Goal: Task Accomplishment & Management: Use online tool/utility

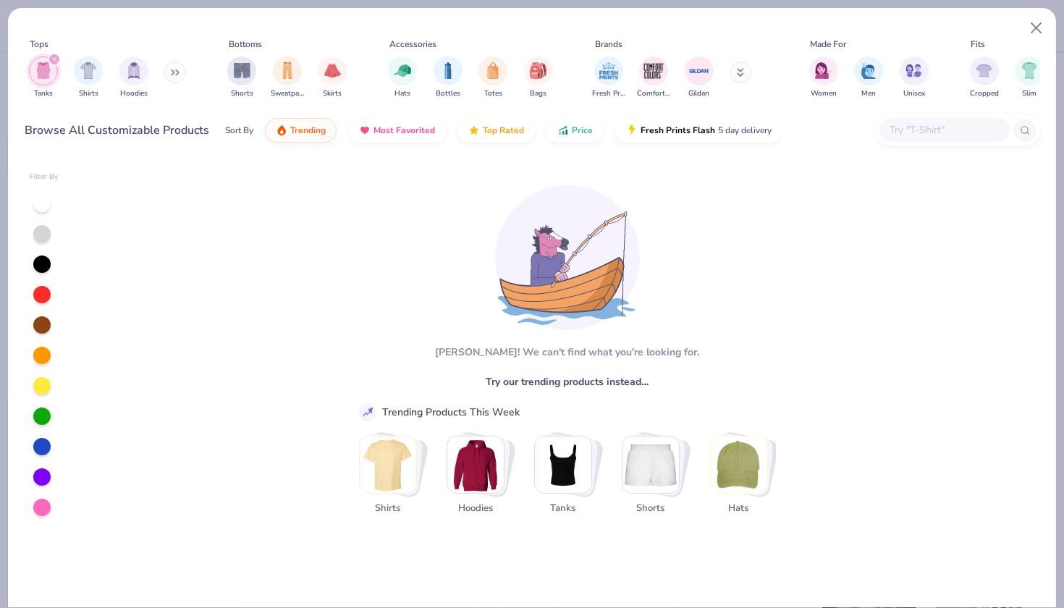
click at [563, 463] on img "Stack Card Button Tanks" at bounding box center [563, 465] width 56 height 56
click at [41, 73] on img "filter for Tanks" at bounding box center [43, 70] width 16 height 17
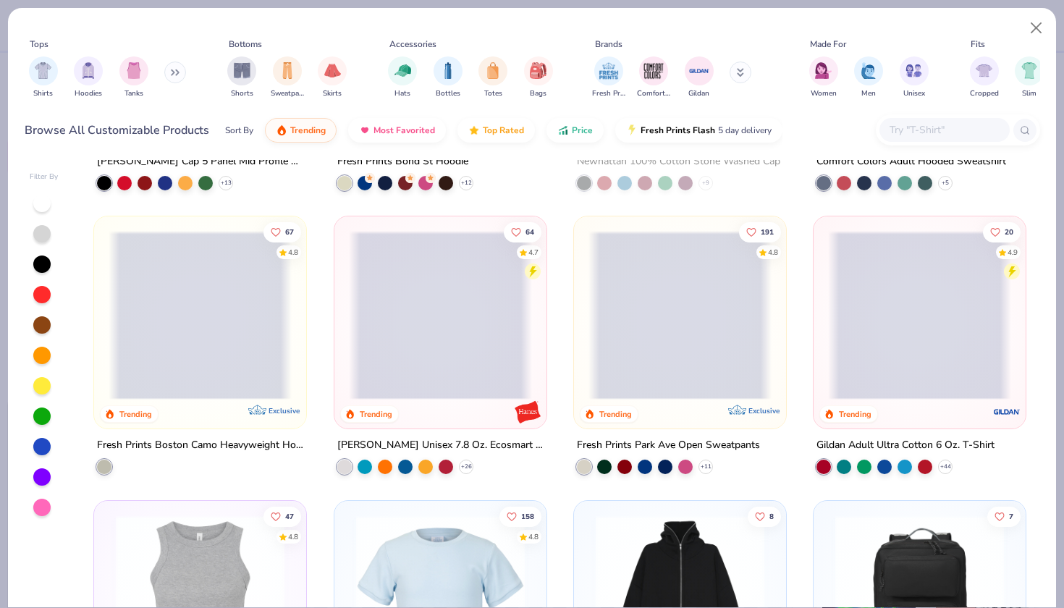
scroll to position [2508, 0]
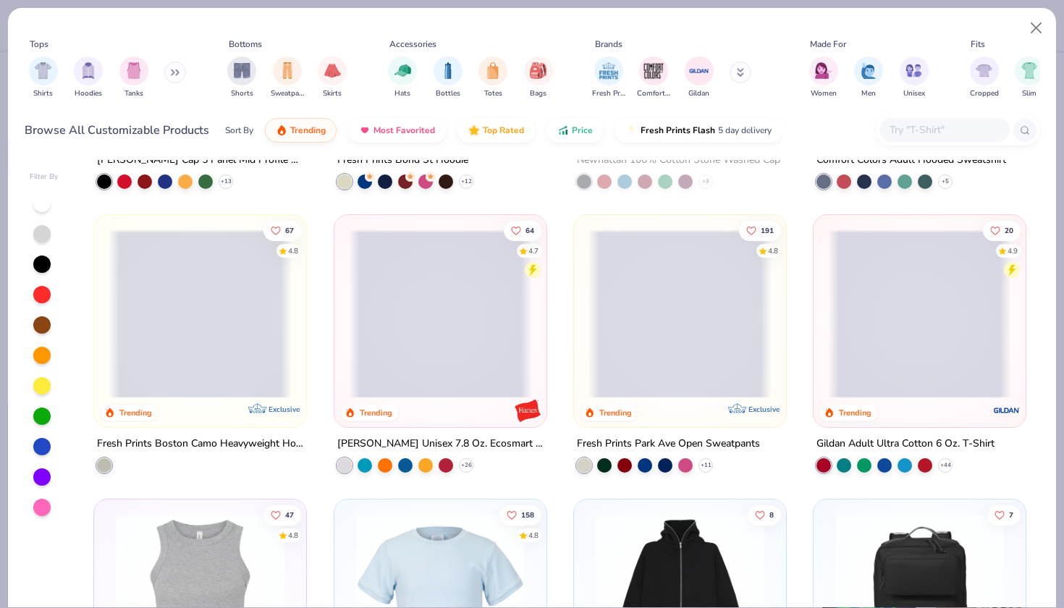
click at [169, 72] on button at bounding box center [175, 73] width 22 height 22
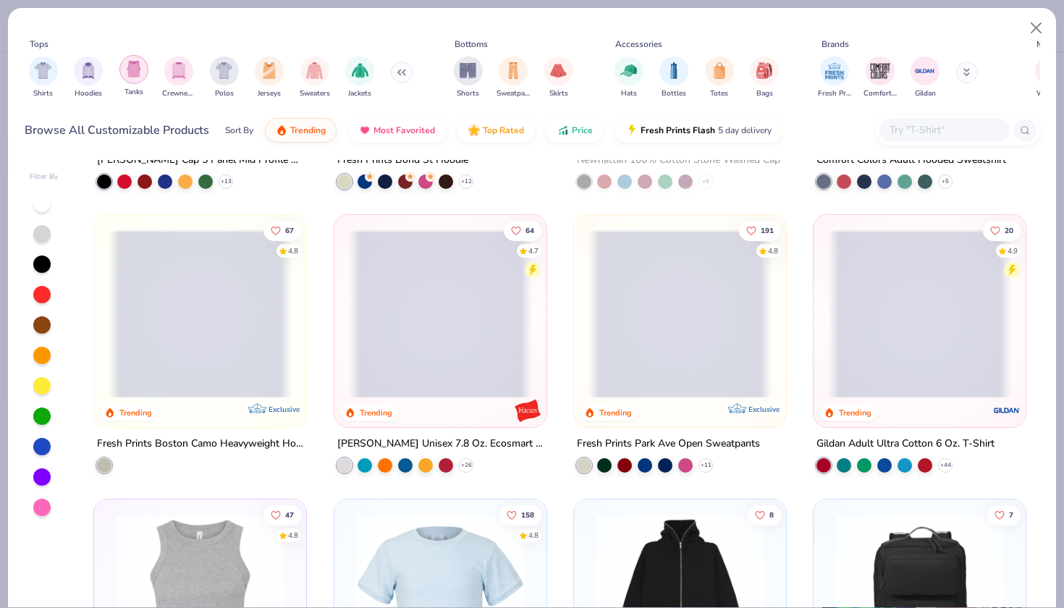
click at [133, 58] on div "filter for Tanks" at bounding box center [133, 69] width 29 height 29
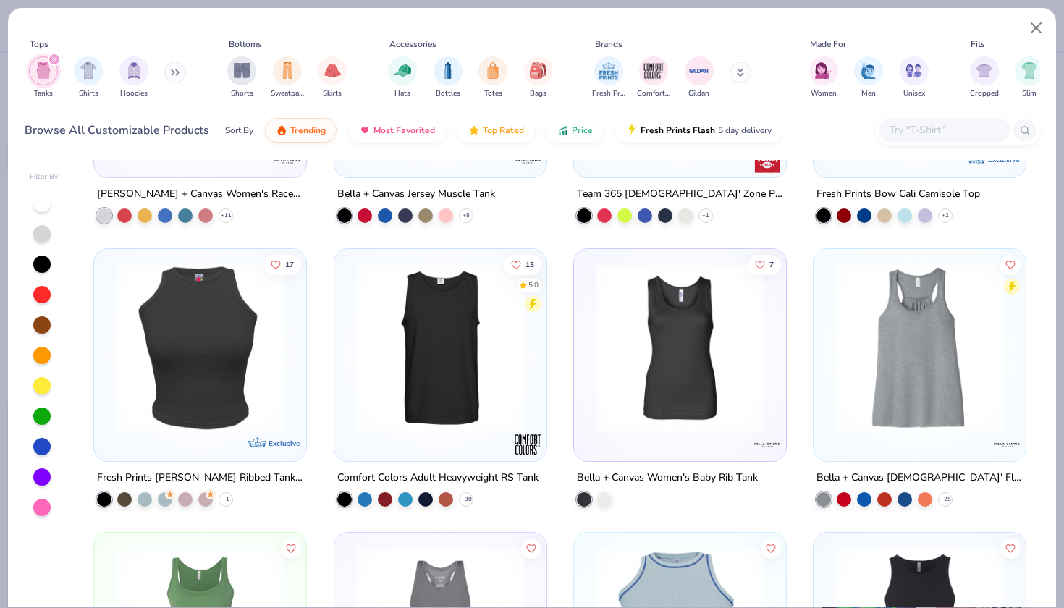
scroll to position [1907, 0]
click at [439, 375] on div at bounding box center [440, 348] width 550 height 169
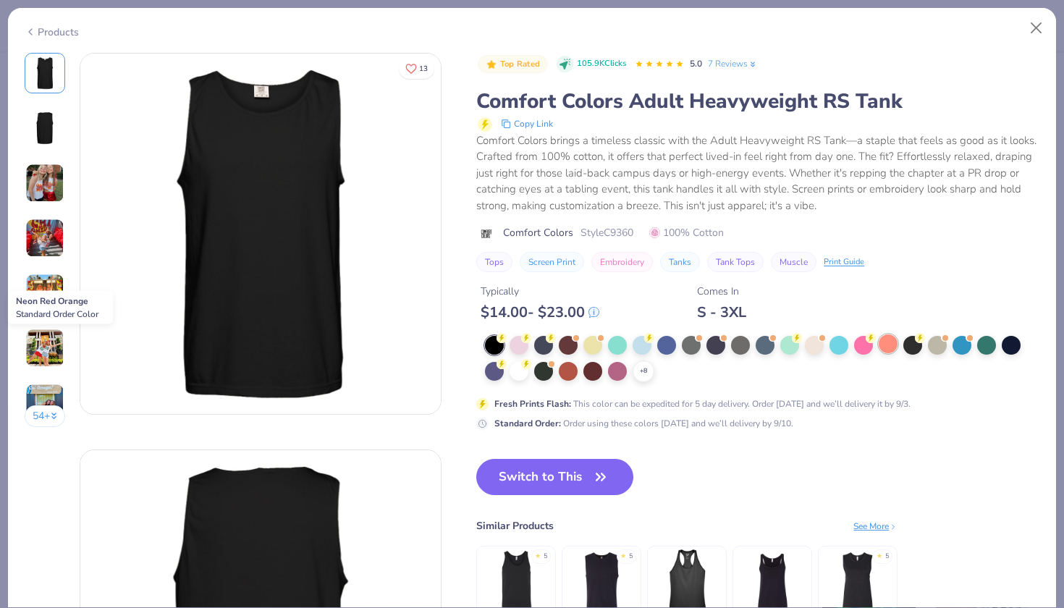
click at [884, 342] on div at bounding box center [888, 343] width 19 height 19
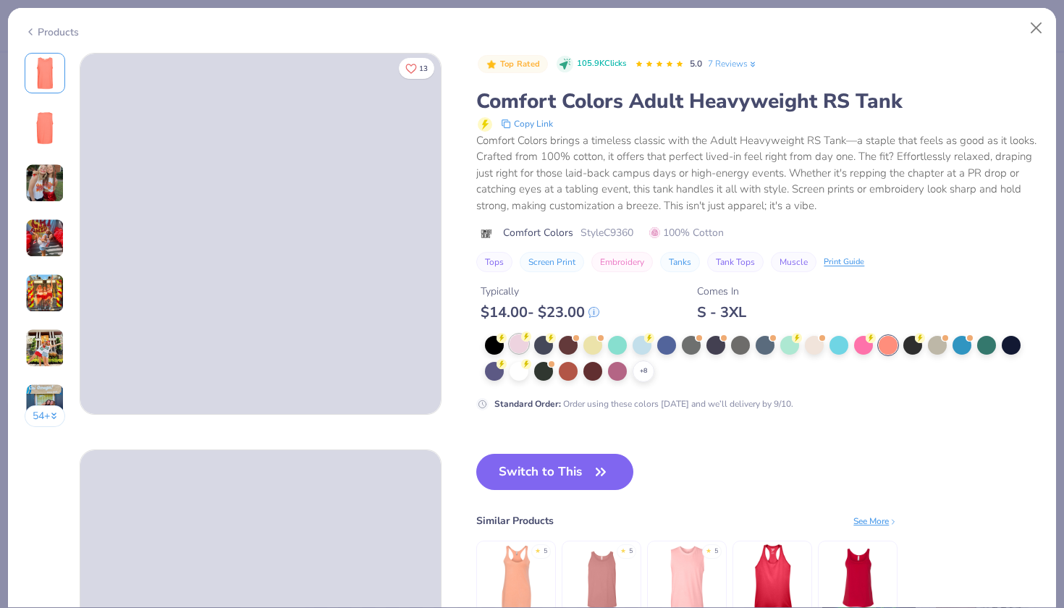
click at [526, 342] on div at bounding box center [519, 343] width 19 height 19
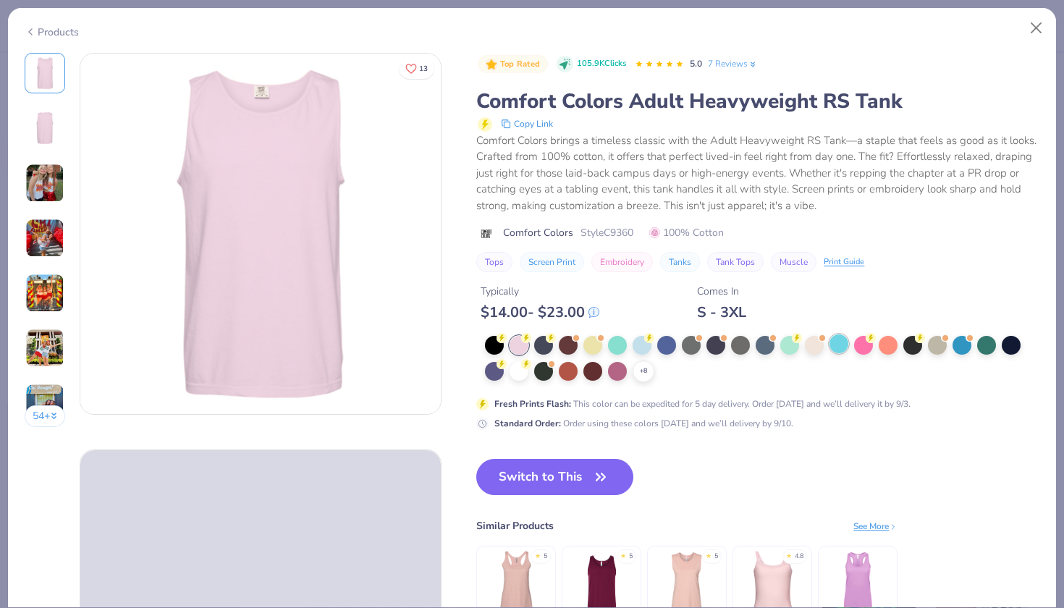
click at [835, 341] on div at bounding box center [839, 343] width 19 height 19
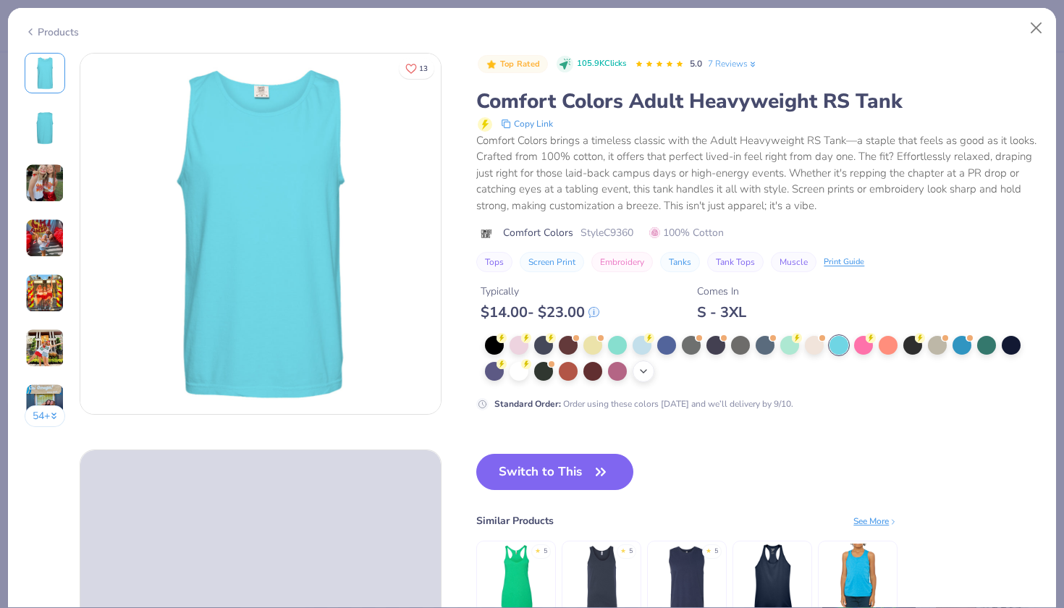
click at [648, 363] on div "+ 8" at bounding box center [644, 372] width 22 height 22
click at [595, 342] on div at bounding box center [592, 343] width 19 height 19
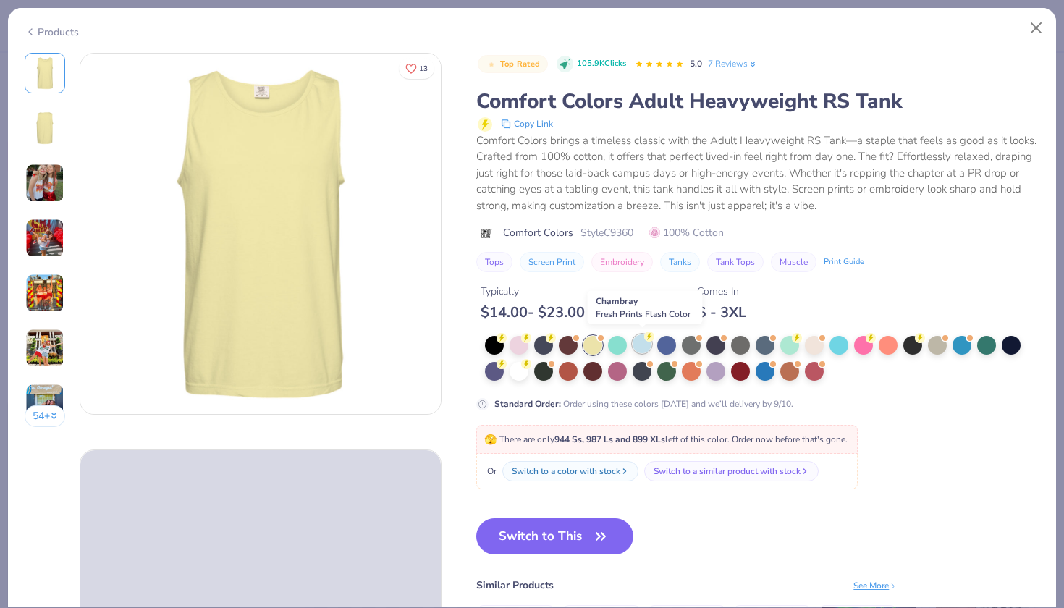
click at [649, 342] on div at bounding box center [642, 343] width 19 height 19
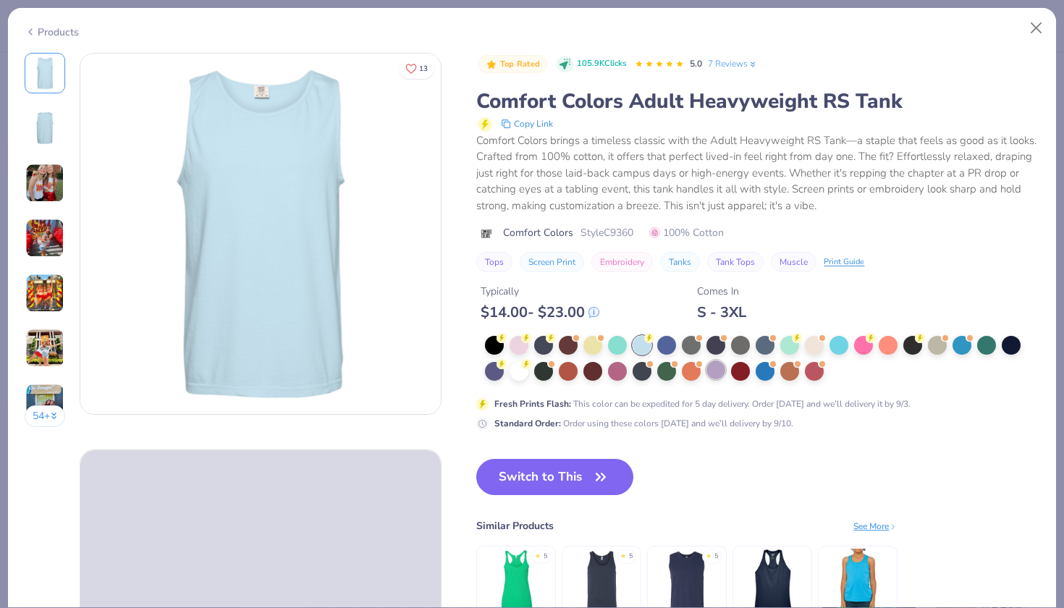
click at [725, 368] on div at bounding box center [716, 370] width 19 height 19
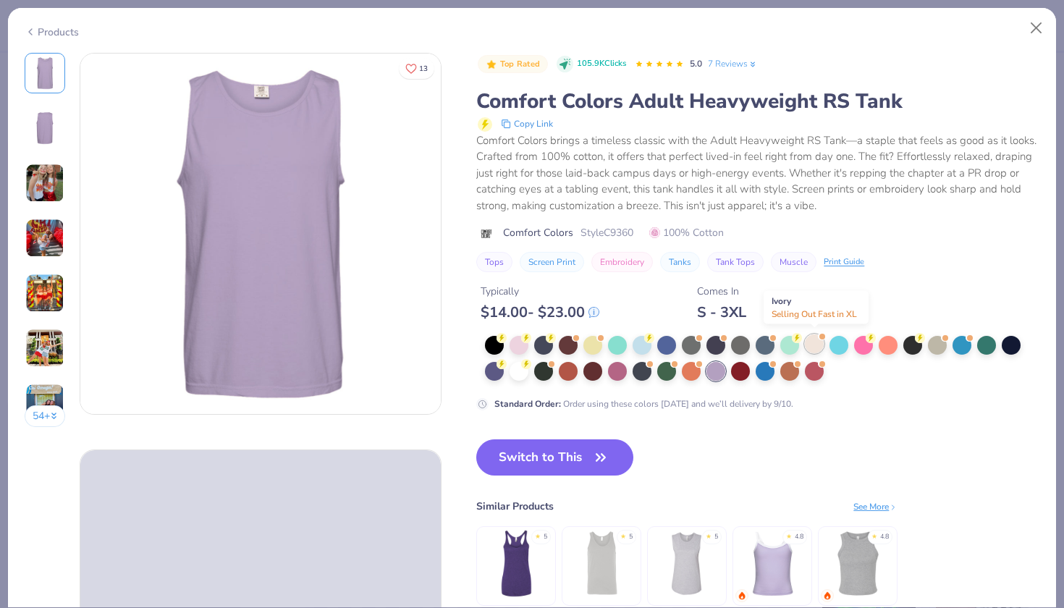
click at [806, 345] on div at bounding box center [814, 343] width 19 height 19
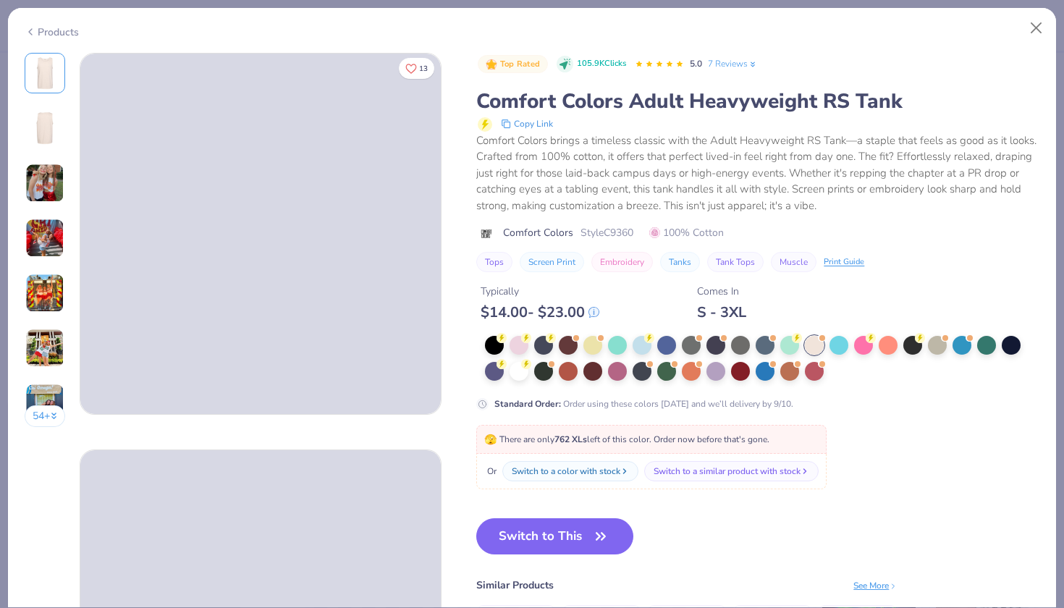
click at [53, 128] on img at bounding box center [45, 128] width 35 height 35
click at [541, 534] on button "Switch to This" at bounding box center [554, 536] width 157 height 36
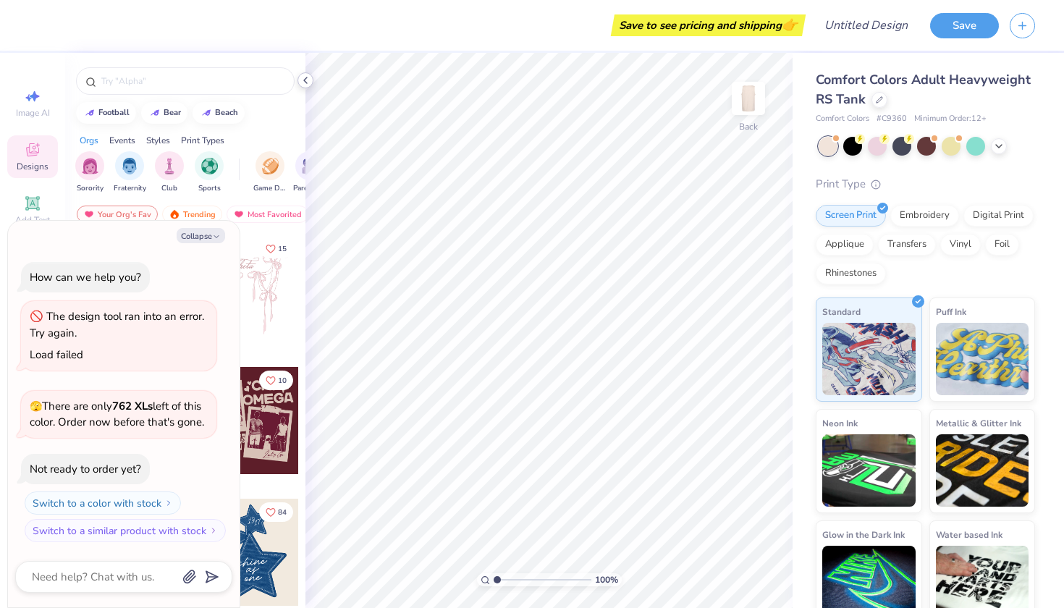
click at [305, 80] on polyline at bounding box center [305, 80] width 3 height 6
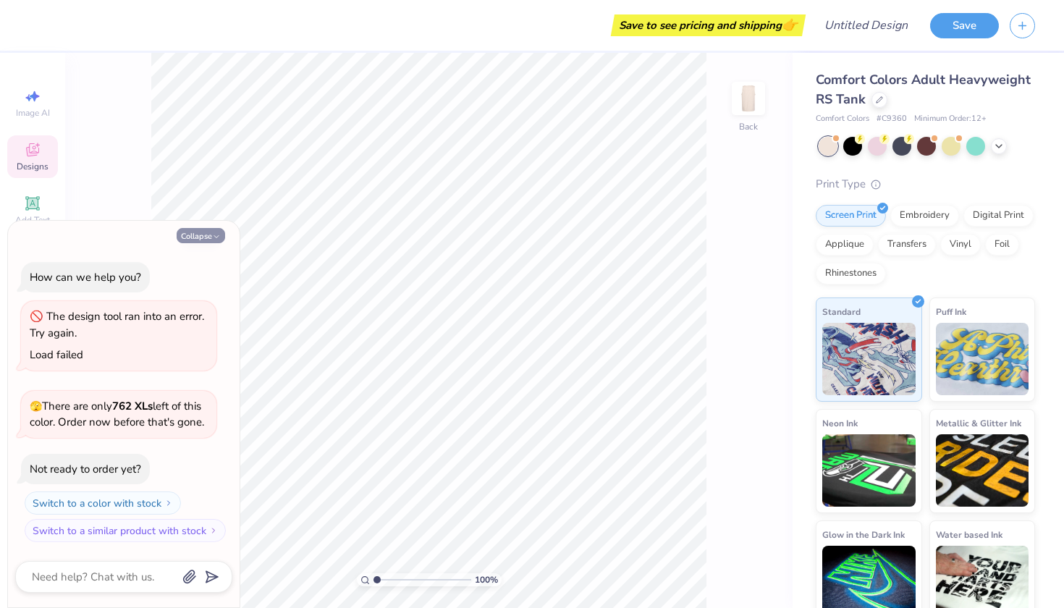
click at [211, 228] on button "Collapse" at bounding box center [201, 235] width 49 height 15
type textarea "x"
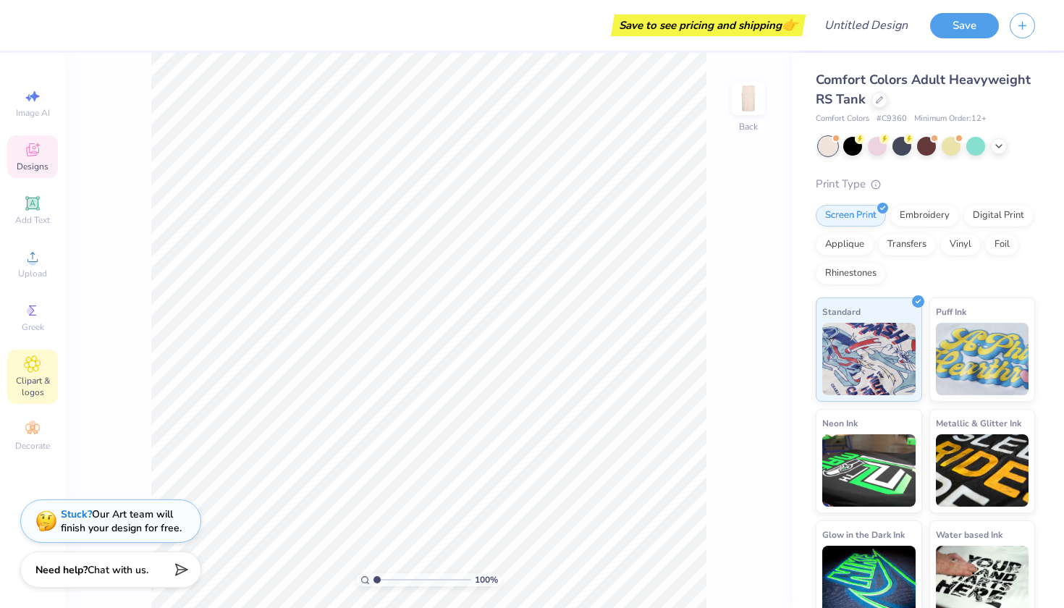
click at [34, 389] on span "Clipart & logos" at bounding box center [32, 386] width 51 height 23
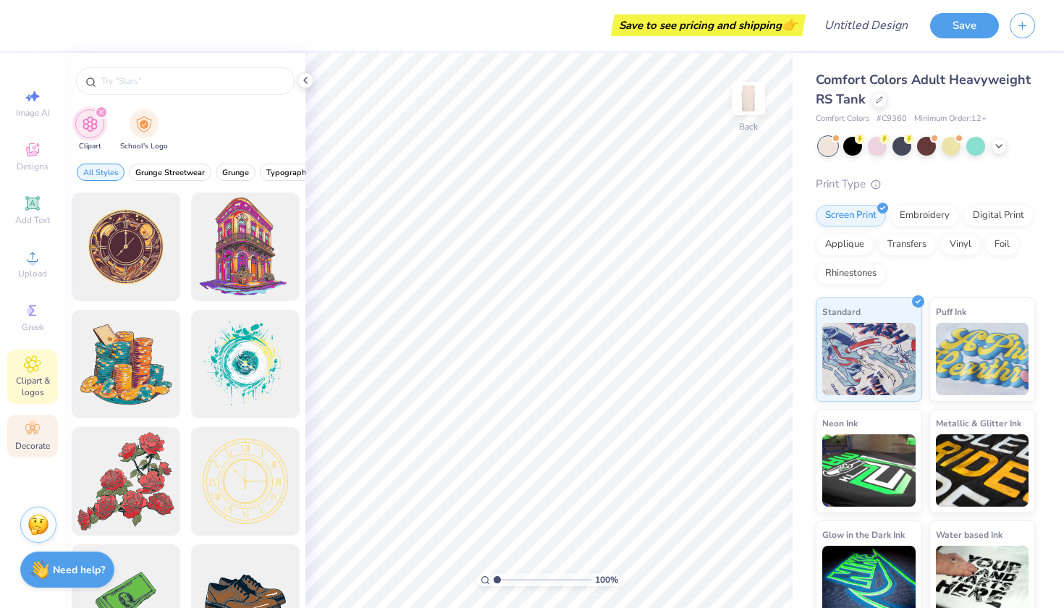
click at [43, 428] on div "Decorate" at bounding box center [32, 436] width 51 height 43
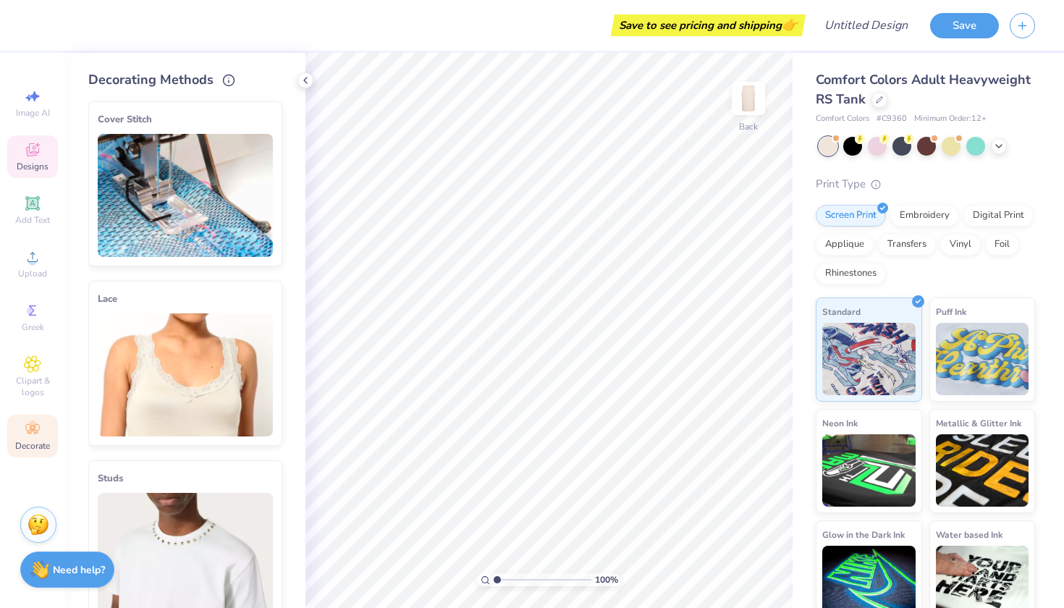
click at [38, 161] on span "Designs" at bounding box center [33, 167] width 32 height 12
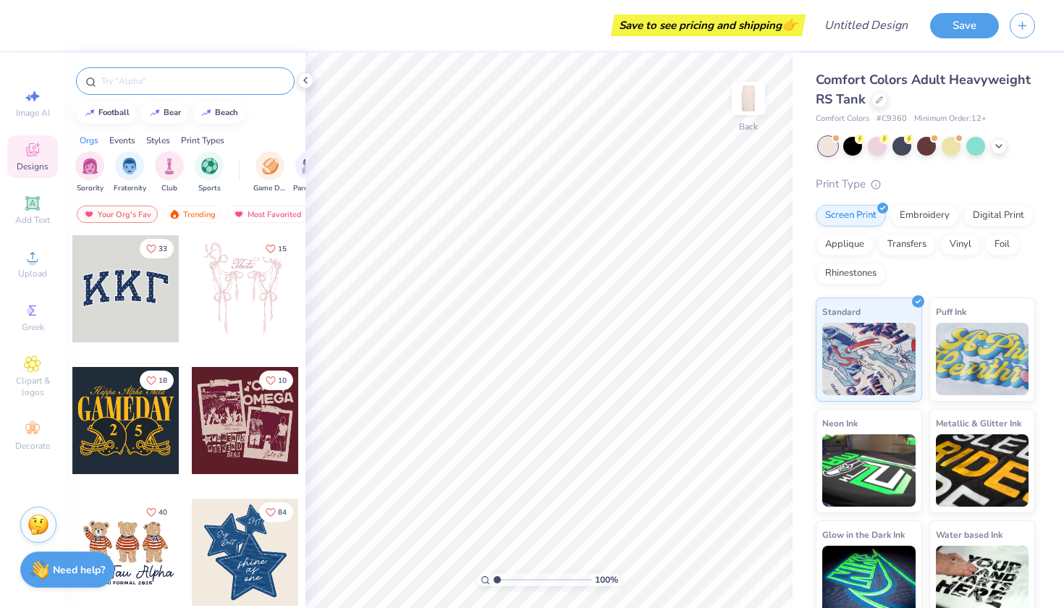
click at [156, 88] on input "text" at bounding box center [192, 81] width 185 height 14
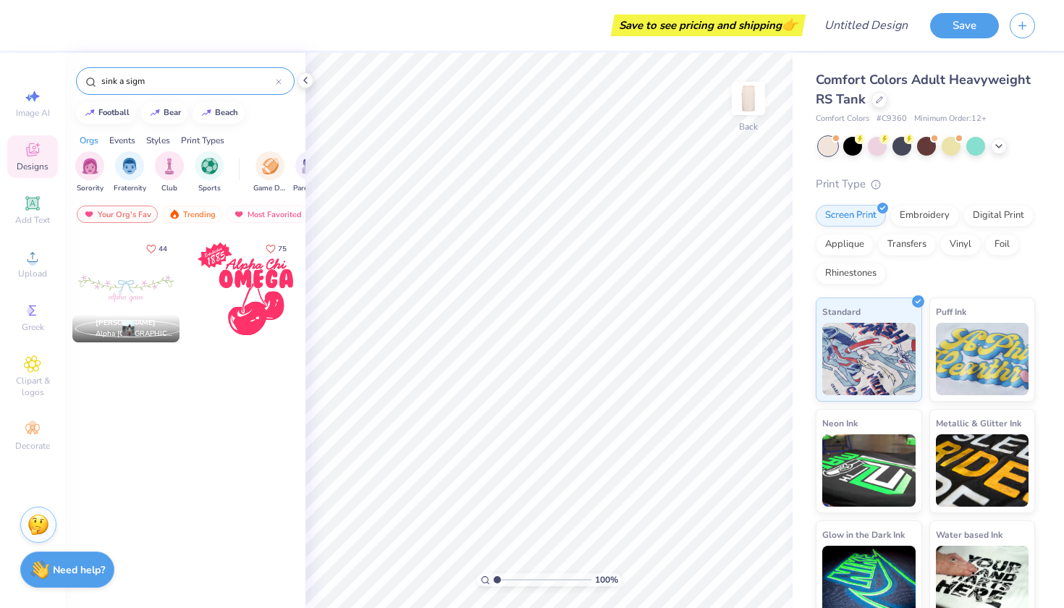
type input "sink a sigma"
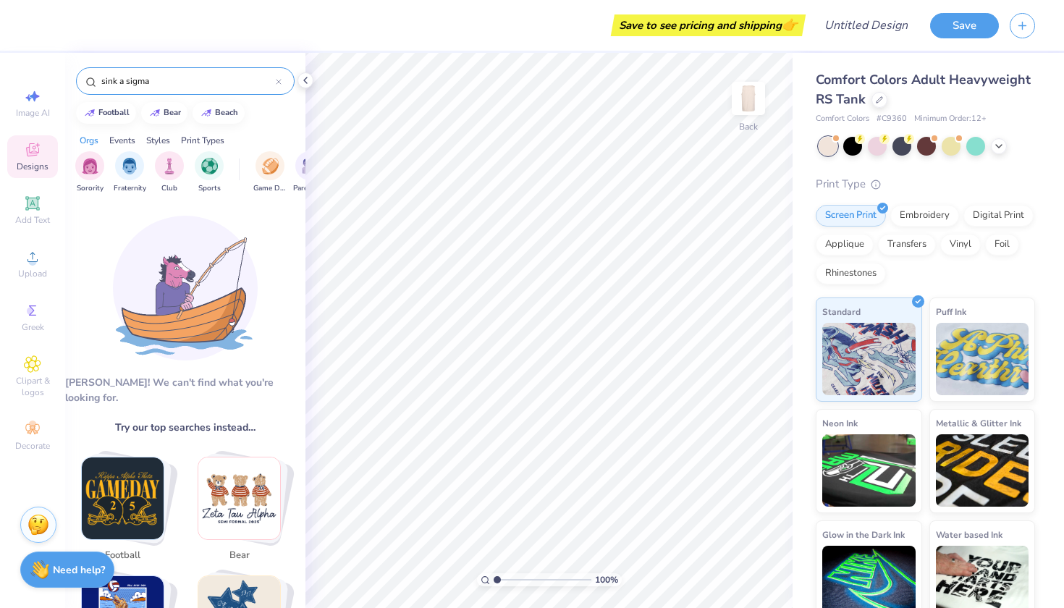
click at [275, 83] on input "sink a sigma" at bounding box center [188, 81] width 176 height 14
click at [277, 83] on icon at bounding box center [279, 82] width 6 height 6
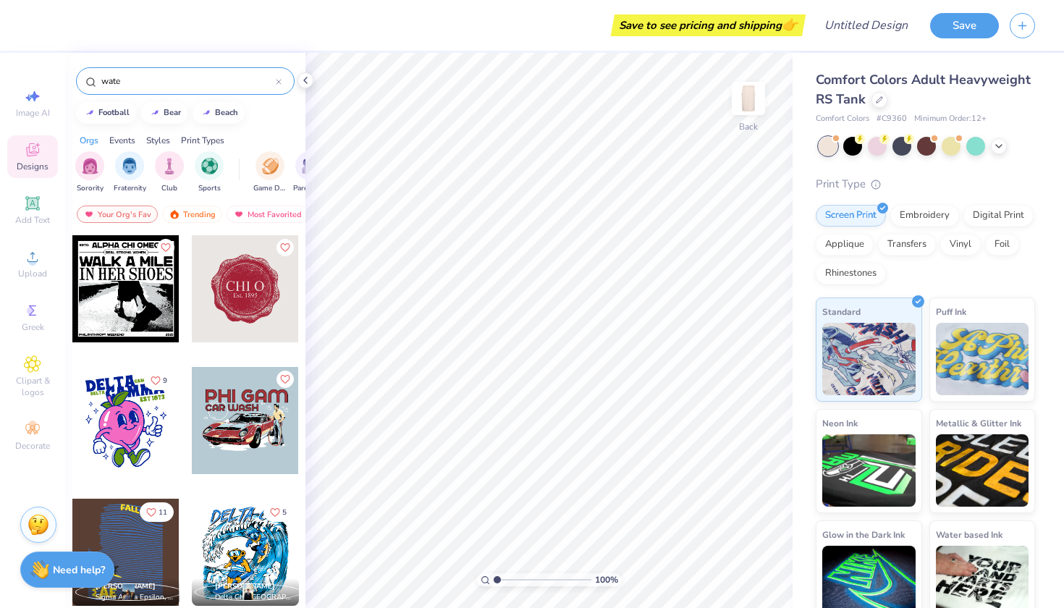
type input "water"
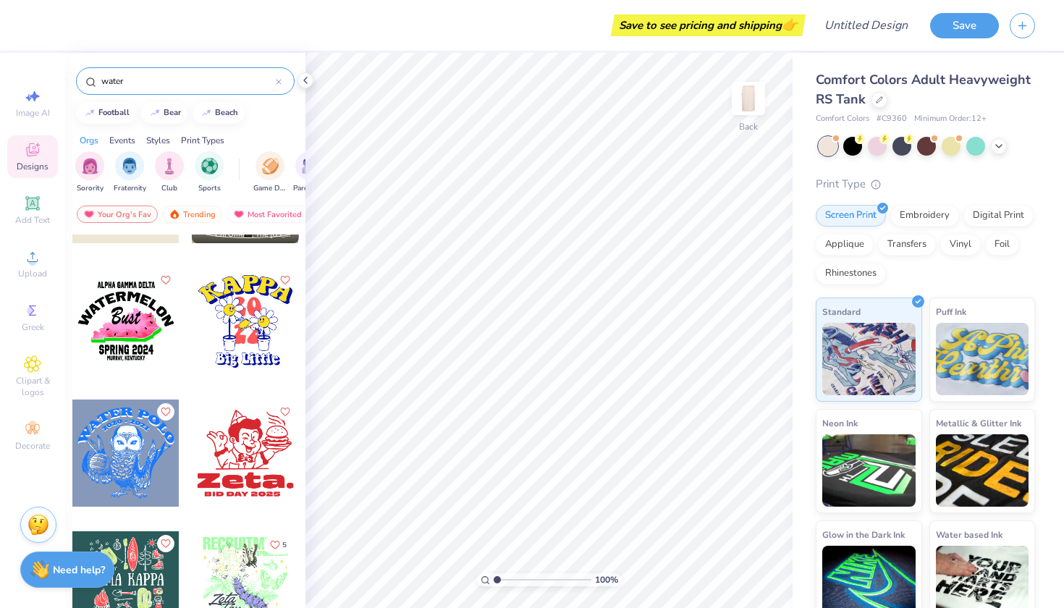
scroll to position [758, 0]
click at [275, 82] on input "water" at bounding box center [188, 81] width 176 height 14
click at [279, 82] on icon at bounding box center [279, 82] width 4 height 4
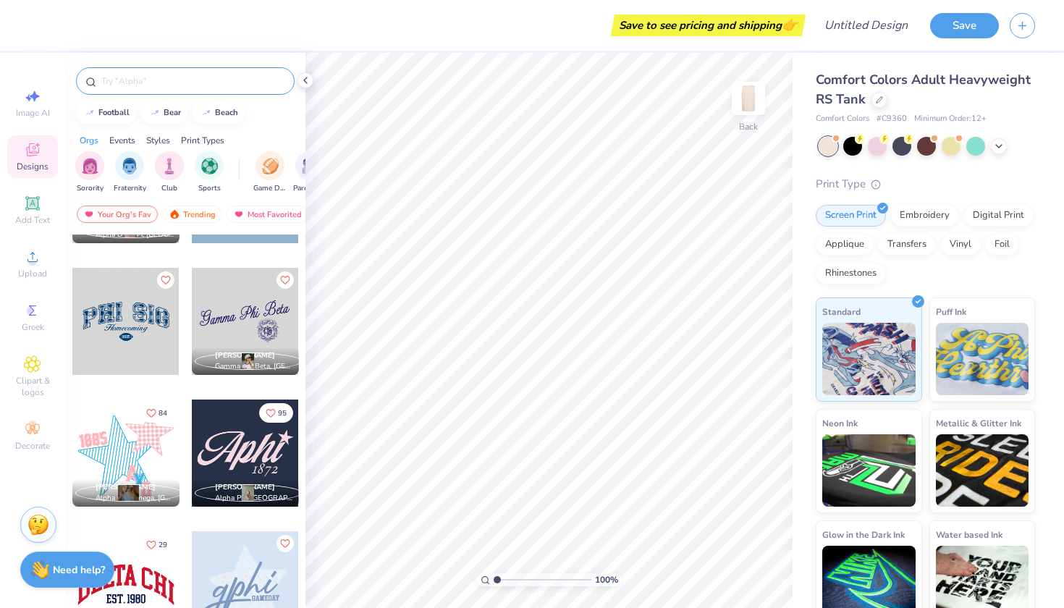
click at [129, 140] on div "Events" at bounding box center [122, 140] width 26 height 13
click at [199, 171] on img "filter for Philanthropy" at bounding box center [201, 164] width 17 height 17
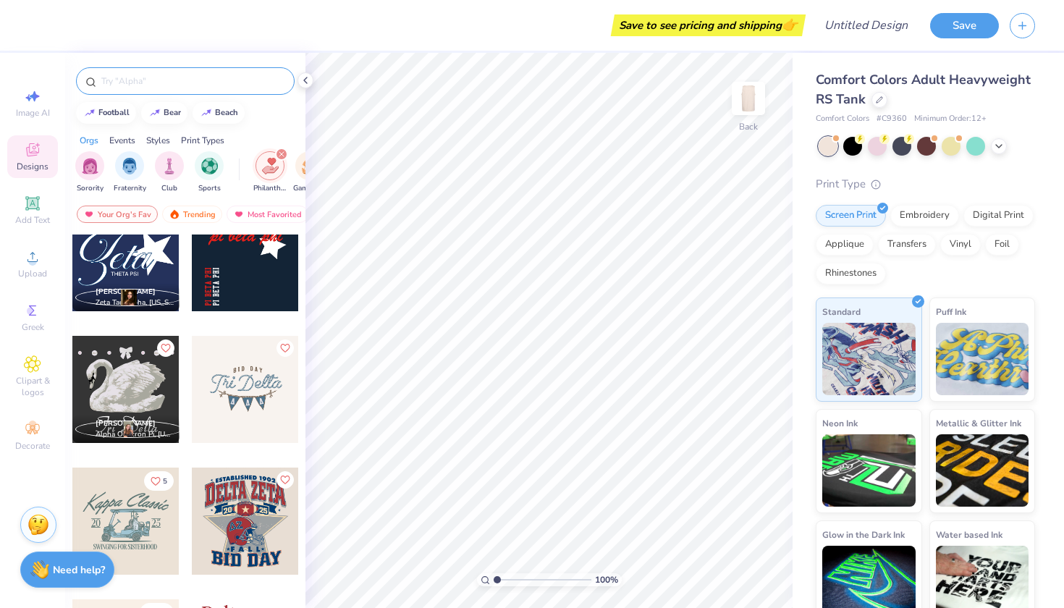
scroll to position [3059, 0]
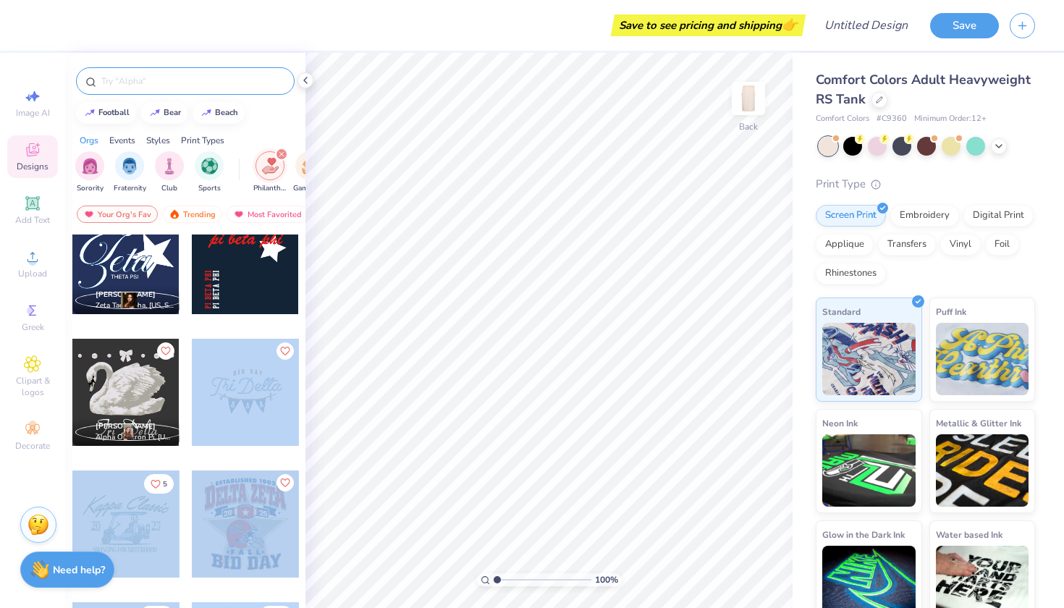
click at [467, 282] on div "Save to see pricing and shipping 👉 Design Title Save Image AI Designs Add Text …" at bounding box center [532, 304] width 1064 height 608
click at [231, 399] on div at bounding box center [245, 392] width 107 height 107
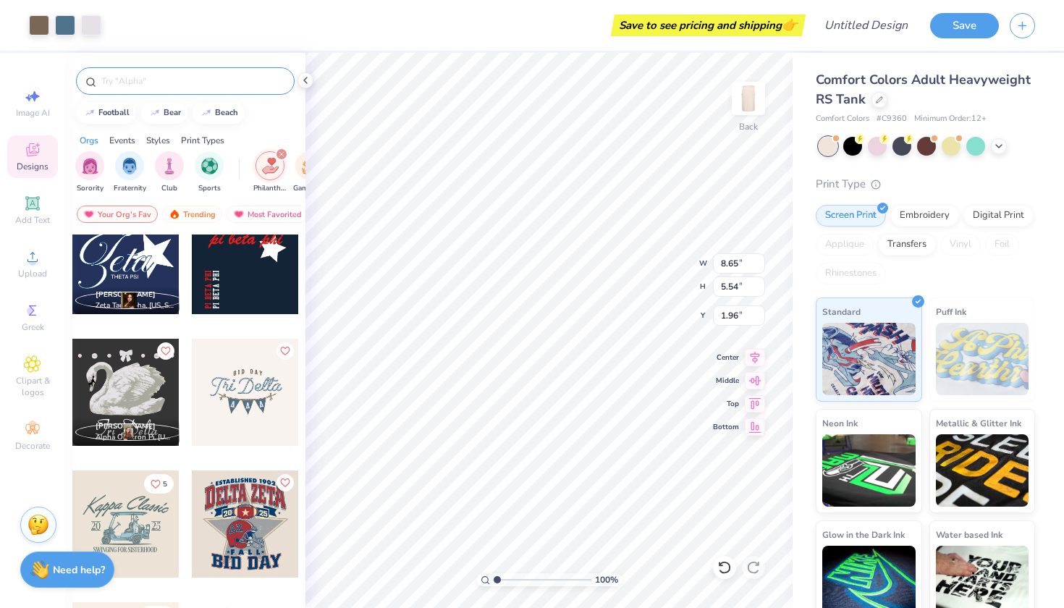
type input "1.96"
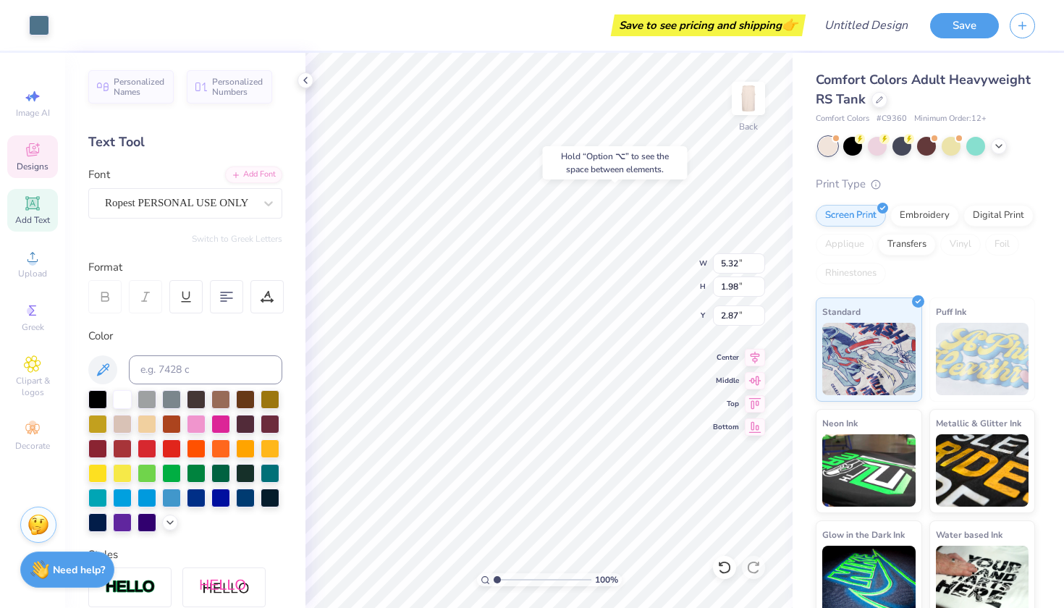
type input "2.87"
type textarea "S"
type textarea "Sigma"
type input "3.53"
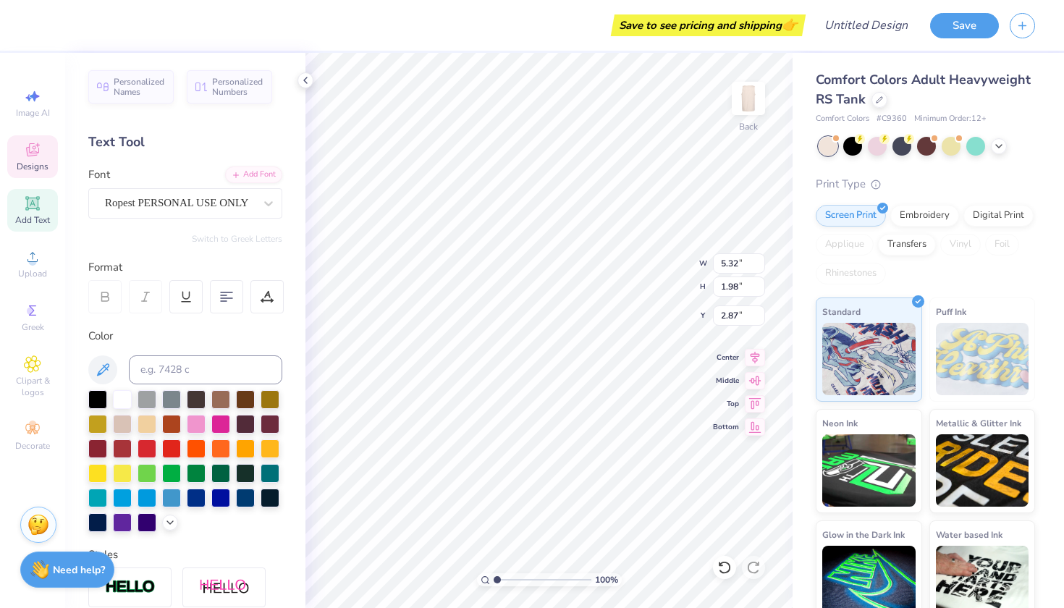
type input "0.84"
type input "1.96"
type input "2.89"
type textarea "B"
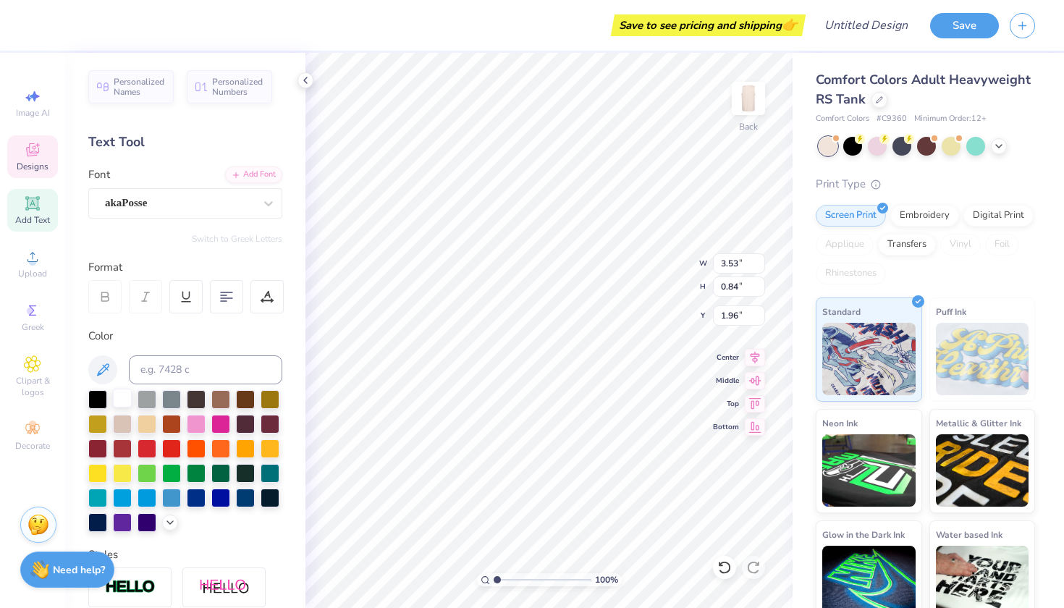
type textarea "SINK A SIGMA"
click at [124, 397] on div at bounding box center [122, 398] width 19 height 19
click at [202, 424] on div at bounding box center [196, 422] width 19 height 19
type input "6.04"
type input "2.35"
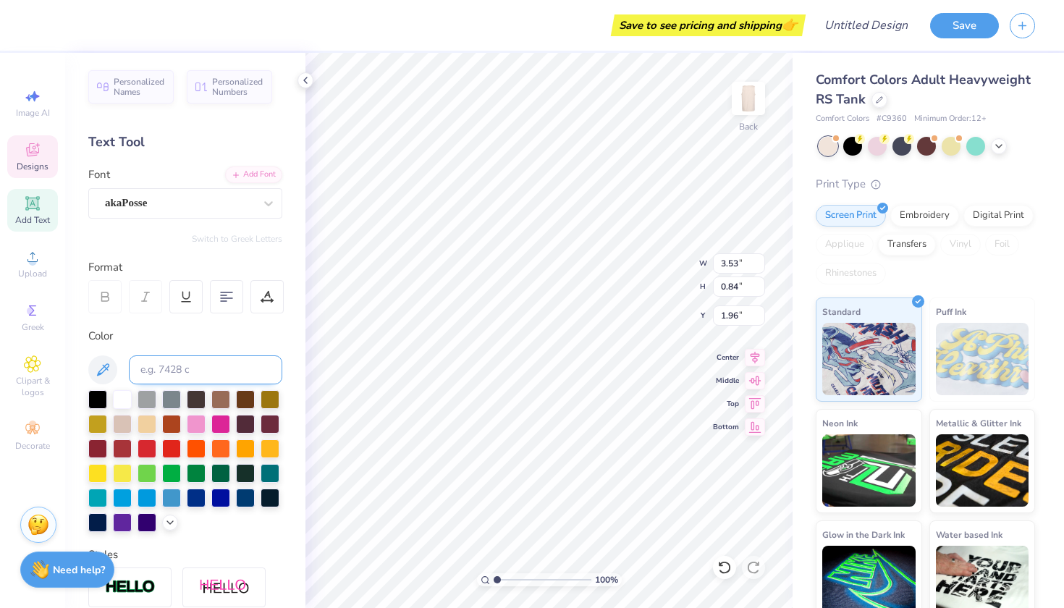
type input "2.89"
click at [219, 430] on div at bounding box center [220, 422] width 19 height 19
click at [123, 495] on div at bounding box center [122, 496] width 19 height 19
type input "3.05"
type input "2.06"
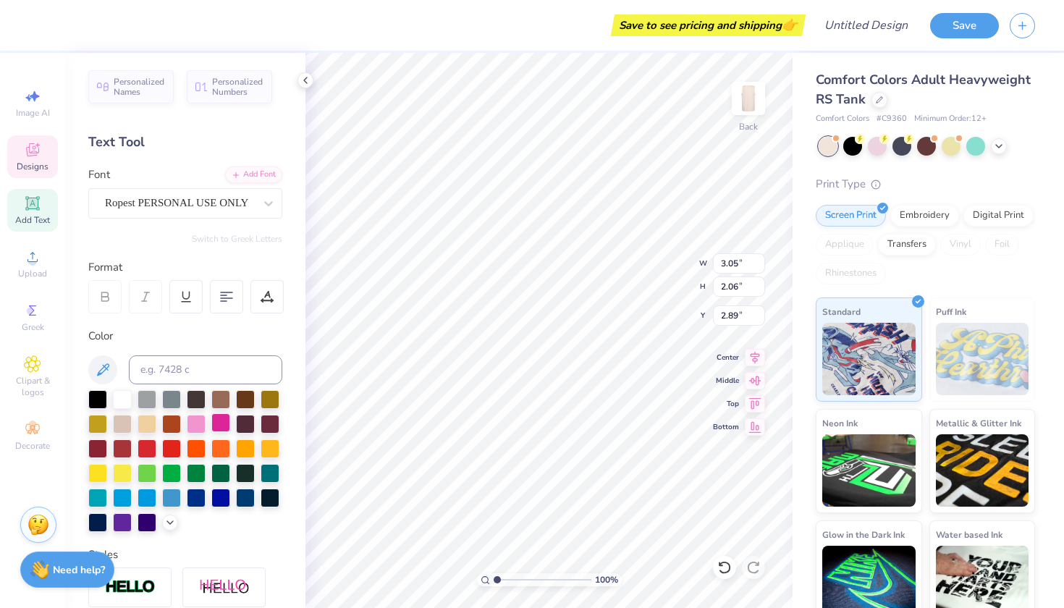
type input "3.03"
click at [147, 494] on div at bounding box center [147, 496] width 19 height 19
type input "3.14"
type input "2.29"
type input "2.92"
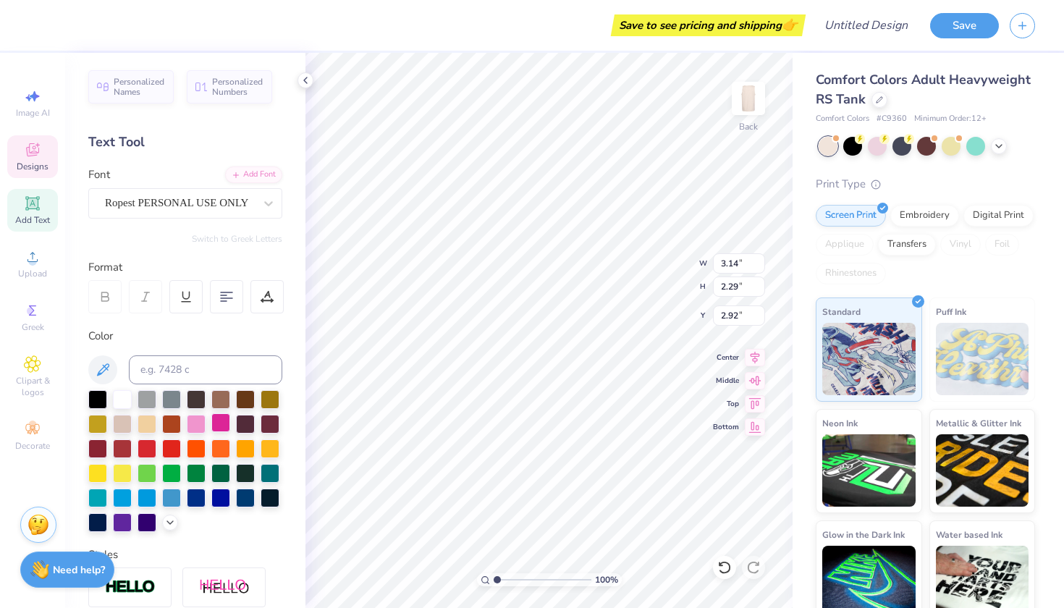
type input "3.21"
type input "6.04"
type input "2.35"
type input "3.18"
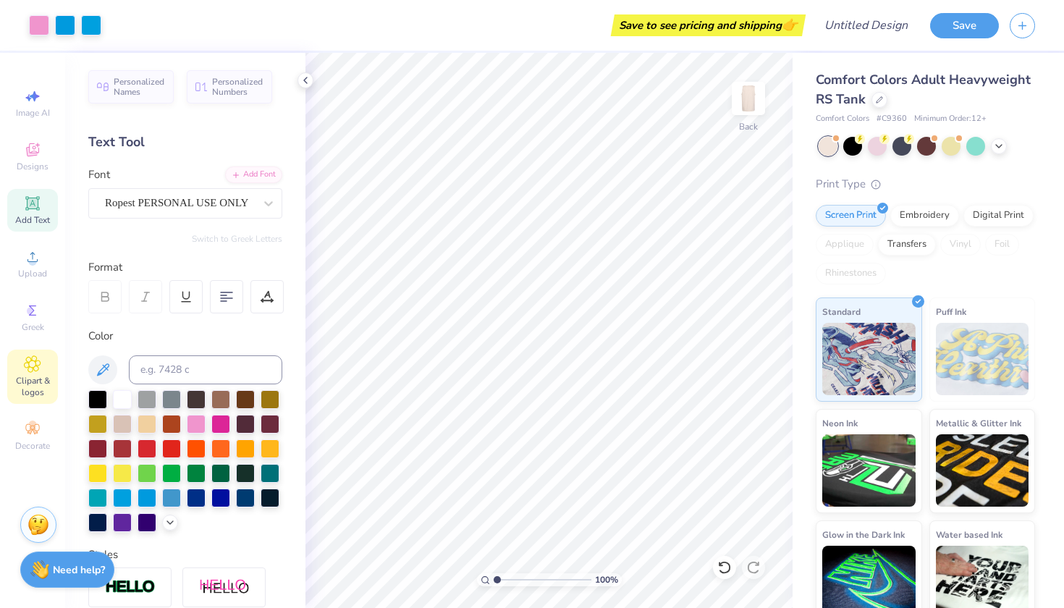
click at [26, 381] on span "Clipart & logos" at bounding box center [32, 386] width 51 height 23
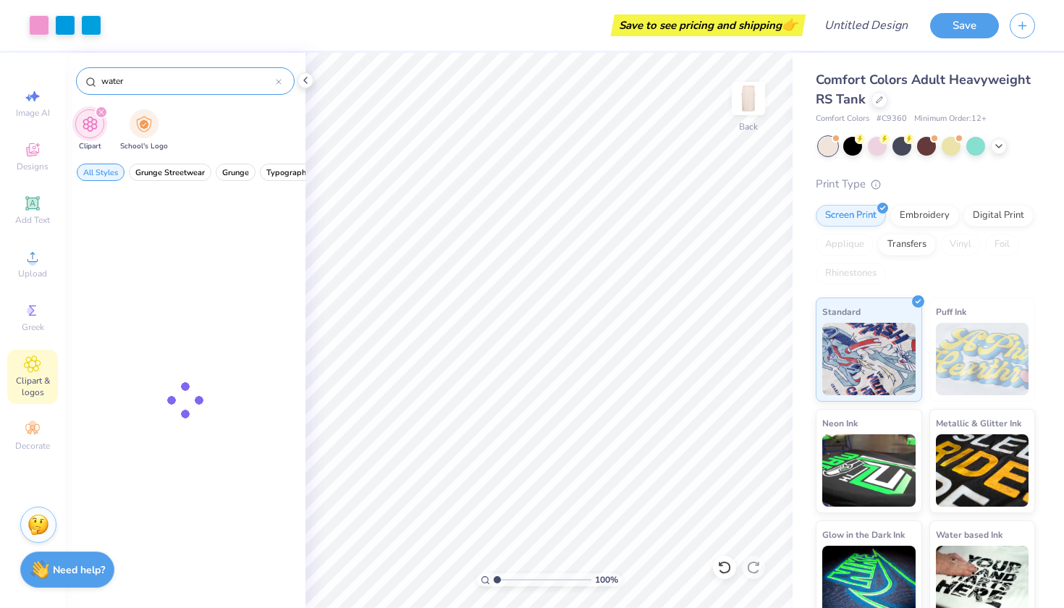
type input "water"
type textarea "x"
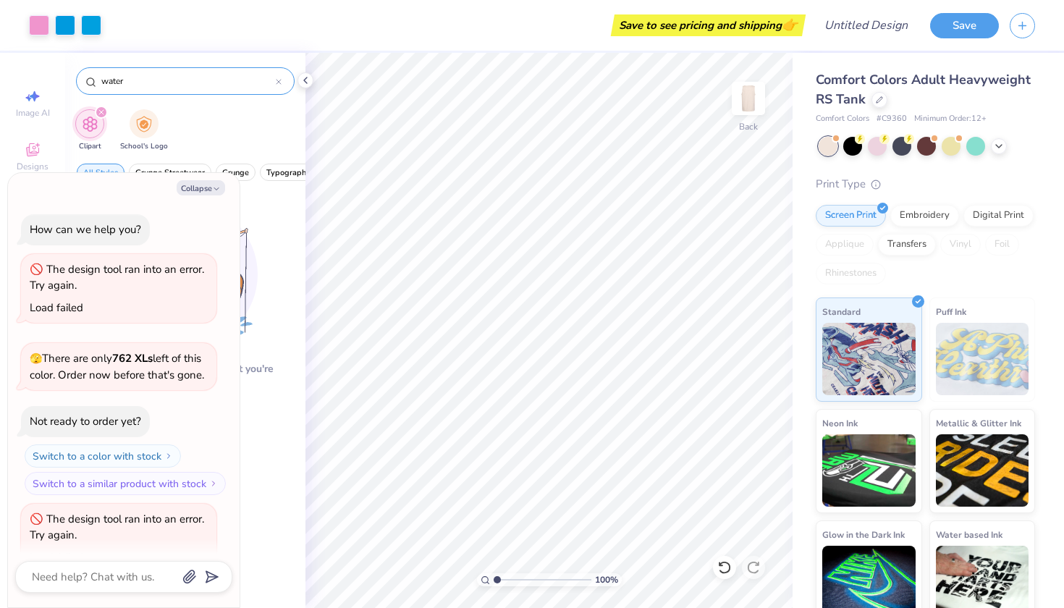
click at [281, 79] on icon at bounding box center [279, 82] width 6 height 6
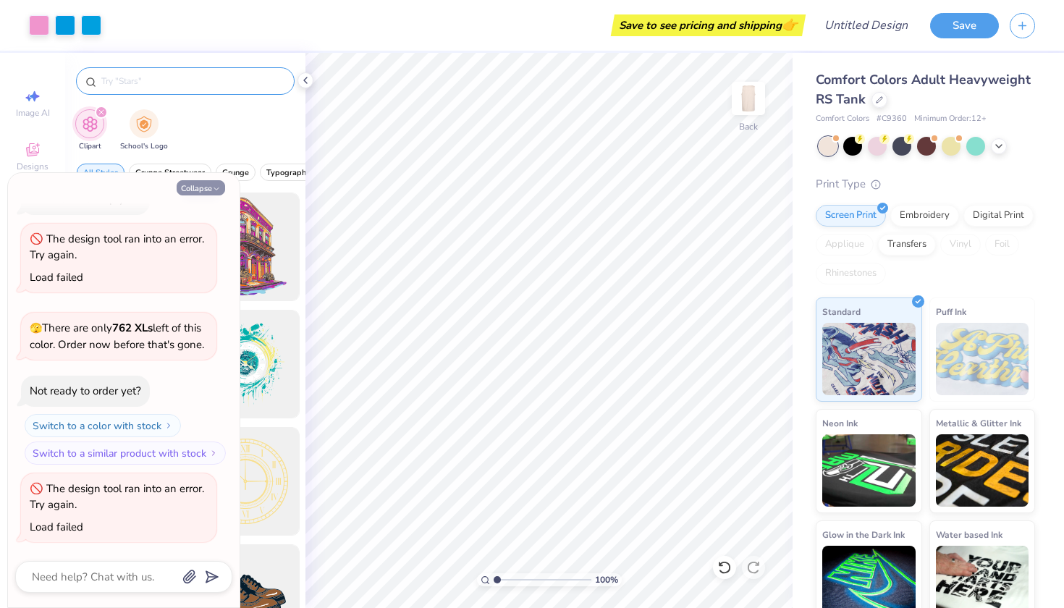
click at [202, 187] on button "Collapse" at bounding box center [201, 187] width 49 height 15
type textarea "x"
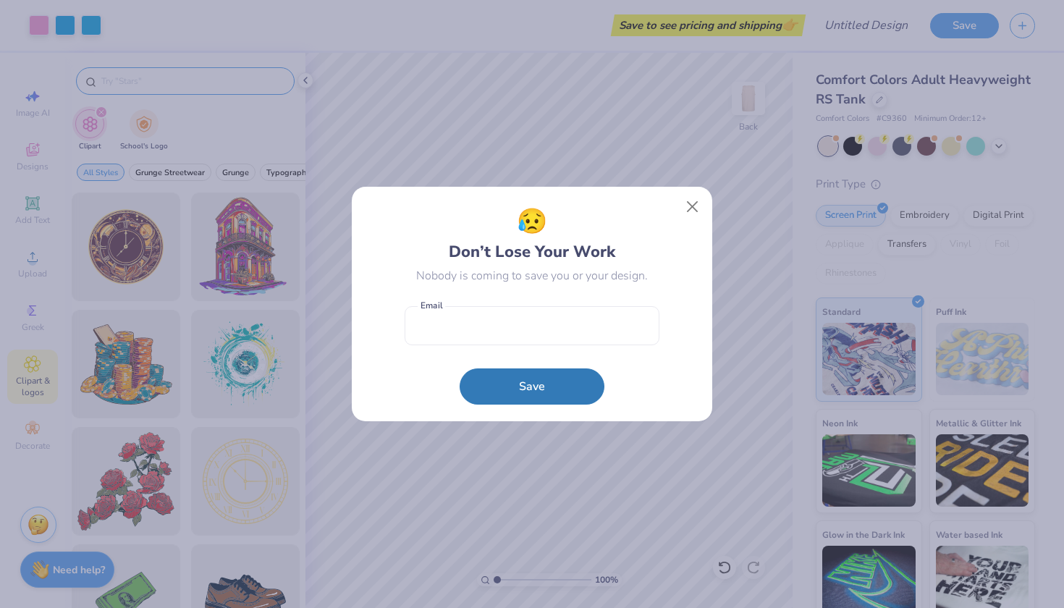
scroll to position [439, 0]
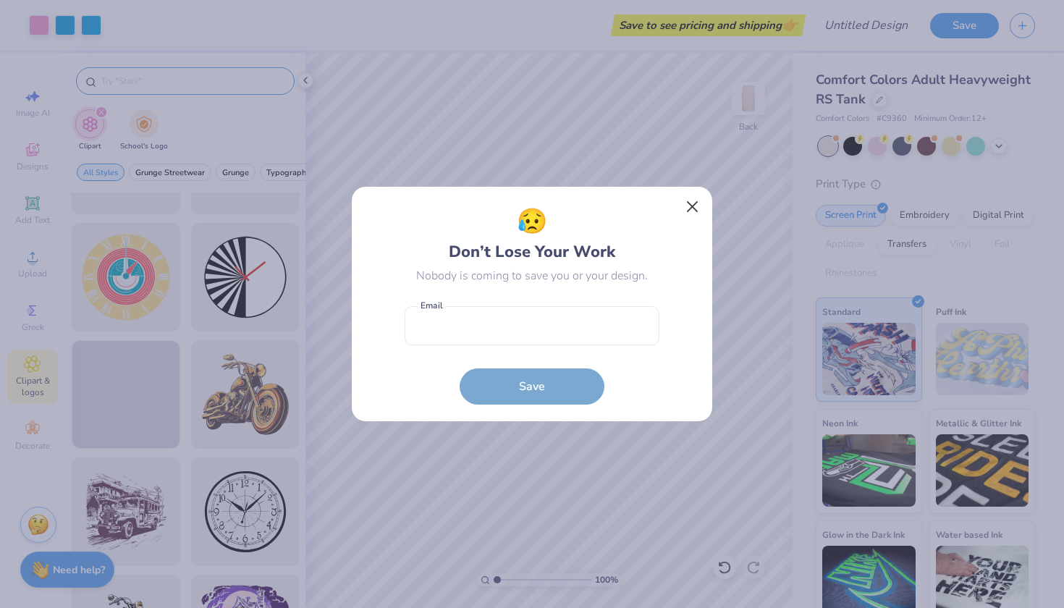
click at [692, 207] on button "Close" at bounding box center [693, 207] width 28 height 28
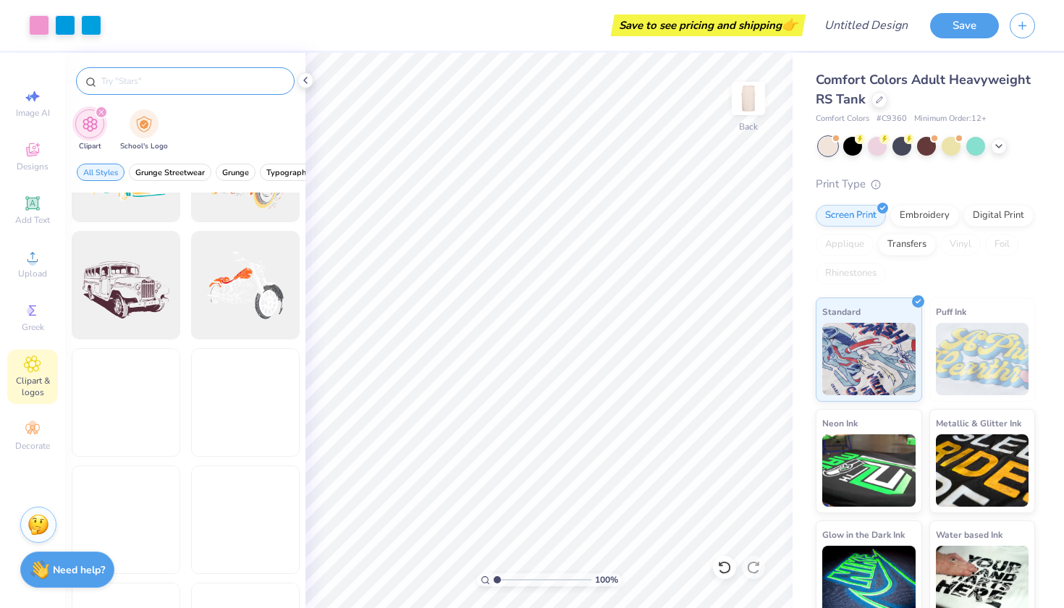
scroll to position [1614, 0]
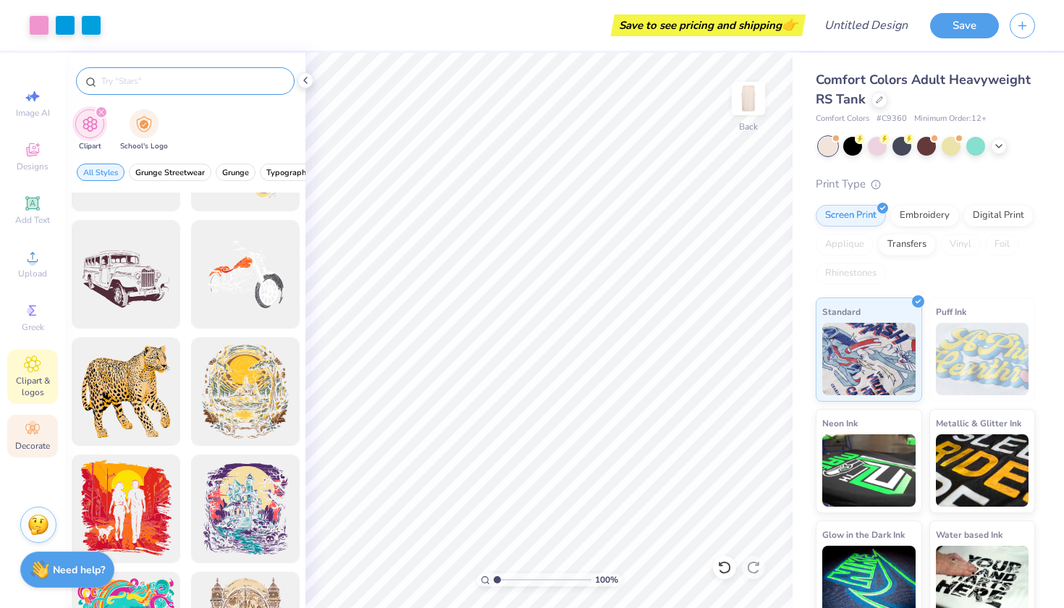
click at [38, 423] on icon at bounding box center [32, 429] width 17 height 17
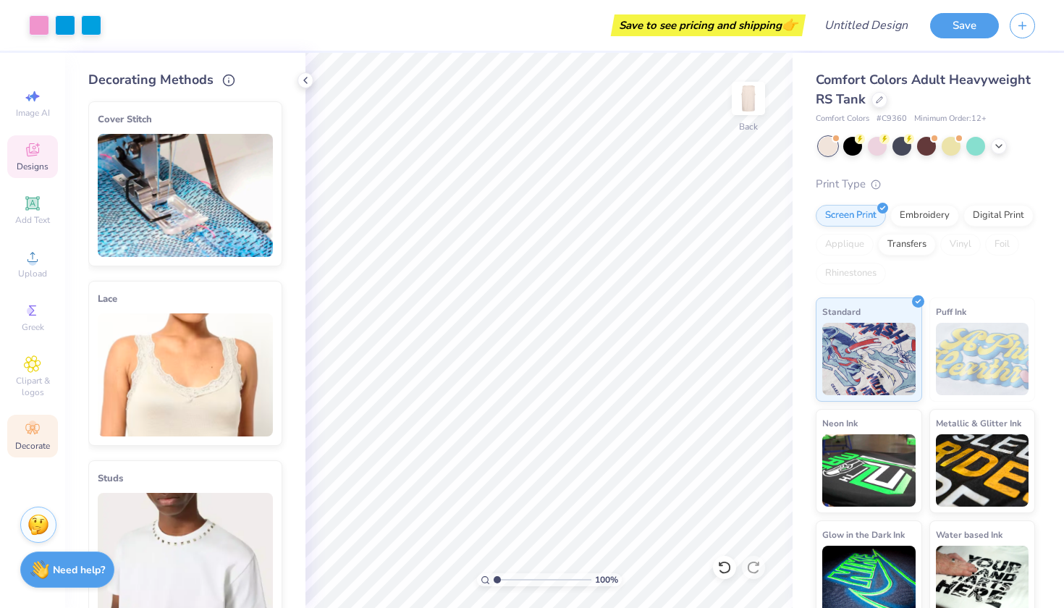
click at [32, 167] on span "Designs" at bounding box center [33, 167] width 32 height 12
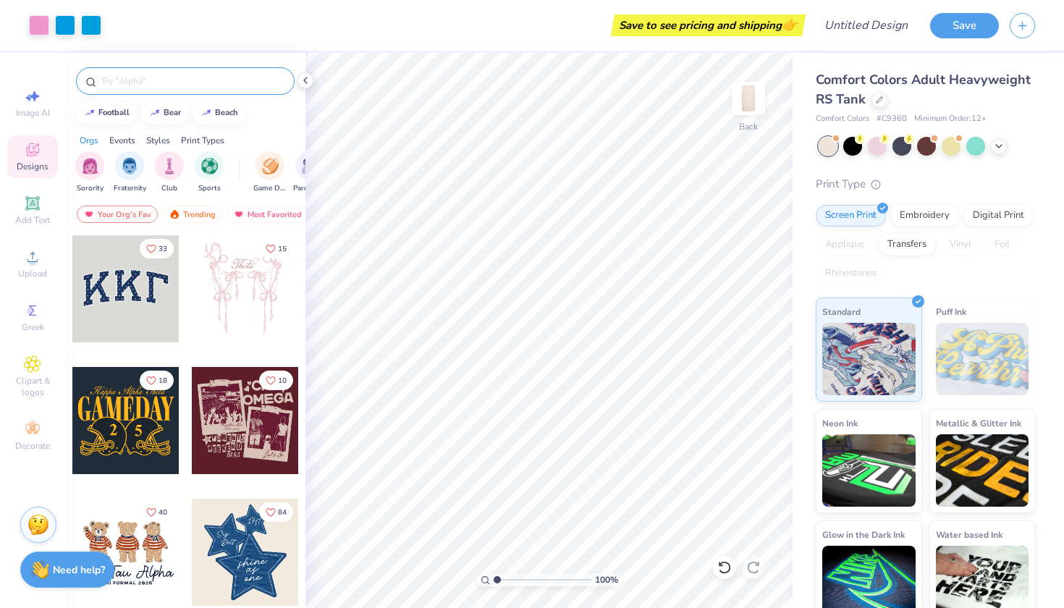
click at [180, 80] on input "text" at bounding box center [192, 81] width 185 height 14
type input "water"
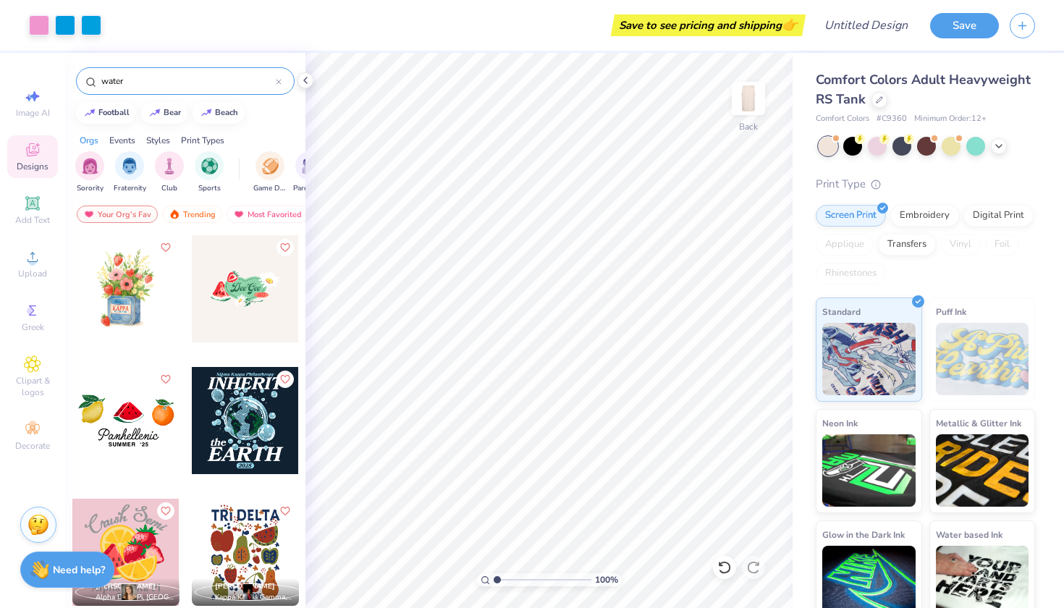
scroll to position [0, 0]
click at [276, 81] on icon at bounding box center [279, 82] width 6 height 6
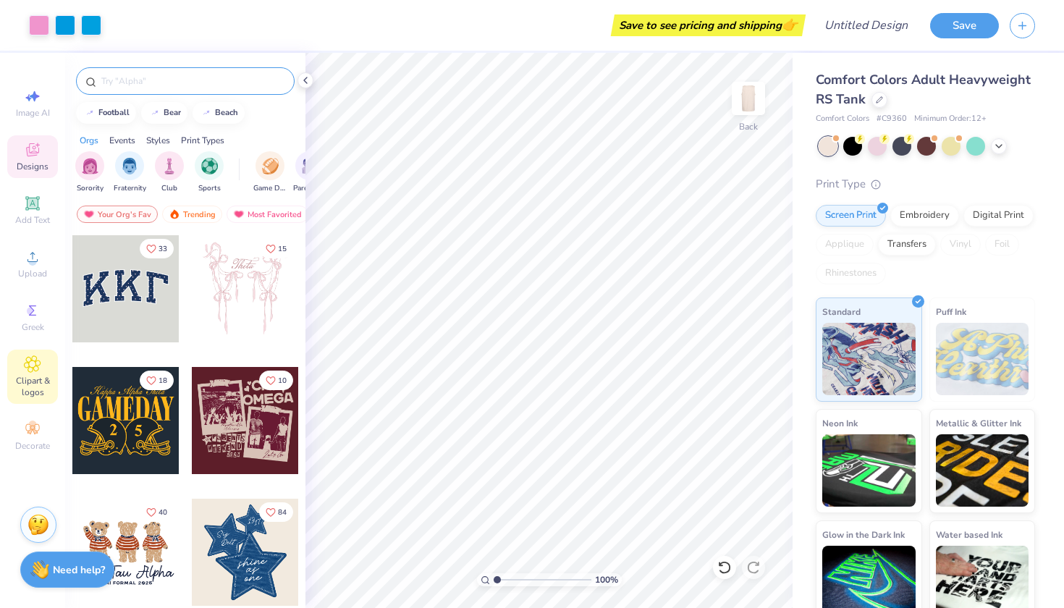
click at [30, 370] on icon at bounding box center [32, 363] width 17 height 17
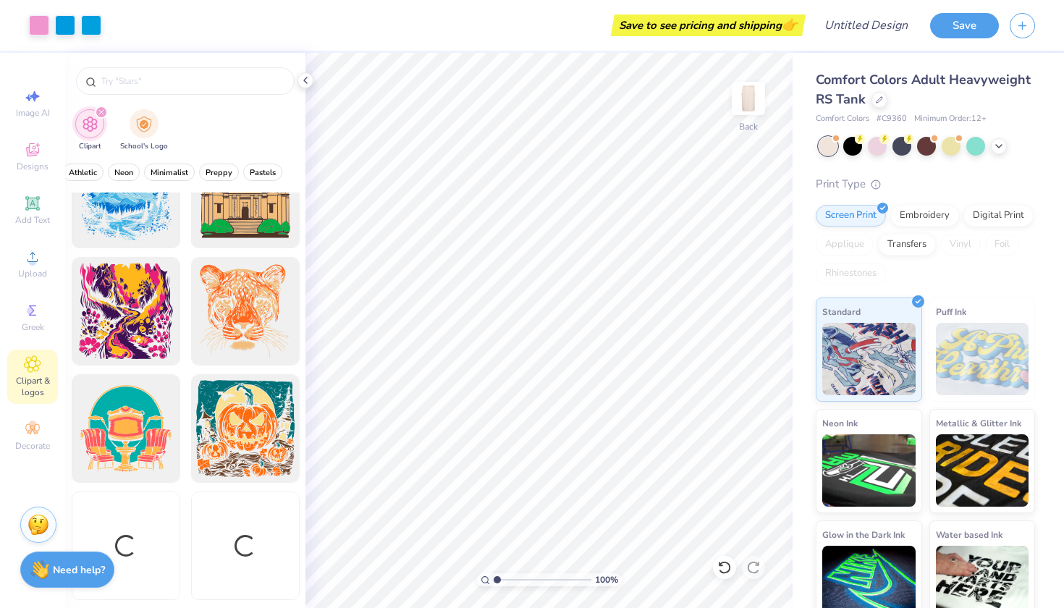
scroll to position [3219, 0]
click at [38, 154] on icon at bounding box center [32, 149] width 17 height 17
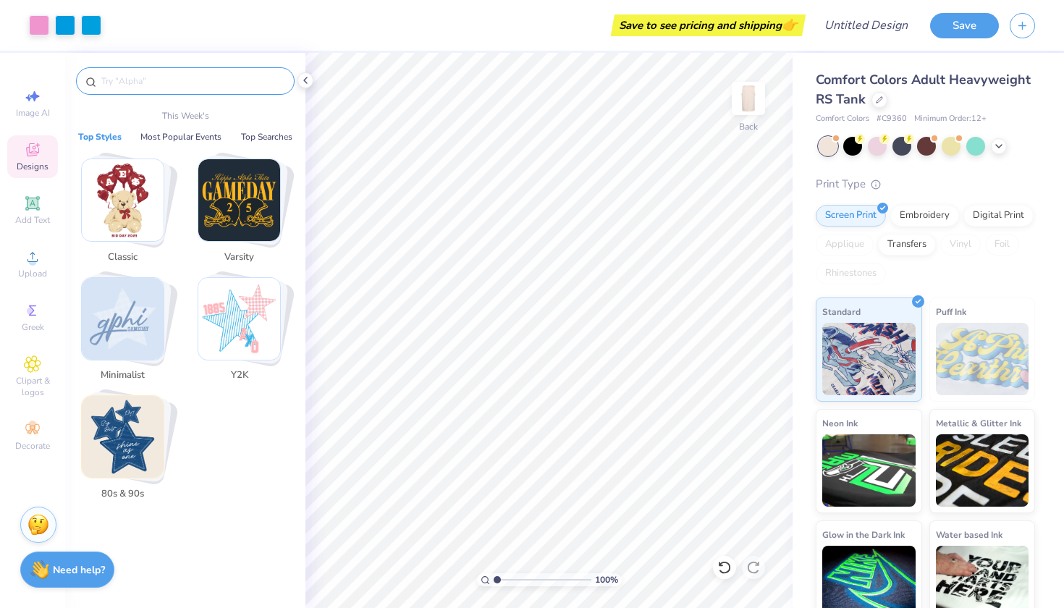
click at [153, 85] on input "text" at bounding box center [192, 81] width 185 height 14
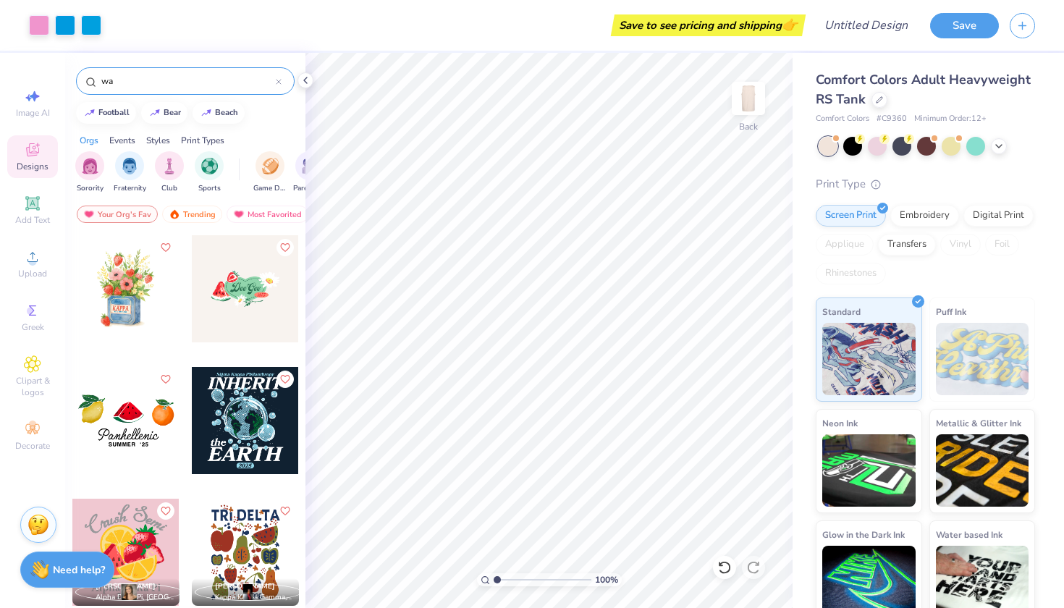
type input "w"
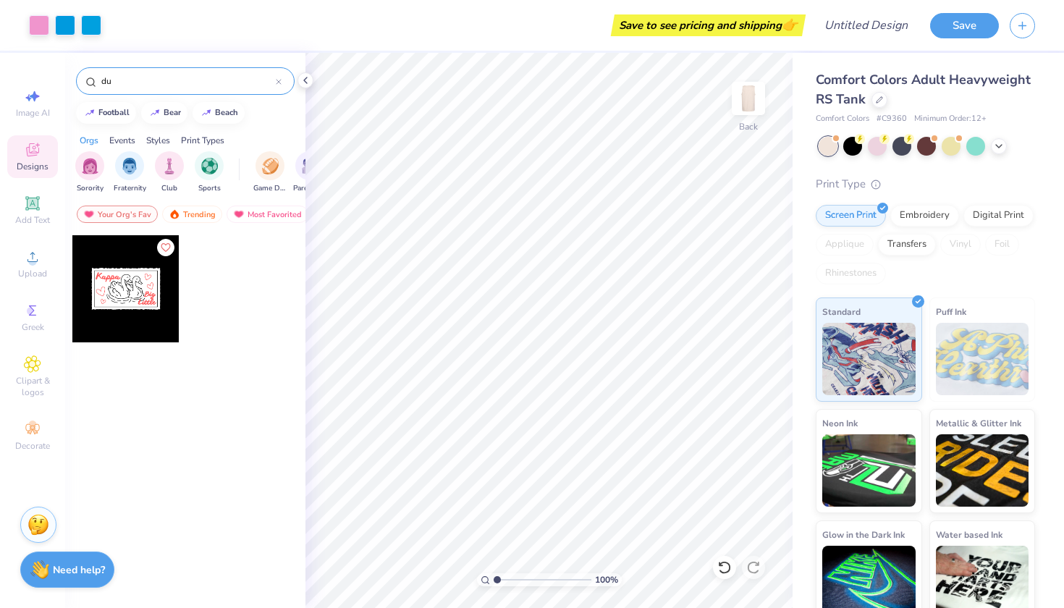
type input "d"
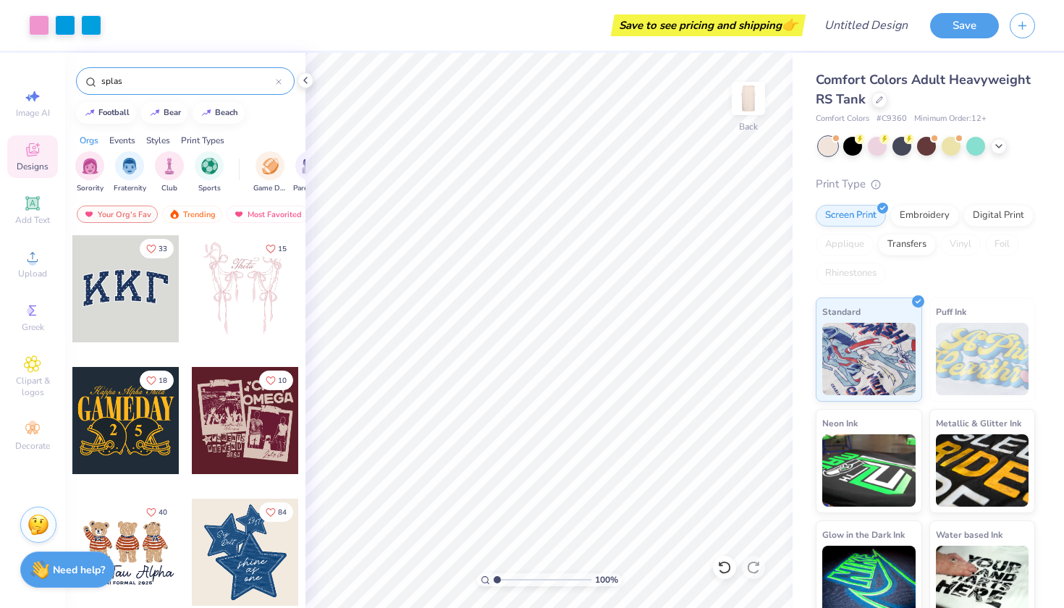
type input "splash"
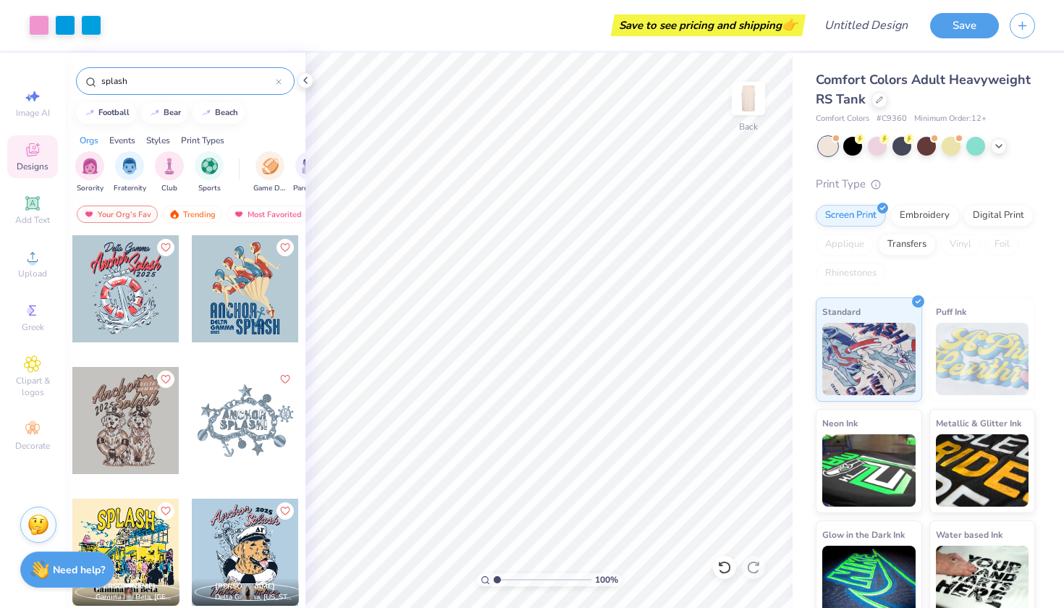
scroll to position [0, 0]
click at [279, 79] on icon at bounding box center [279, 82] width 6 height 6
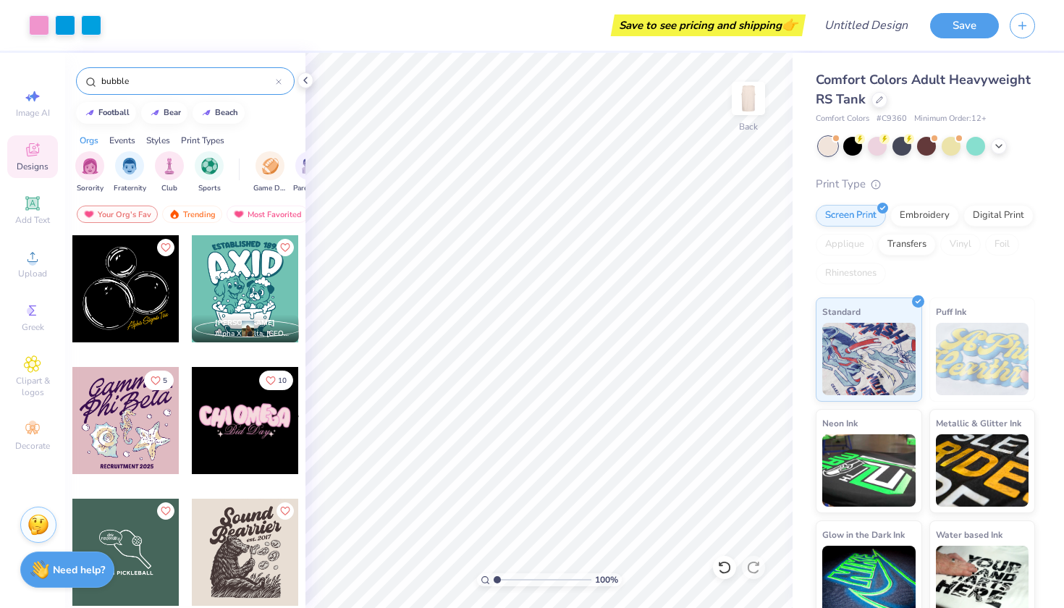
type input "bubble"
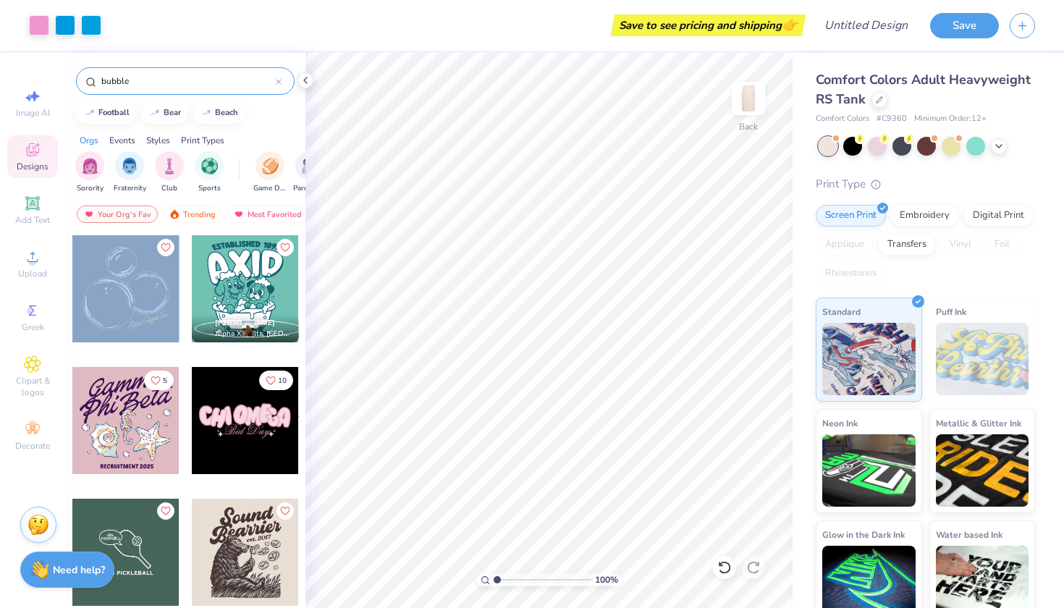
click at [128, 279] on div at bounding box center [125, 288] width 107 height 107
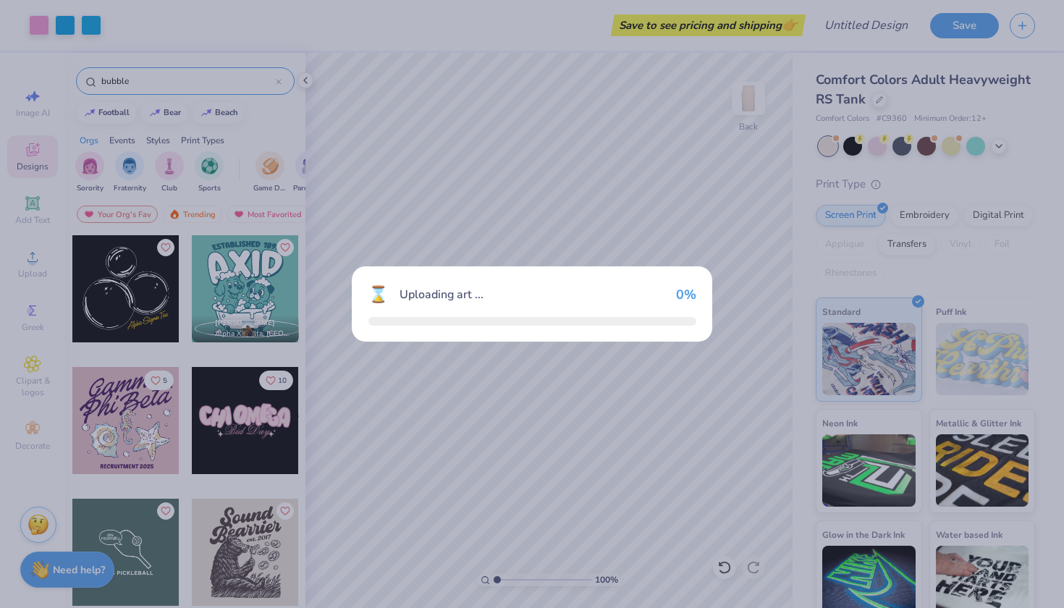
click at [127, 279] on div "⌛ Uploading art ... 0 %" at bounding box center [532, 304] width 1064 height 608
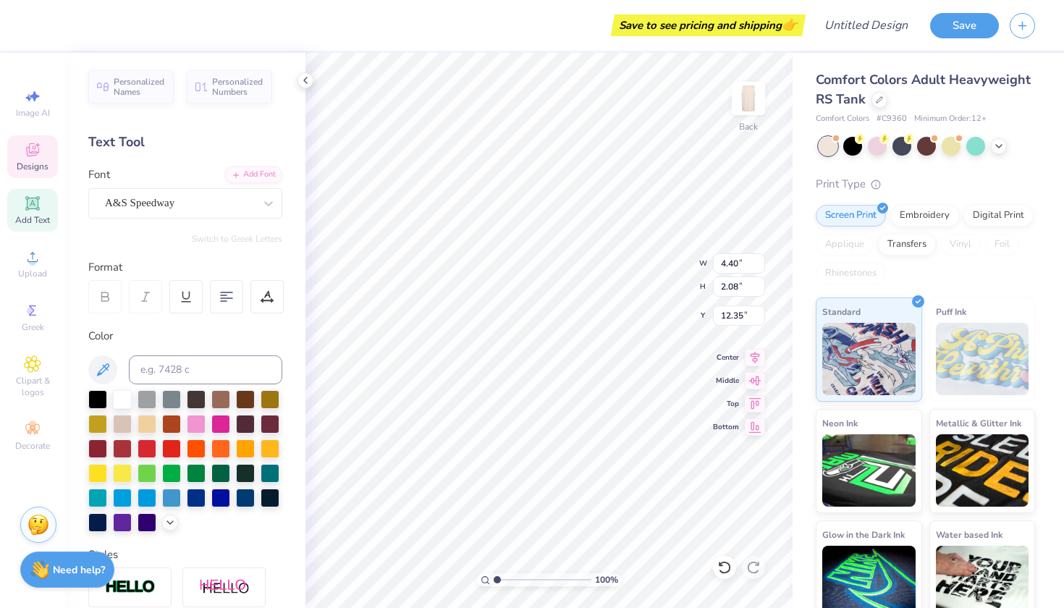
type textarea "Tau"
type input "5.85"
type input "4.62"
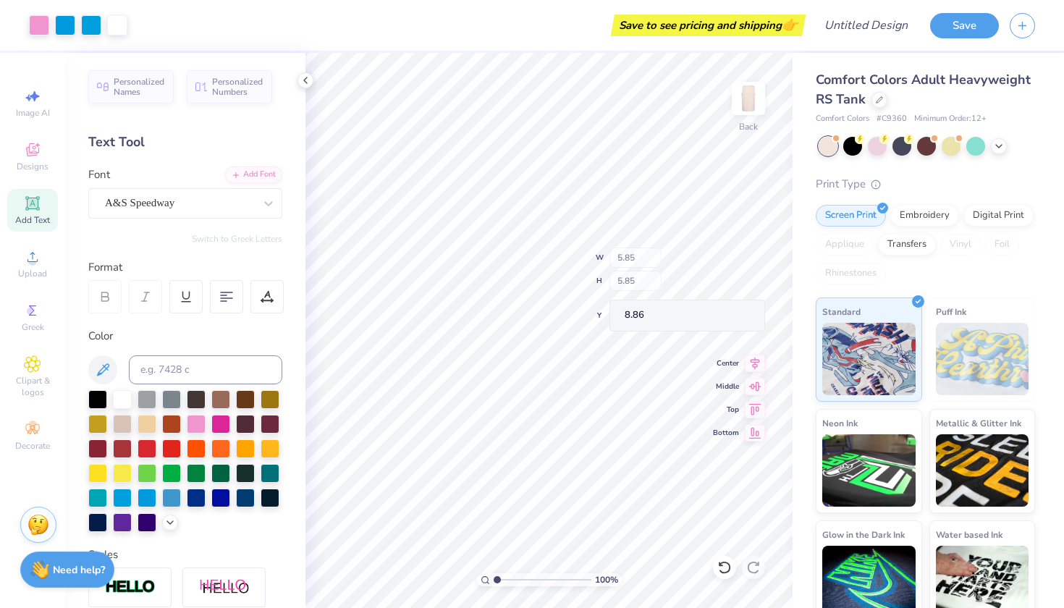
type input "8.20"
type input "1.70"
type input "0.71"
type input "11.95"
type input "1.75"
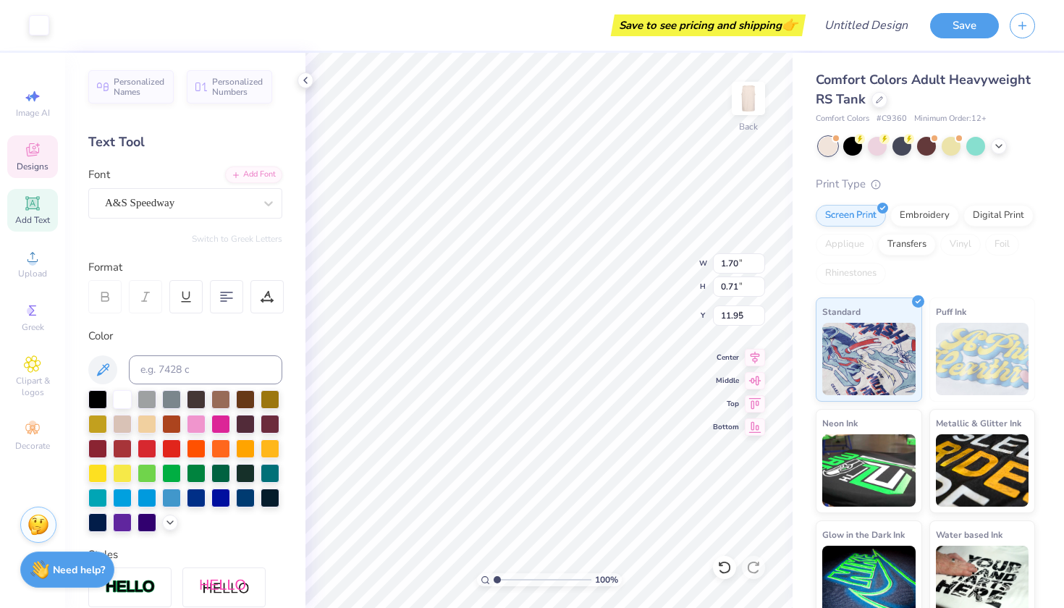
type input "2.65"
type input "10.00"
type input "3.03"
type input "1.01"
type input "9.04"
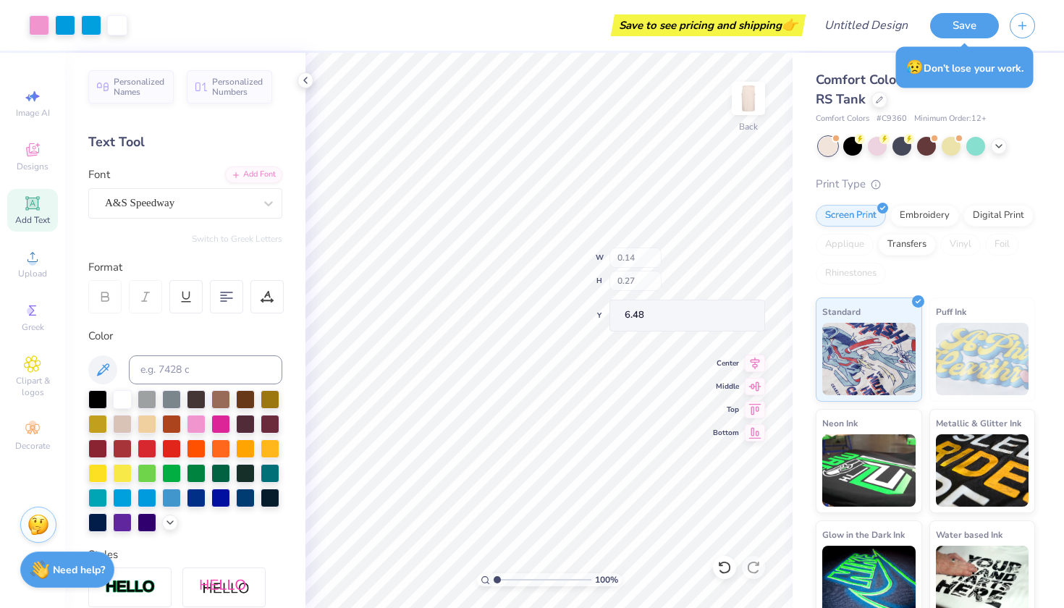
type input "6.48"
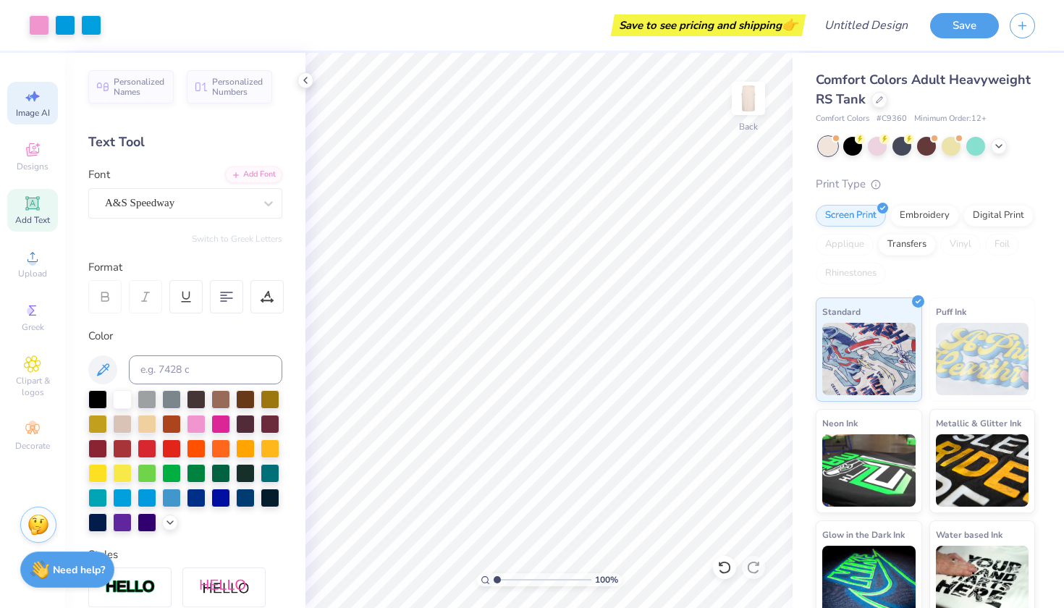
click at [30, 93] on icon at bounding box center [32, 96] width 17 height 17
select select "4"
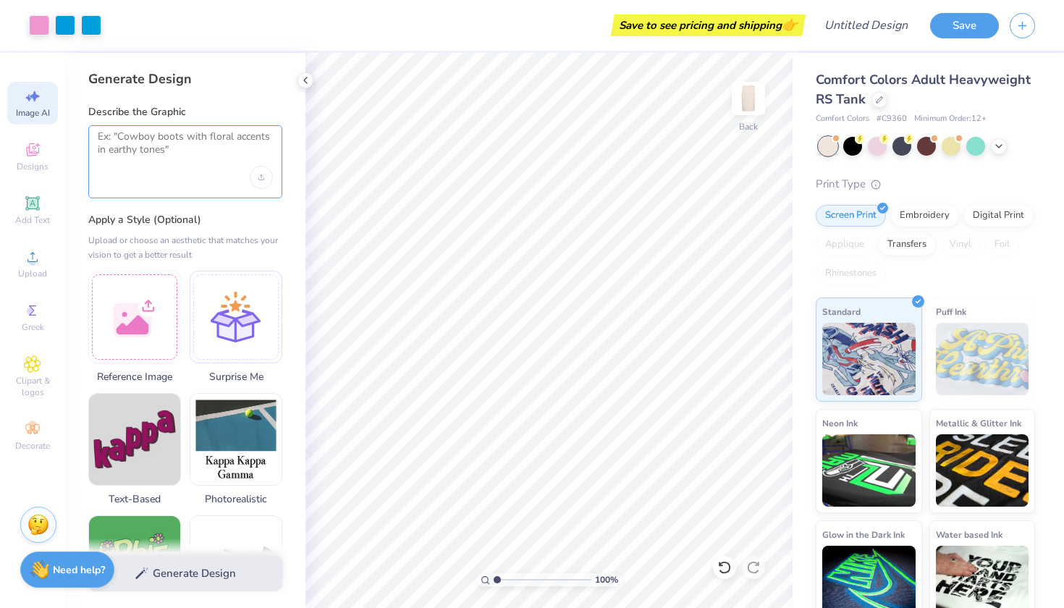
click at [146, 141] on textarea at bounding box center [185, 148] width 175 height 36
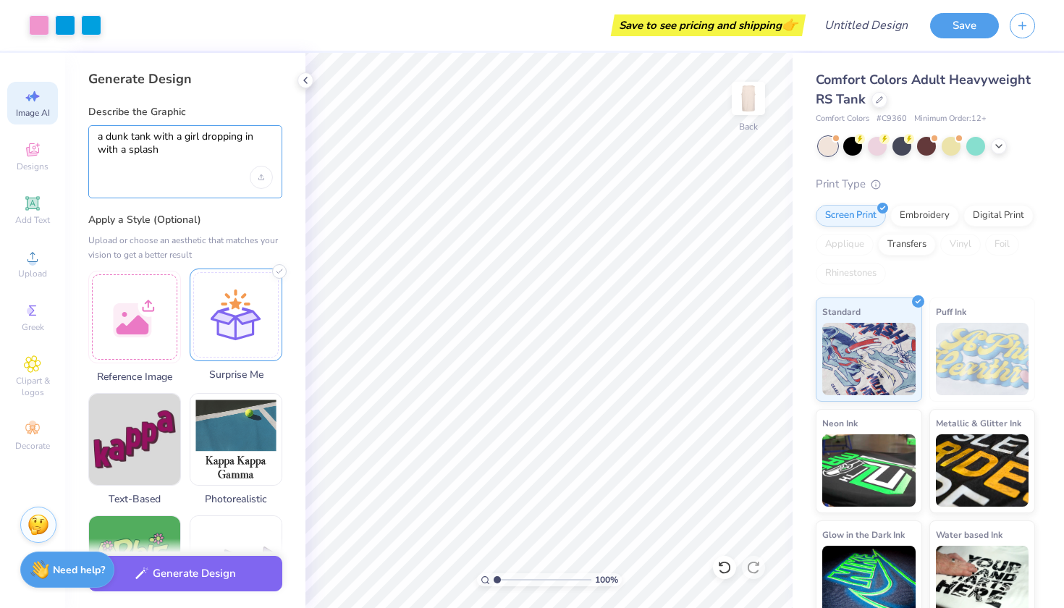
type textarea "a dunk tank with a girl dropping in with a splash"
click at [229, 330] on div at bounding box center [236, 315] width 93 height 93
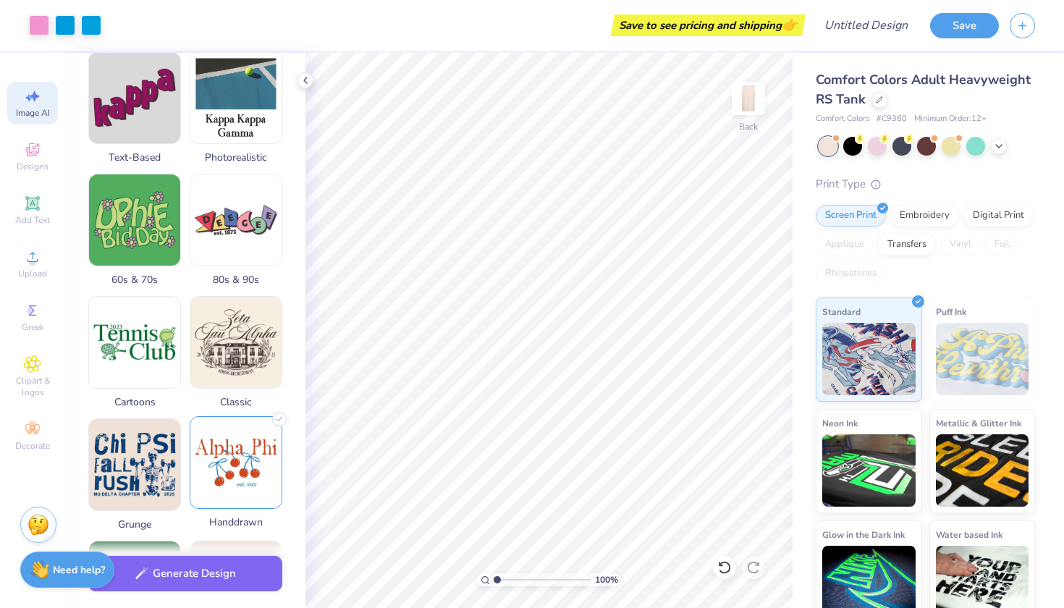
scroll to position [132, 0]
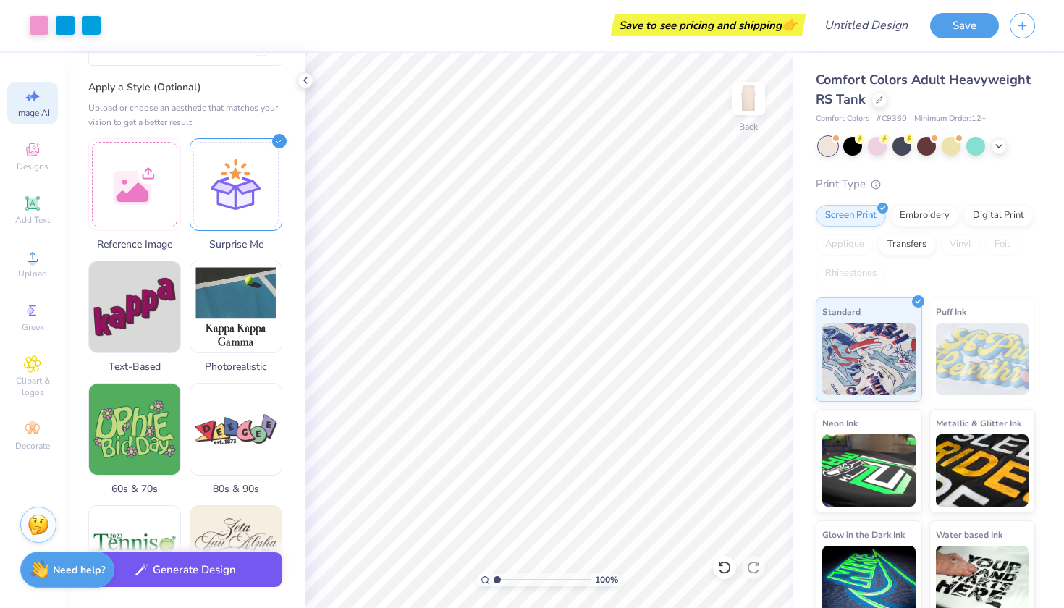
click at [205, 576] on button "Generate Design" at bounding box center [185, 569] width 194 height 35
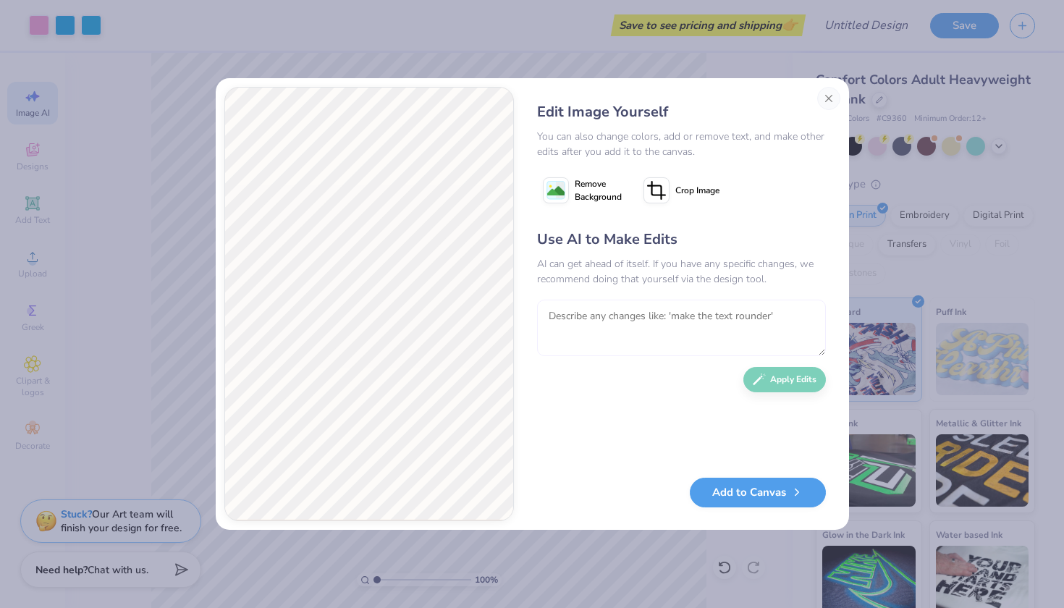
click at [657, 329] on textarea at bounding box center [681, 328] width 289 height 56
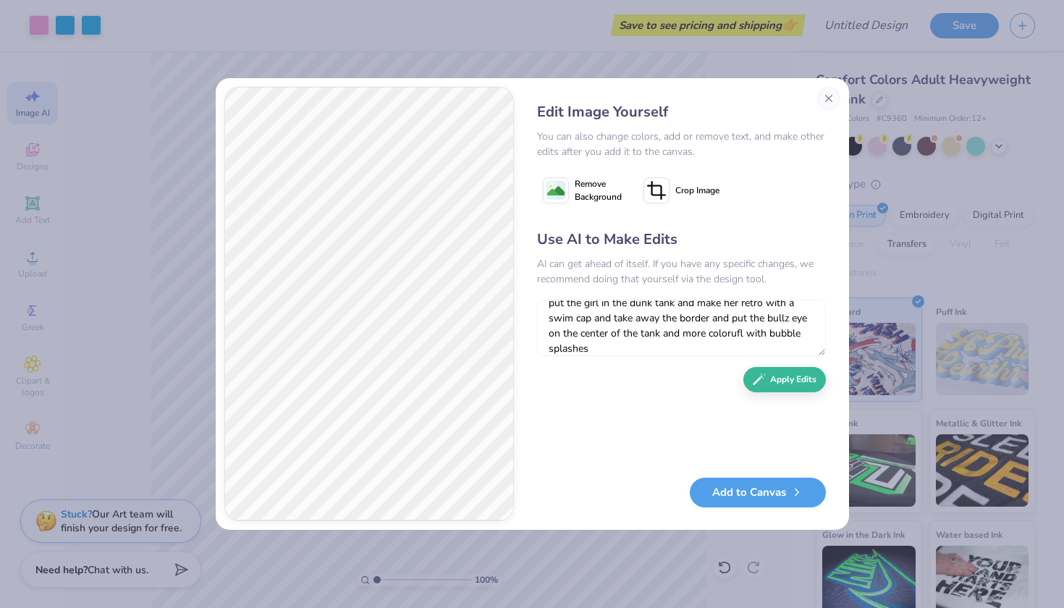
scroll to position [0, 0]
type textarea "put the girl in the dunk tank and make her retro with a swim cap and take away …"
click at [795, 369] on button "Apply Edits" at bounding box center [784, 375] width 83 height 25
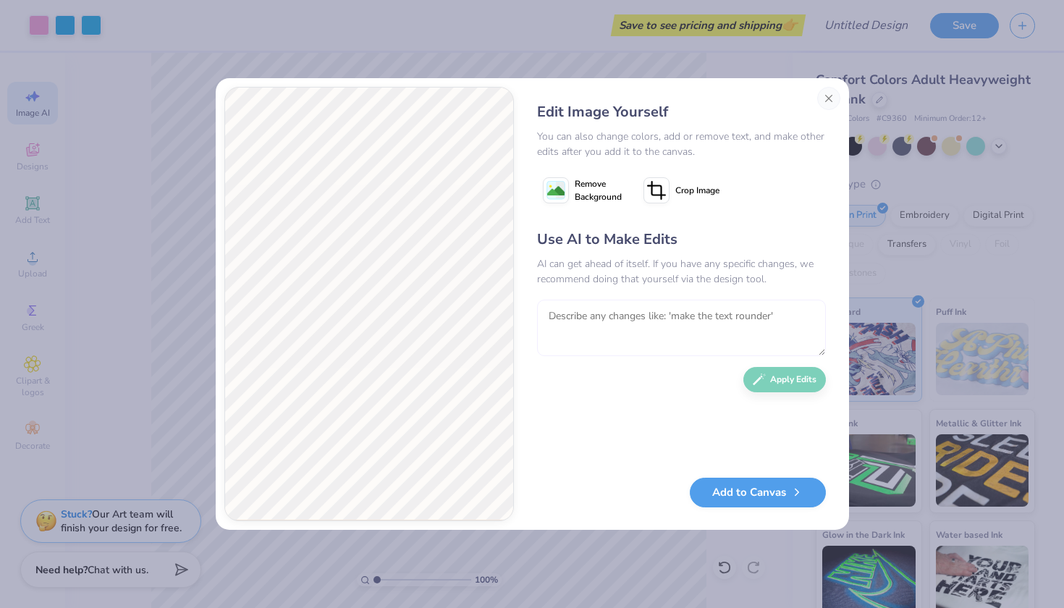
click at [628, 302] on textarea at bounding box center [681, 328] width 289 height 56
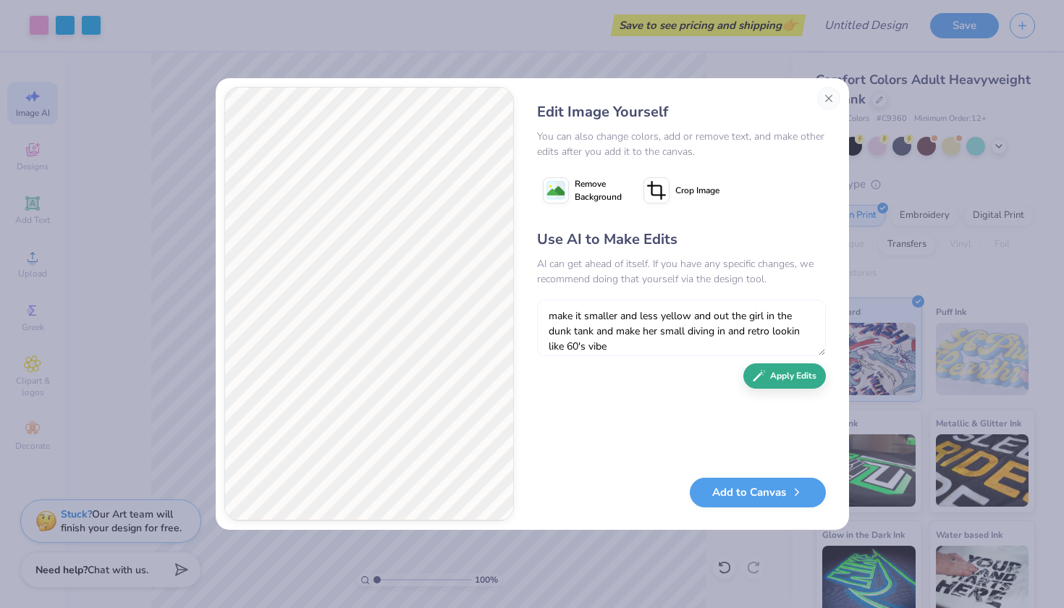
type textarea "make it smaller and less yellow and out the girl in the dunk tank and make her …"
click at [785, 382] on button "Apply Edits" at bounding box center [784, 375] width 83 height 25
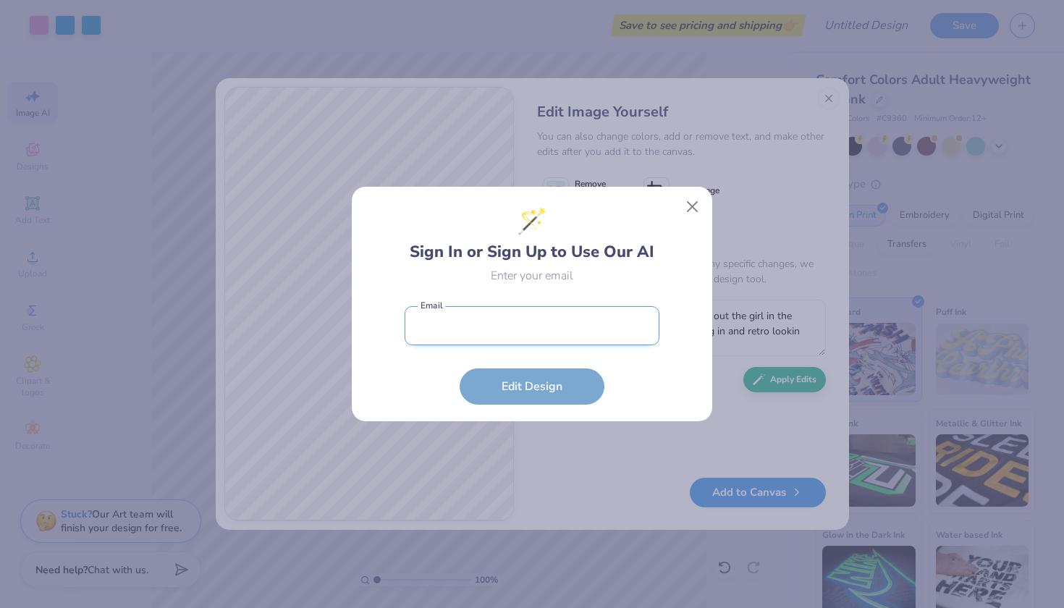
click at [557, 329] on input "email" at bounding box center [532, 326] width 255 height 40
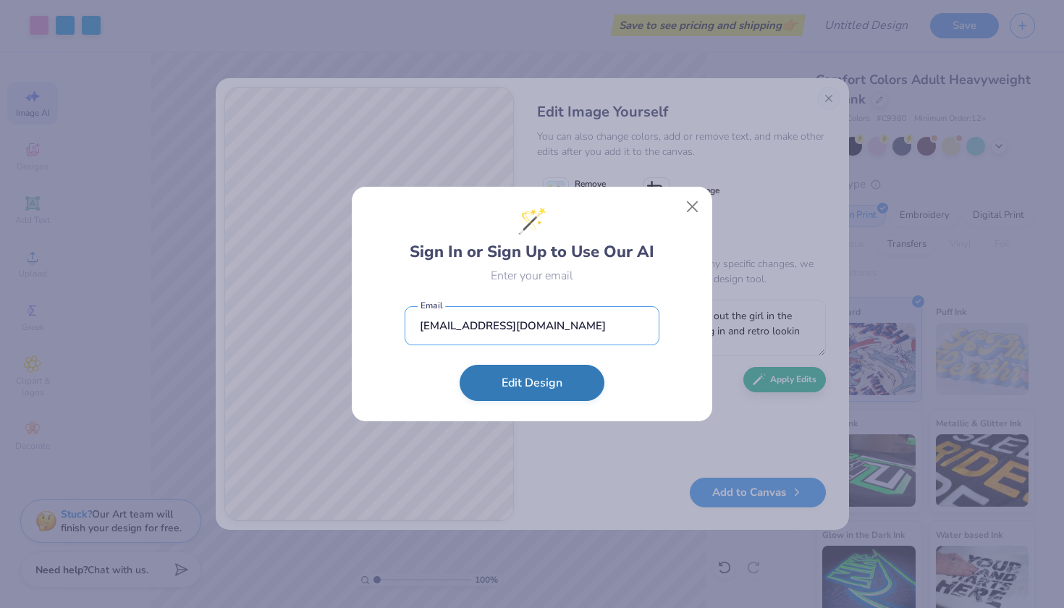
type input "[EMAIL_ADDRESS][DOMAIN_NAME]"
click at [529, 391] on button "Edit Design" at bounding box center [532, 383] width 145 height 36
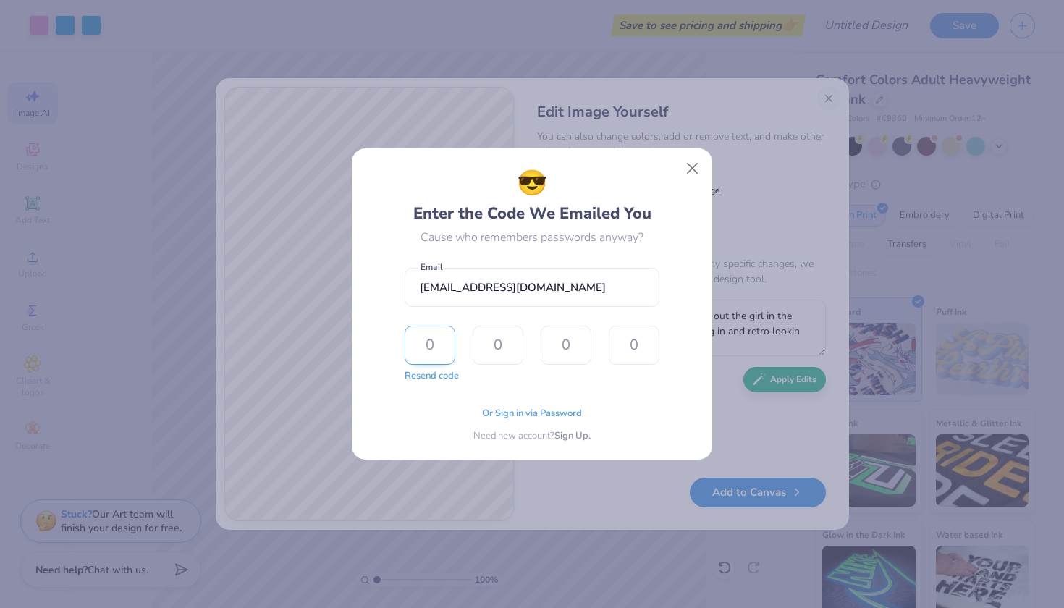
type input "6"
type input "7"
type input "8"
click at [654, 340] on input "8" at bounding box center [634, 345] width 51 height 39
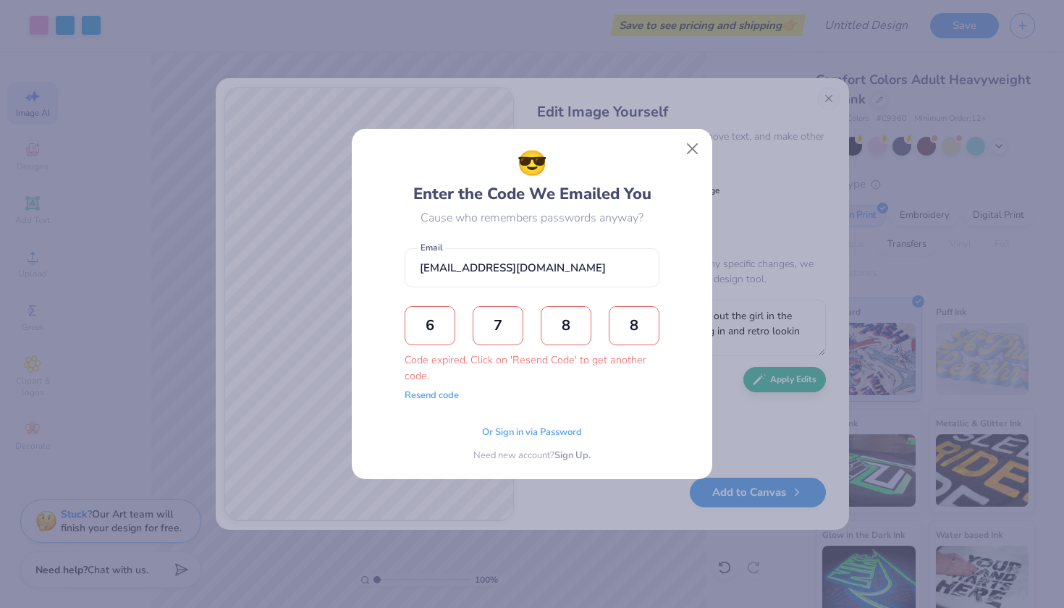
click at [648, 394] on form "[EMAIL_ADDRESS][DOMAIN_NAME] Email 6 7 8 8 Code expired. Click on 'Resend Code'…" at bounding box center [532, 321] width 255 height 161
click at [691, 157] on button "Close" at bounding box center [693, 149] width 28 height 28
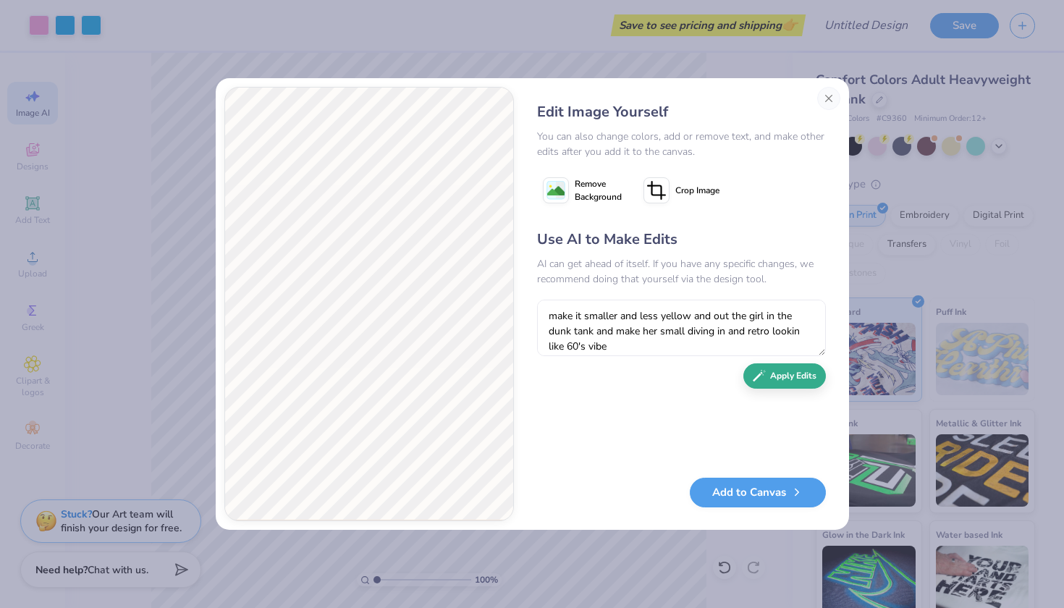
click at [791, 373] on button "Apply Edits" at bounding box center [784, 375] width 83 height 25
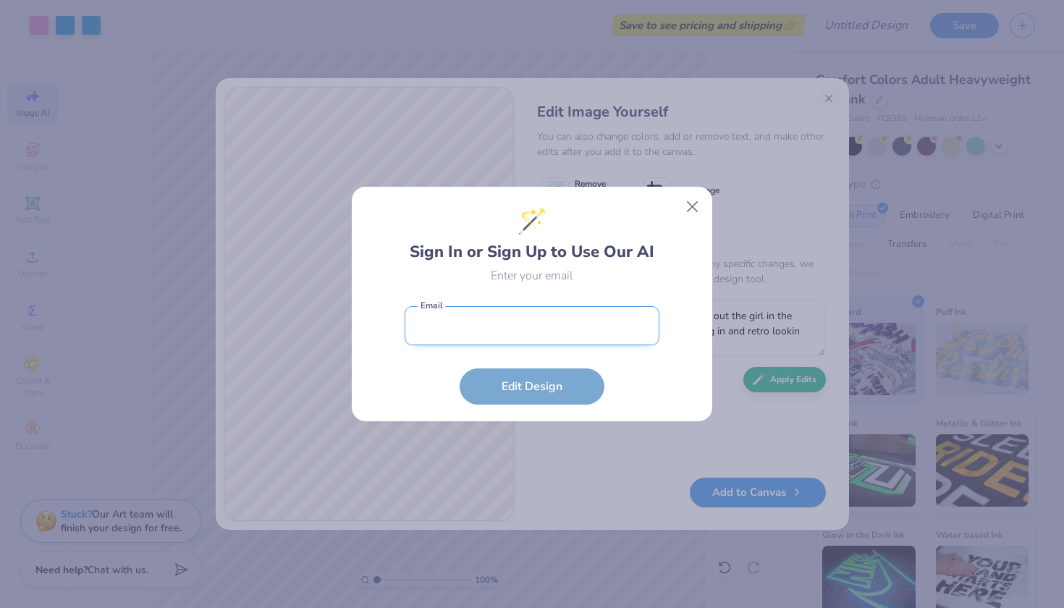
click at [517, 333] on input "email" at bounding box center [532, 326] width 255 height 40
type input "[EMAIL_ADDRESS][DOMAIN_NAME]"
click at [532, 387] on button "Edit Design" at bounding box center [532, 386] width 145 height 36
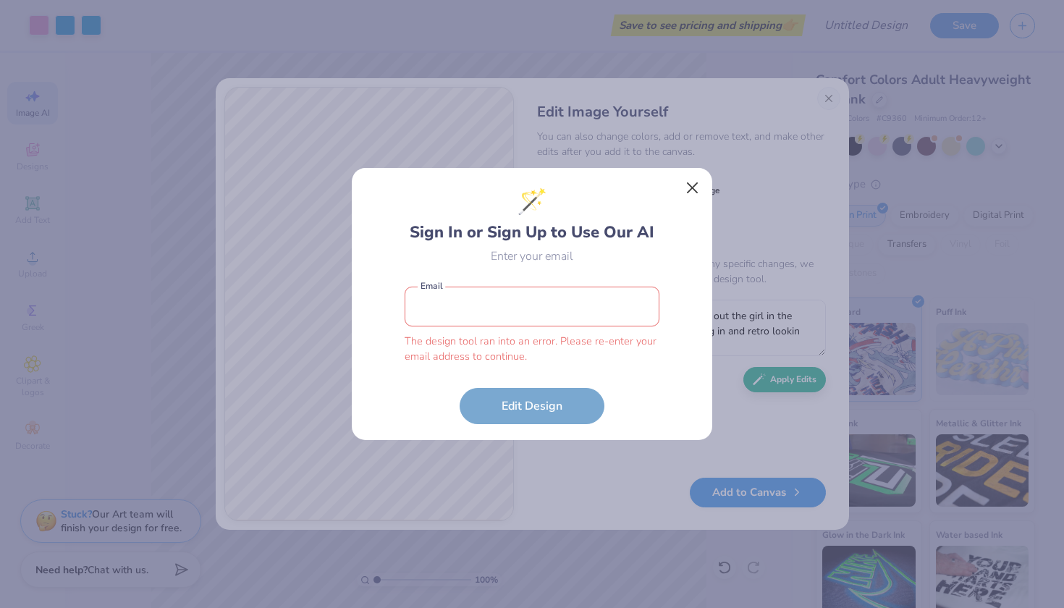
click at [692, 187] on button "Close" at bounding box center [693, 188] width 28 height 28
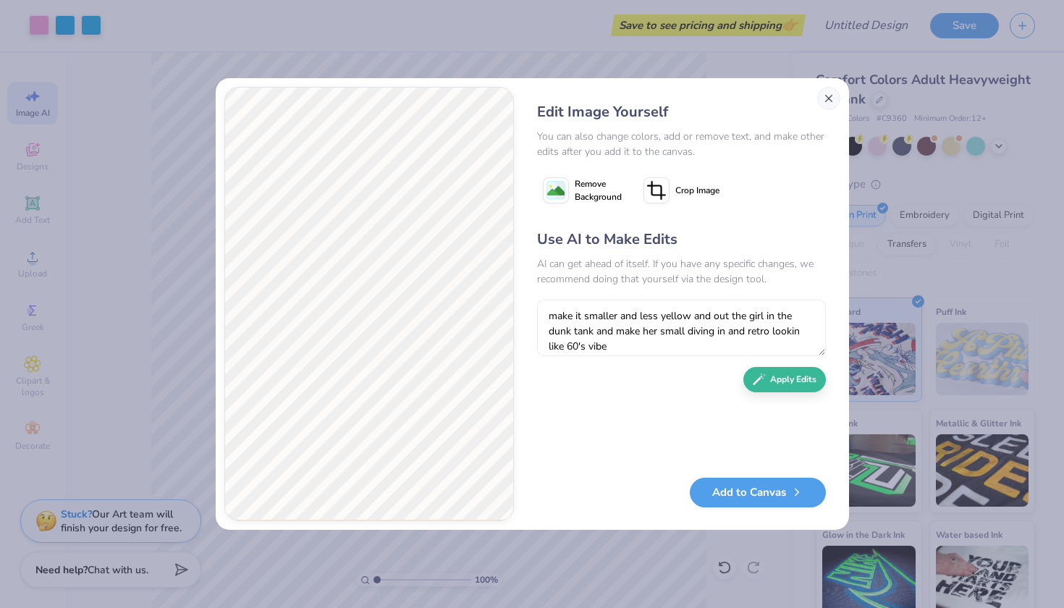
click at [828, 92] on button "Close" at bounding box center [828, 98] width 23 height 23
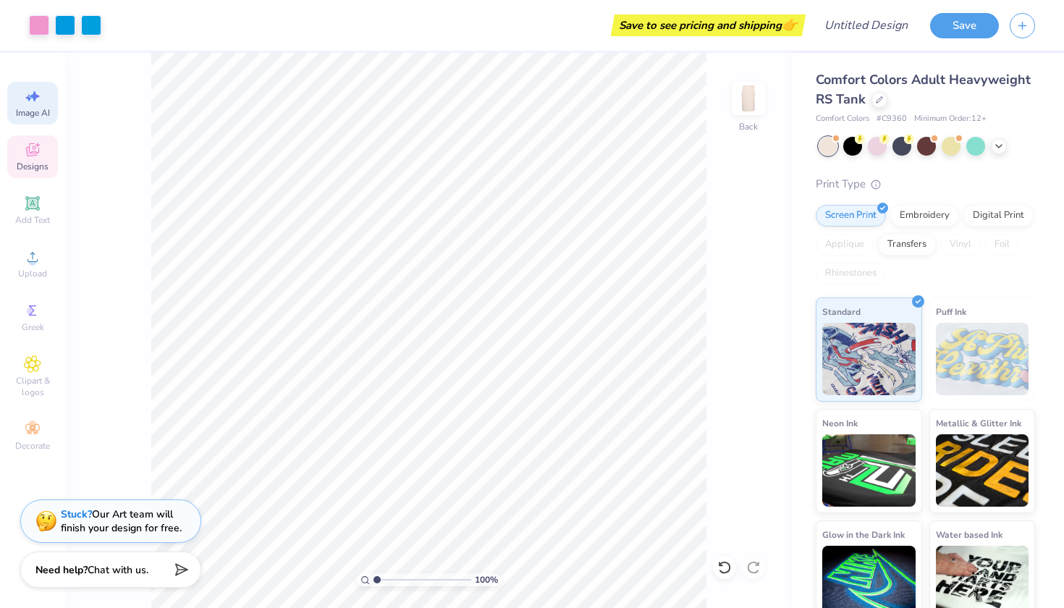
click at [39, 163] on span "Designs" at bounding box center [33, 167] width 32 height 12
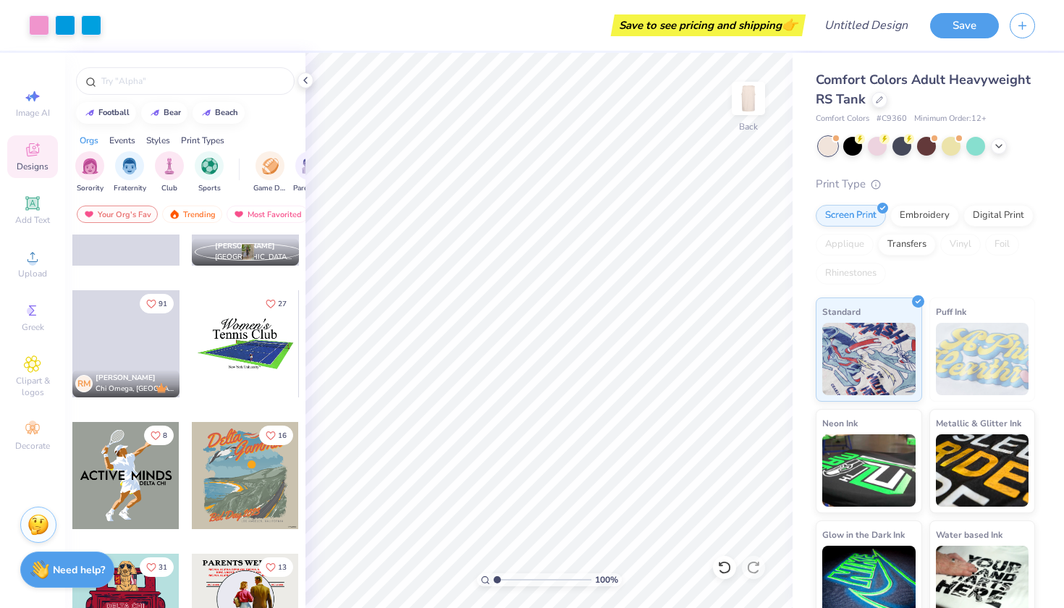
scroll to position [8117, 0]
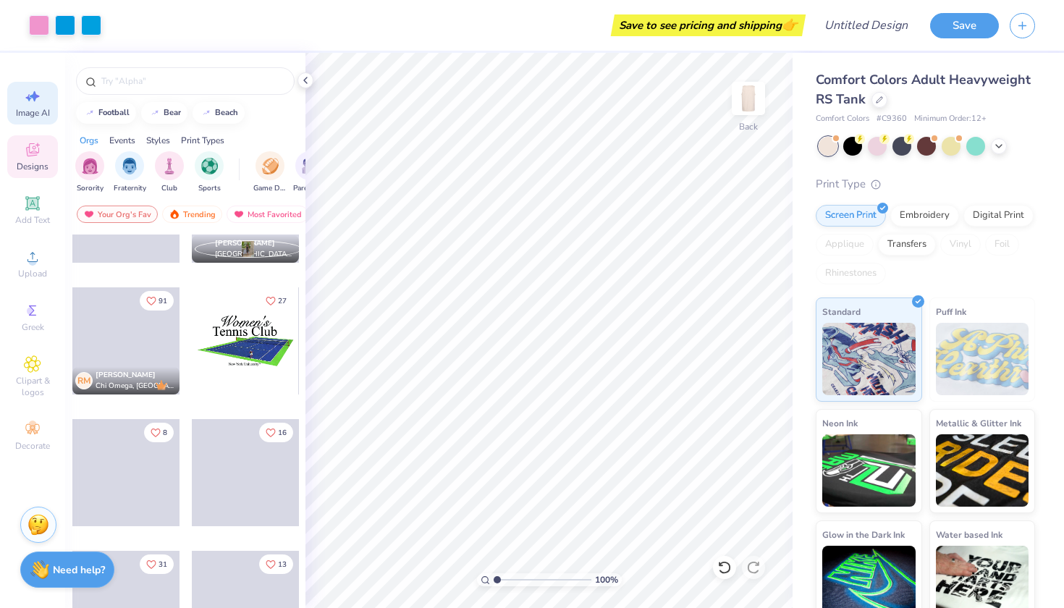
click at [32, 104] on icon at bounding box center [32, 96] width 17 height 17
select select "4"
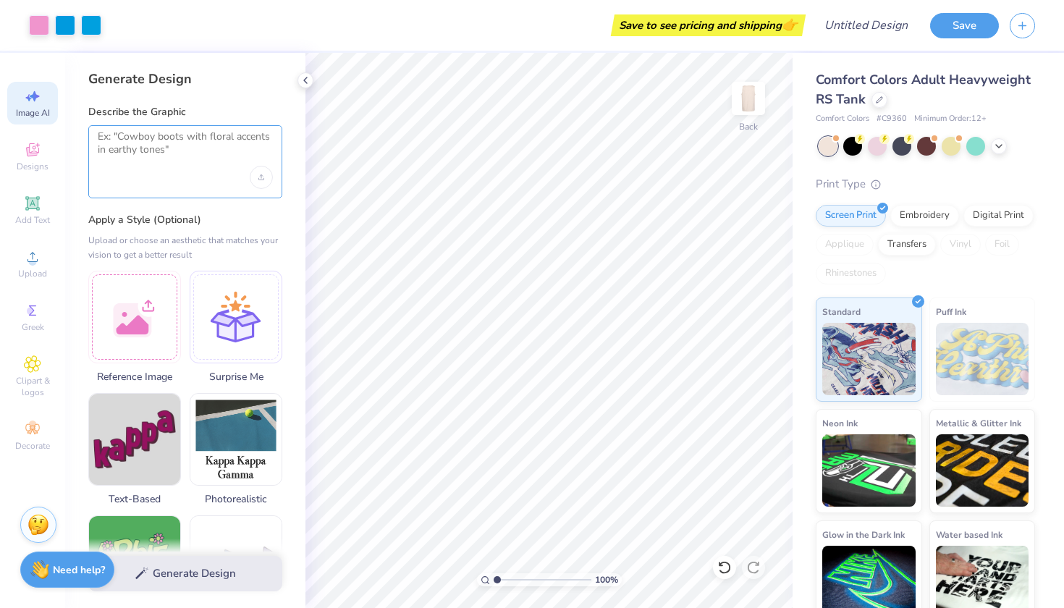
click at [176, 138] on textarea at bounding box center [185, 148] width 175 height 36
click at [38, 140] on div "Designs" at bounding box center [32, 156] width 51 height 43
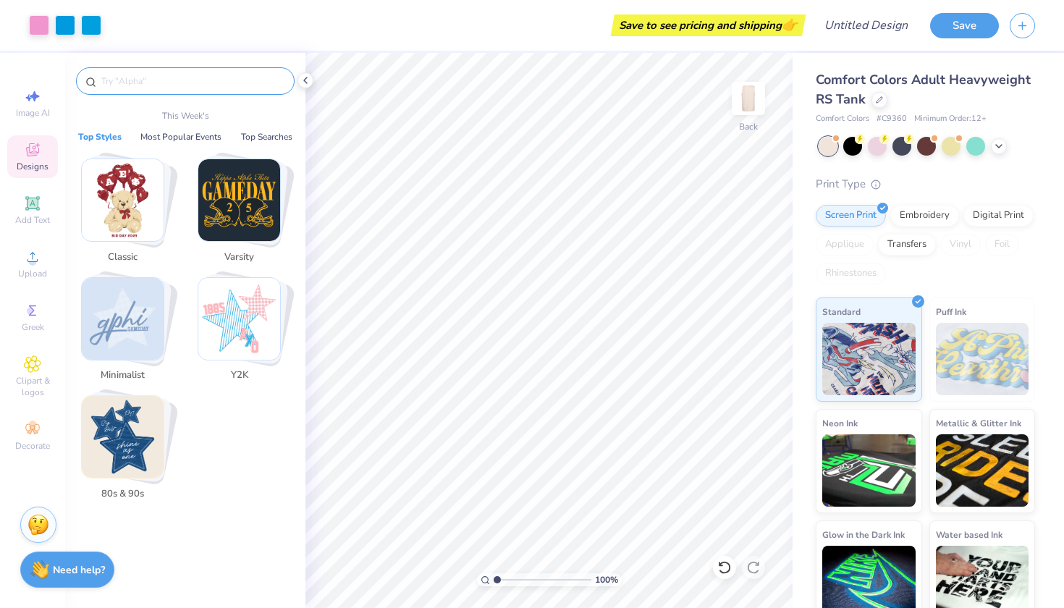
click at [166, 74] on input "text" at bounding box center [192, 81] width 185 height 14
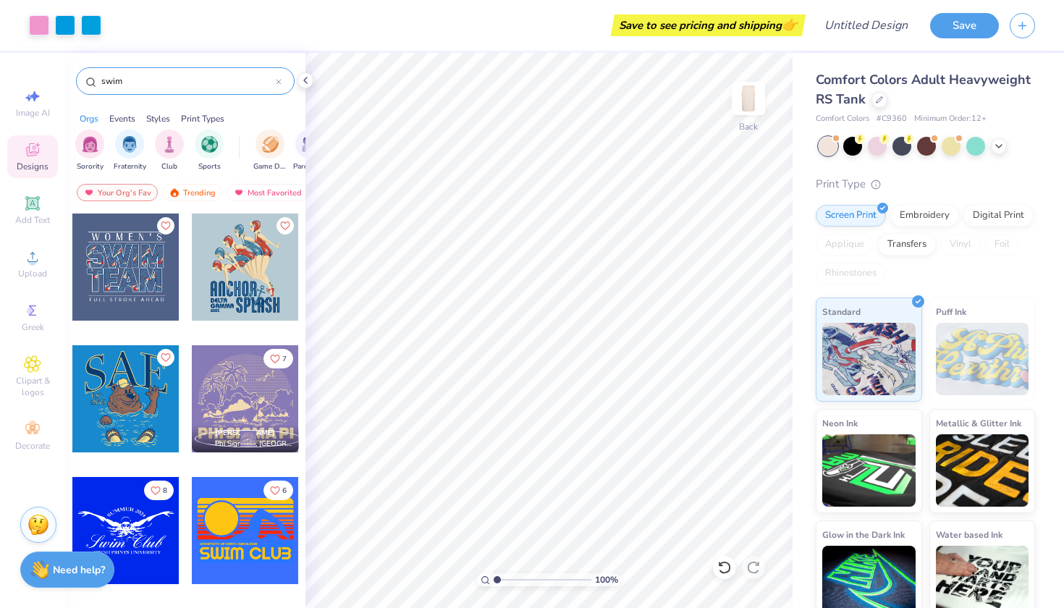
type input "swim"
click at [235, 257] on div at bounding box center [245, 267] width 107 height 107
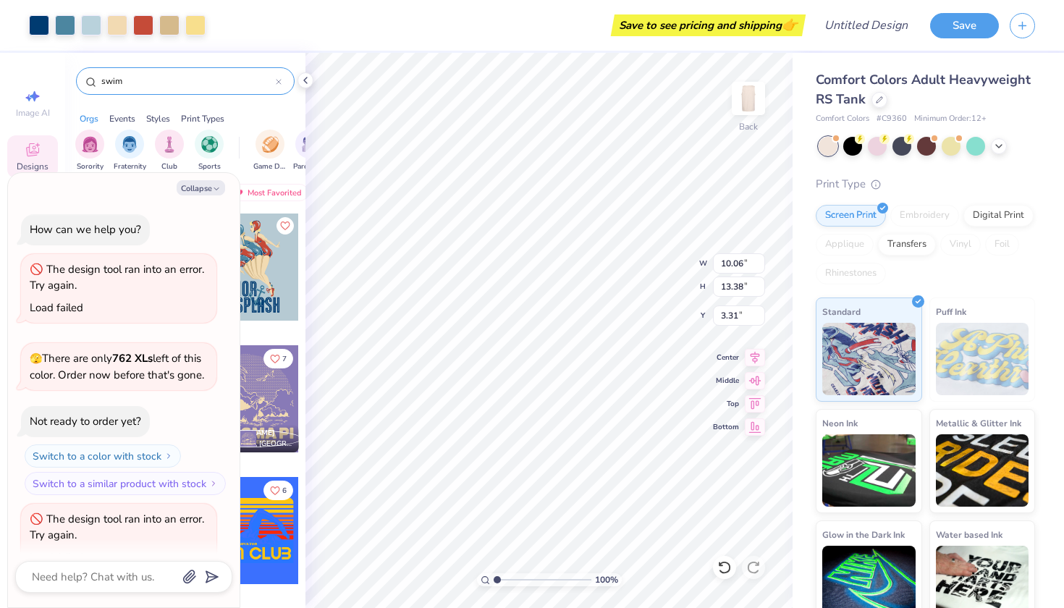
scroll to position [185, 0]
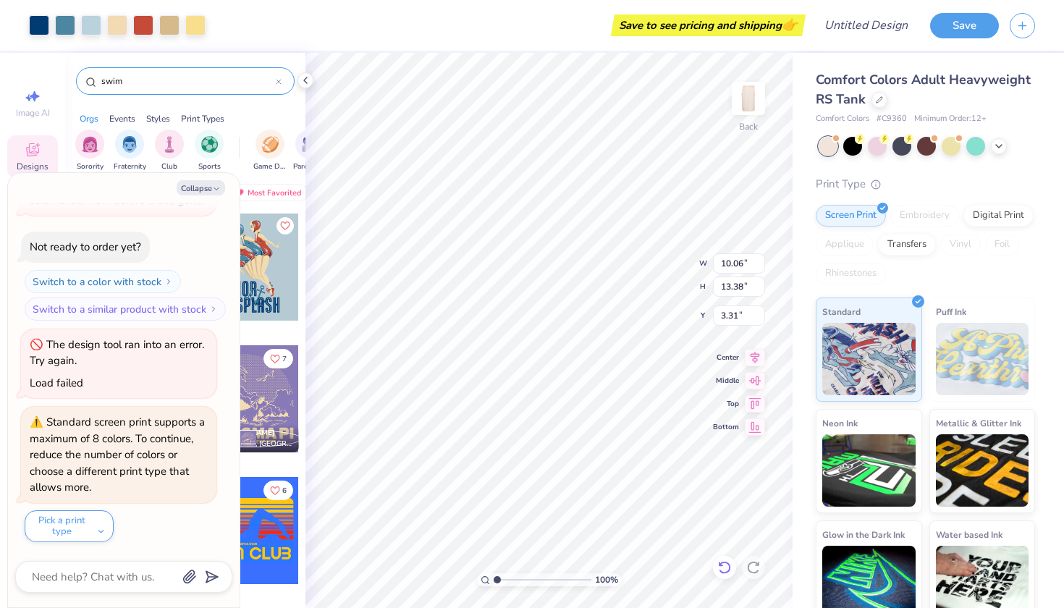
click at [720, 567] on icon at bounding box center [724, 567] width 14 height 14
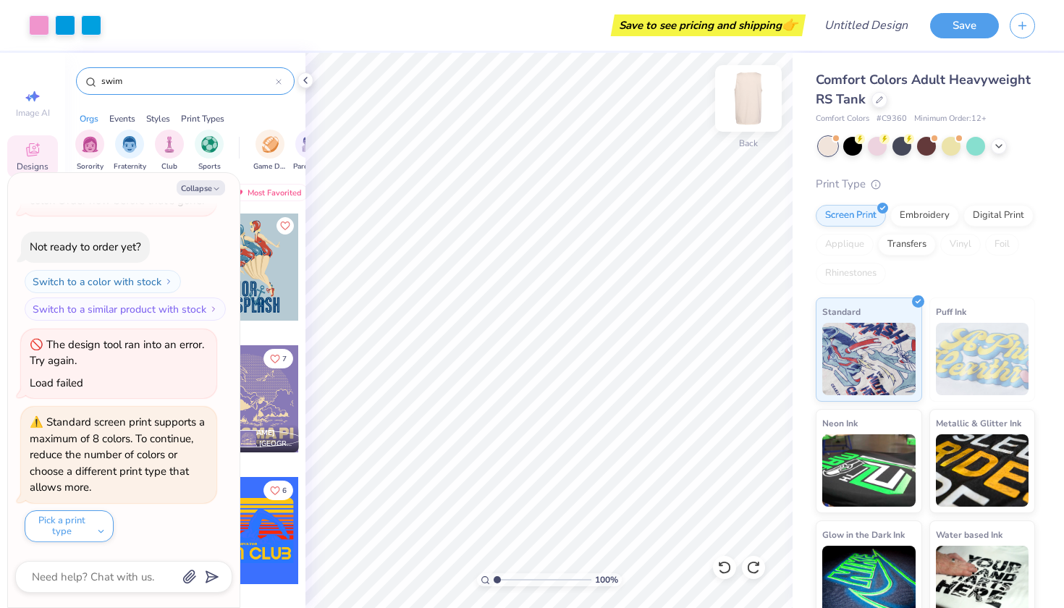
click at [750, 92] on img at bounding box center [749, 98] width 58 height 58
click at [208, 188] on button "Collapse" at bounding box center [201, 187] width 49 height 15
type textarea "x"
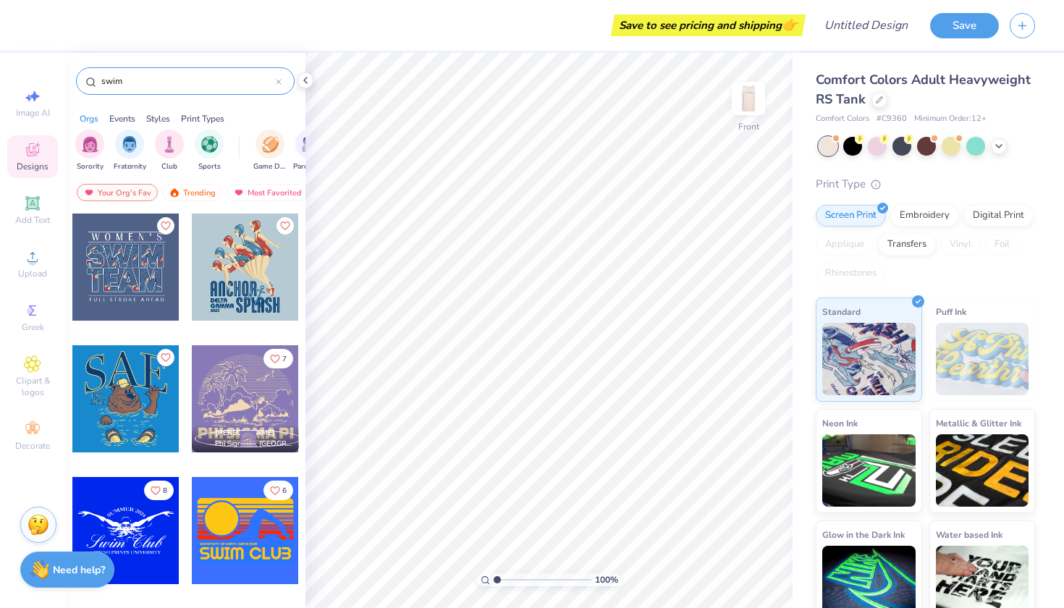
click at [264, 279] on div at bounding box center [245, 267] width 107 height 107
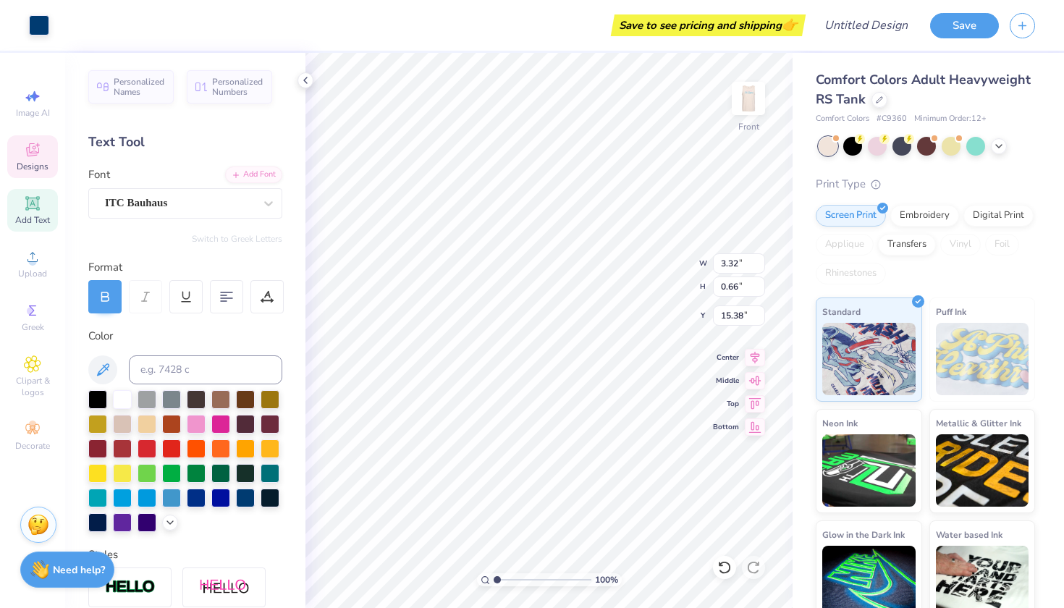
type input "15.24"
type input "2.34"
type input "0.65"
type input "14.59"
type input "6.28"
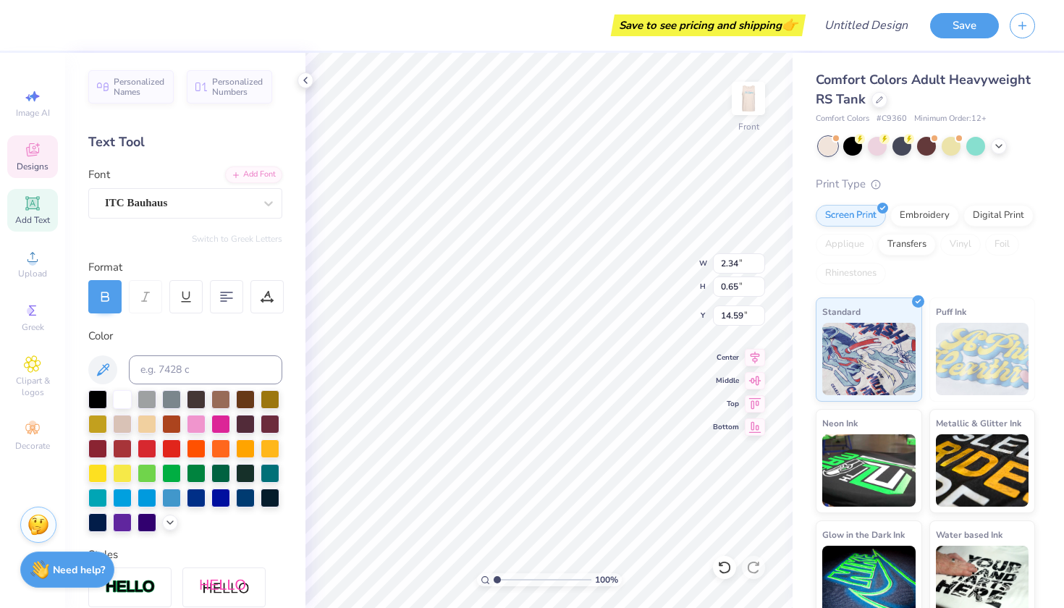
type input "2.26"
type input "14.44"
type input "6.66"
type input "12.09"
type input "2.71"
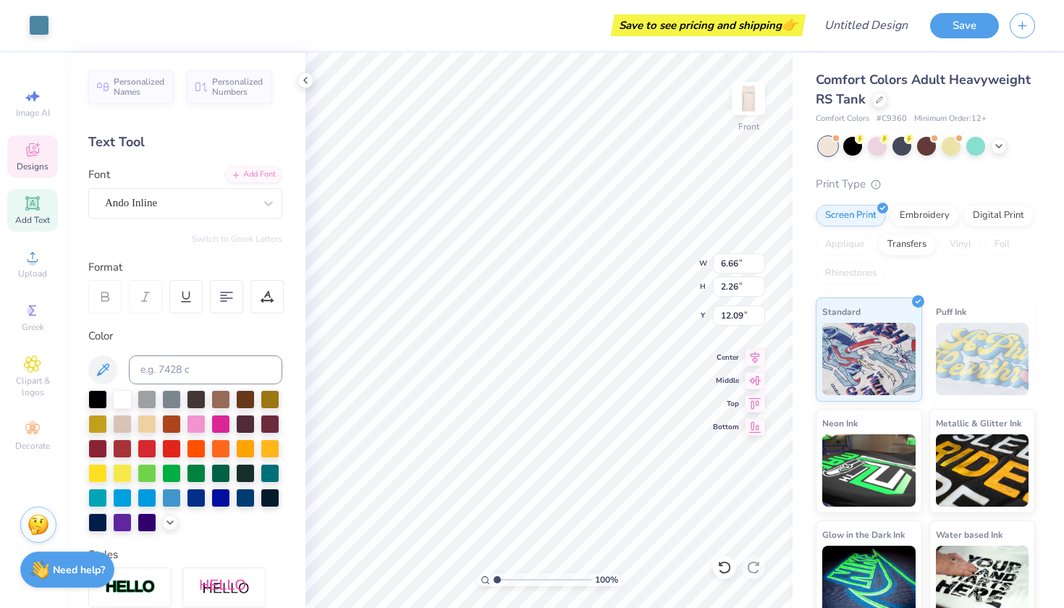
type input "2.98"
type input "12.72"
type input "2.60"
type input "2.68"
type input "13.02"
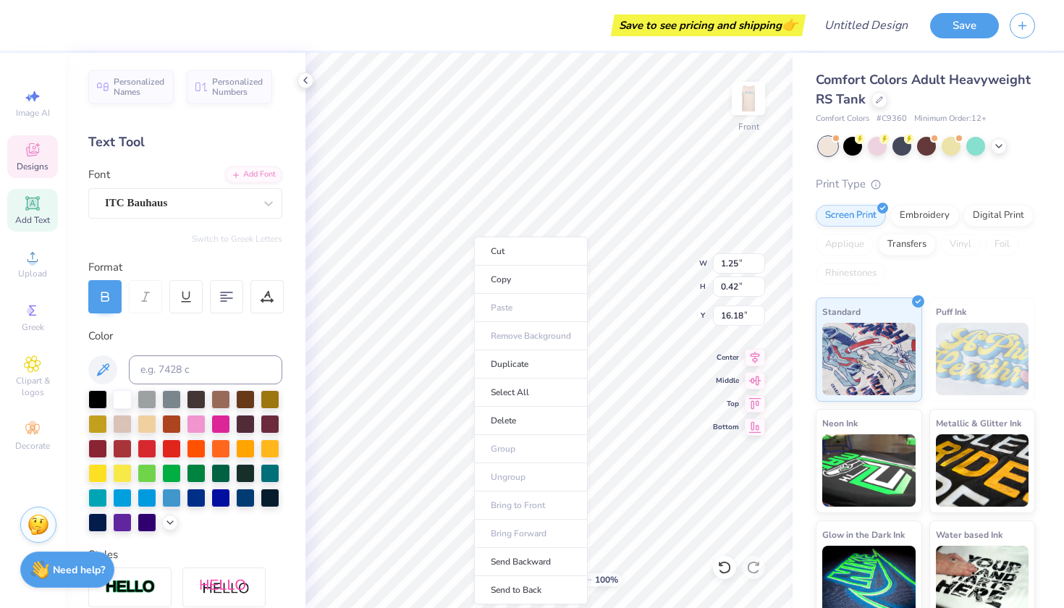
click at [474, 376] on body "Save to see pricing and shipping 👉 Design Title Save Image AI Designs Add Text …" at bounding box center [532, 304] width 1064 height 608
click at [512, 275] on li "Copy" at bounding box center [531, 280] width 114 height 28
click at [470, 374] on body "Save to see pricing and shipping 👉 Design Title Save Image AI Designs Add Text …" at bounding box center [532, 304] width 1064 height 608
click at [516, 241] on li "Cut" at bounding box center [527, 251] width 114 height 29
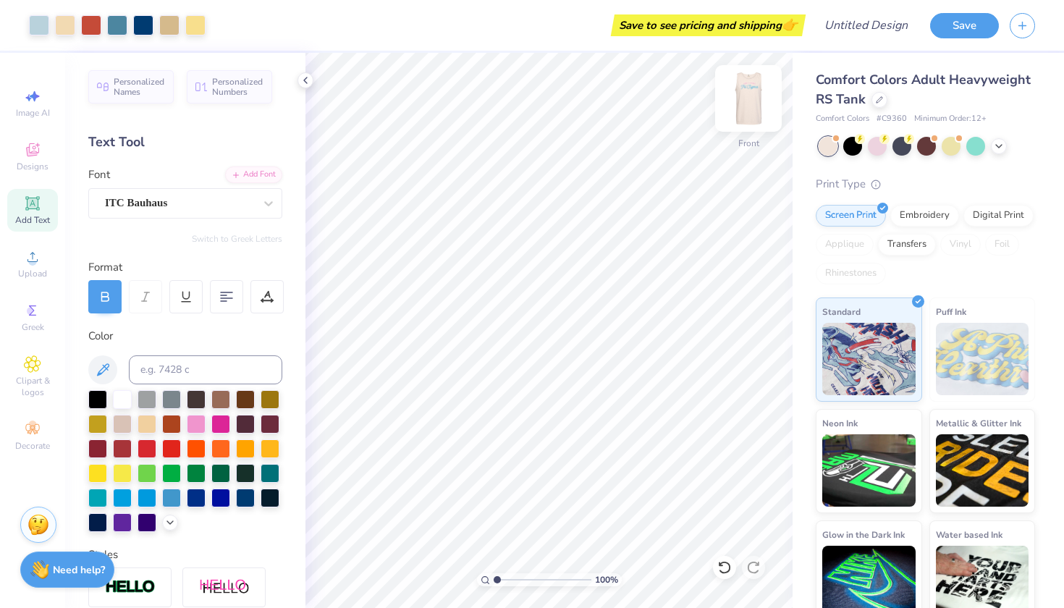
click at [751, 104] on img at bounding box center [749, 98] width 58 height 58
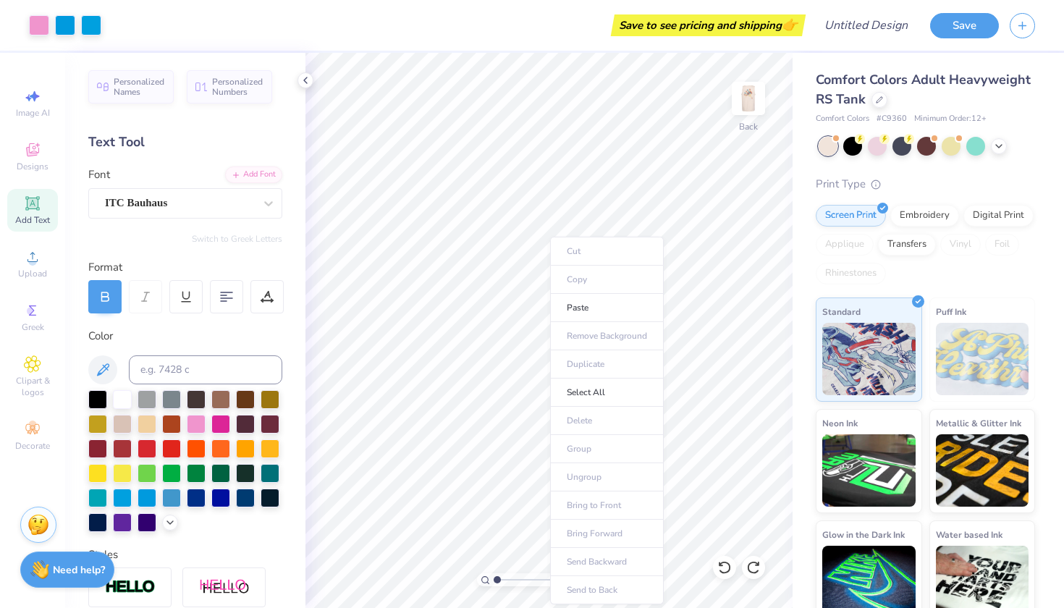
click at [550, 275] on body "Art colors Save to see pricing and shipping 👉 Design Title Save Image AI Design…" at bounding box center [532, 304] width 1064 height 608
click at [587, 301] on li "Paste" at bounding box center [607, 308] width 114 height 28
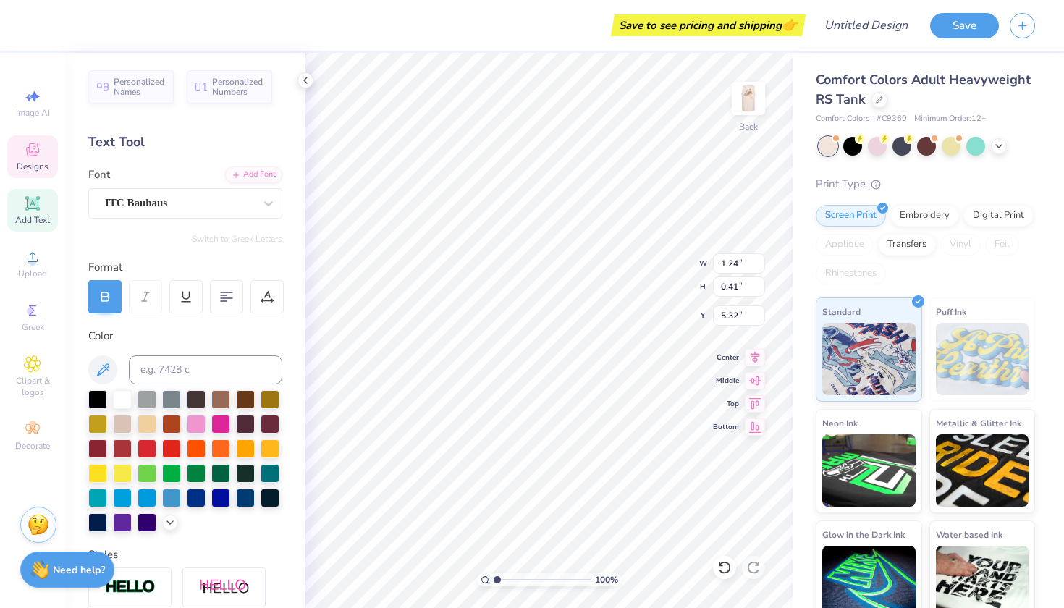
type input "5.32"
click at [197, 420] on div at bounding box center [196, 422] width 19 height 19
type input "3.63"
type input "3.14"
type input "2.29"
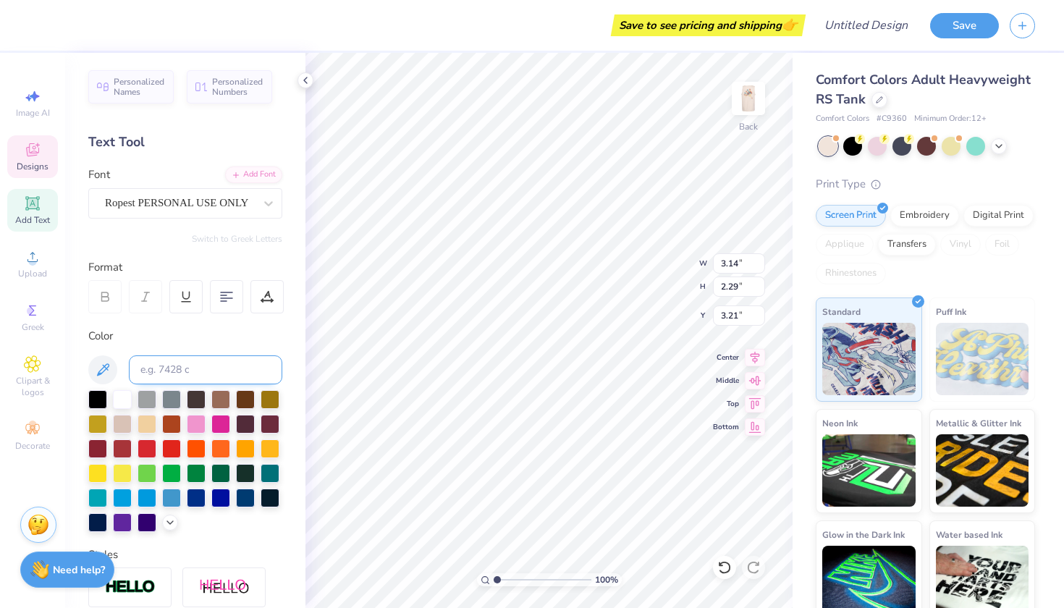
type input "3.69"
type input "2.91"
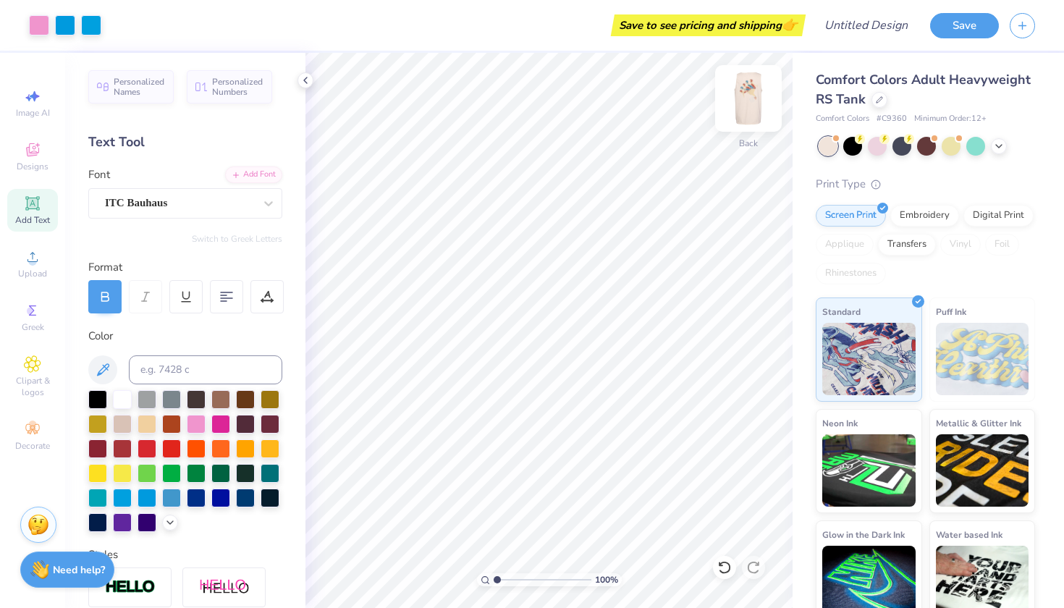
click at [754, 110] on img at bounding box center [749, 98] width 58 height 58
type input "6.85"
type input "7.51"
type input "9.76"
type input "10.71"
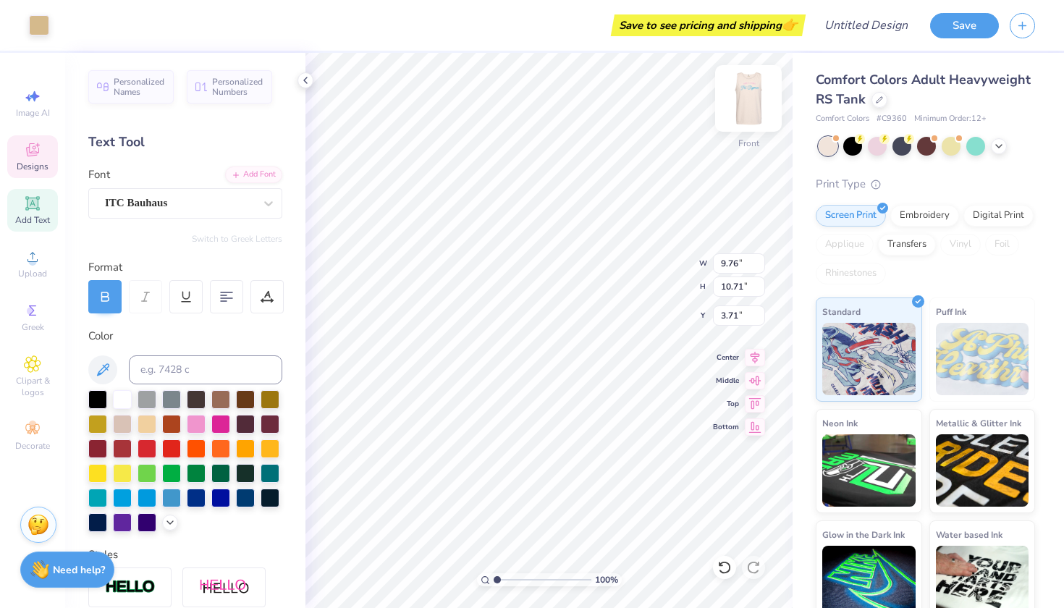
type input "9.58"
type input "10.18"
type input "3.95"
type input "8.28"
type input "9.12"
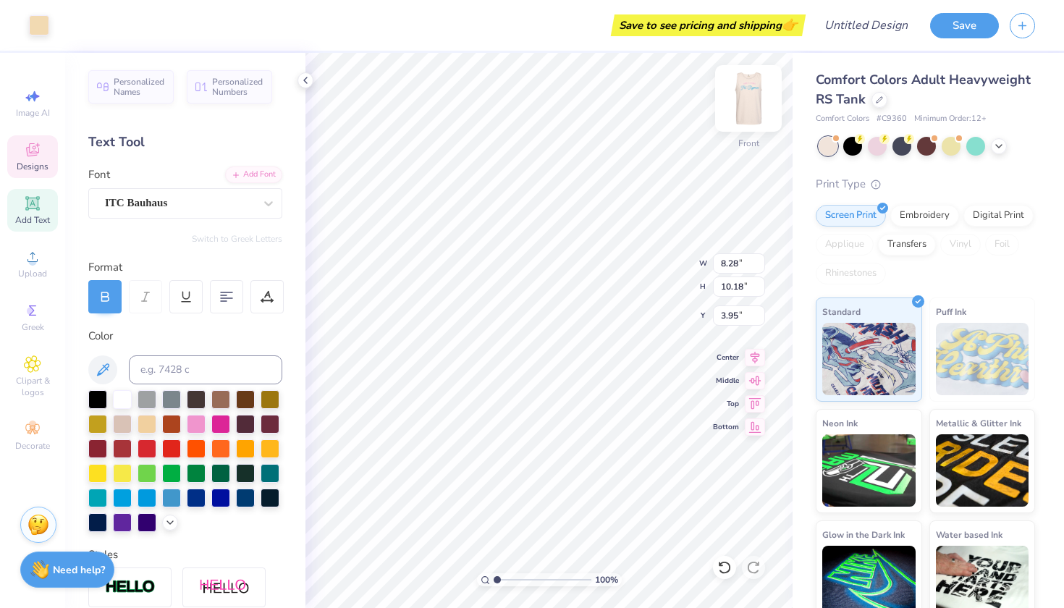
type input "3.93"
type input "8.25"
type input "9.09"
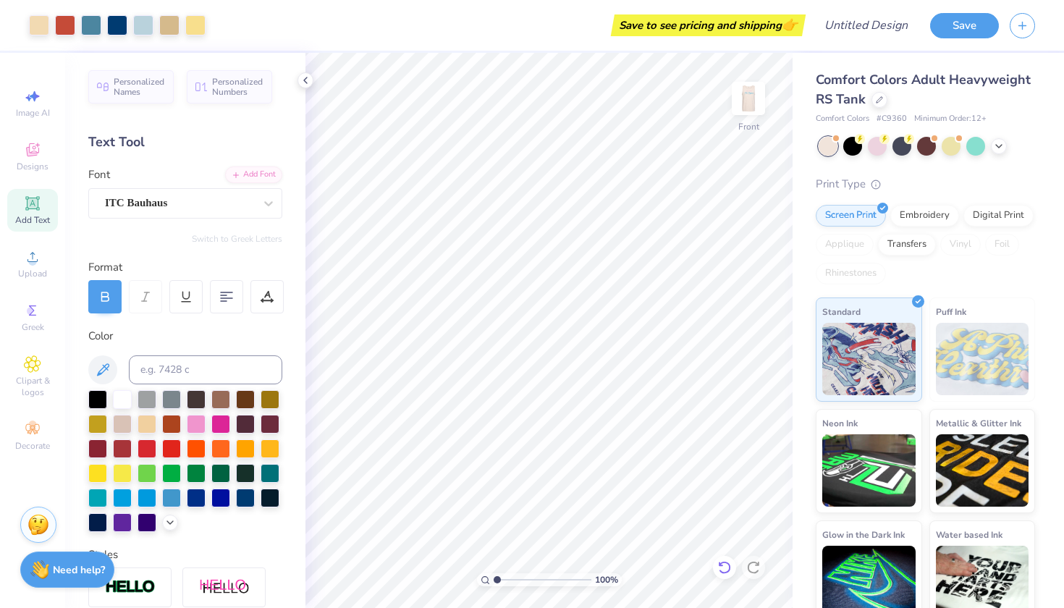
click at [720, 569] on icon at bounding box center [724, 567] width 14 height 14
click at [30, 102] on icon at bounding box center [32, 96] width 17 height 17
select select "4"
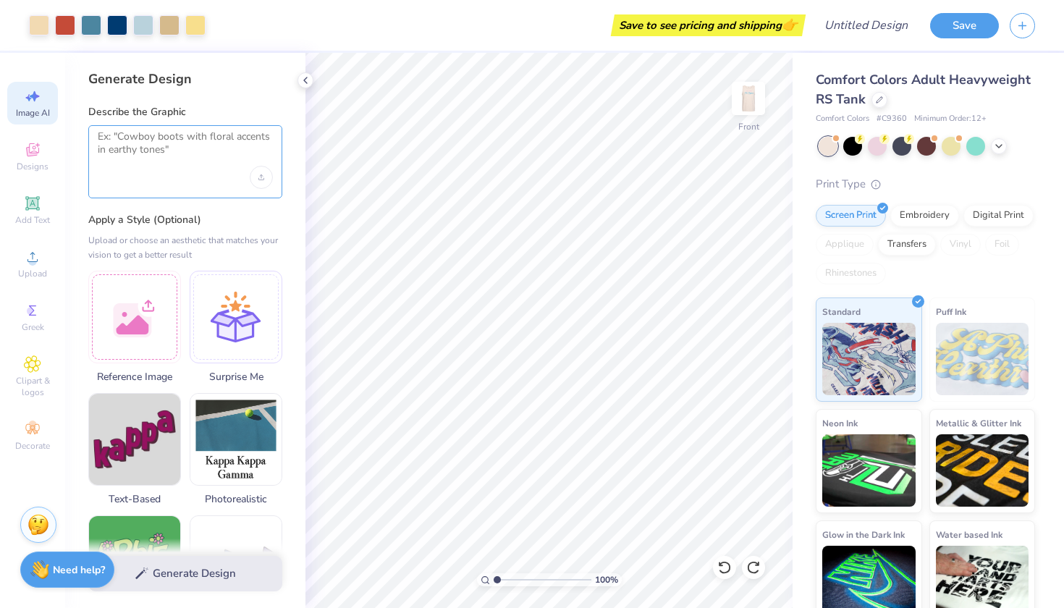
click at [172, 147] on textarea at bounding box center [185, 148] width 175 height 36
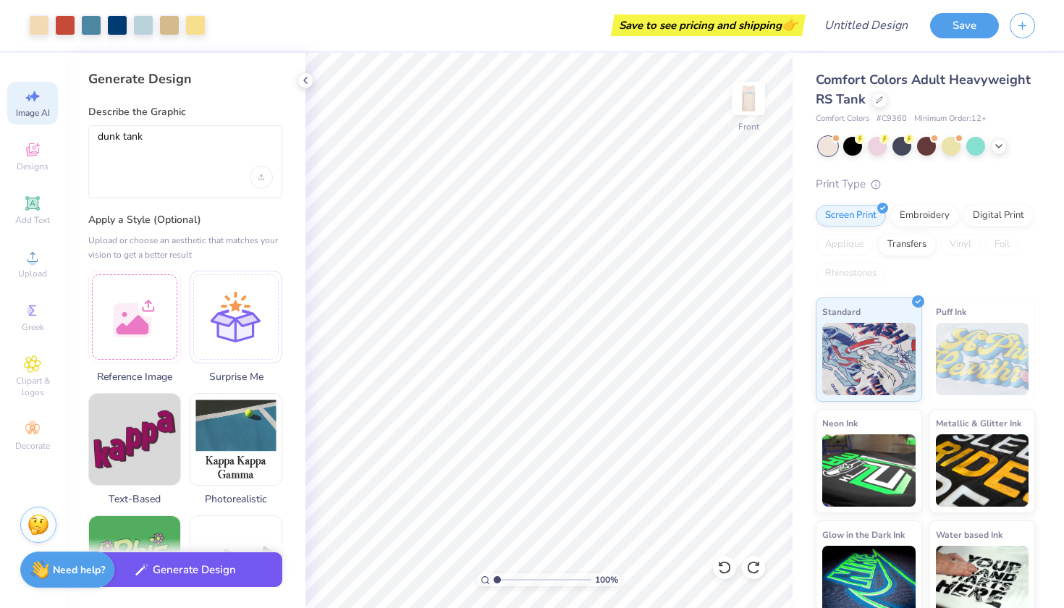
click at [186, 572] on button "Generate Design" at bounding box center [185, 569] width 194 height 35
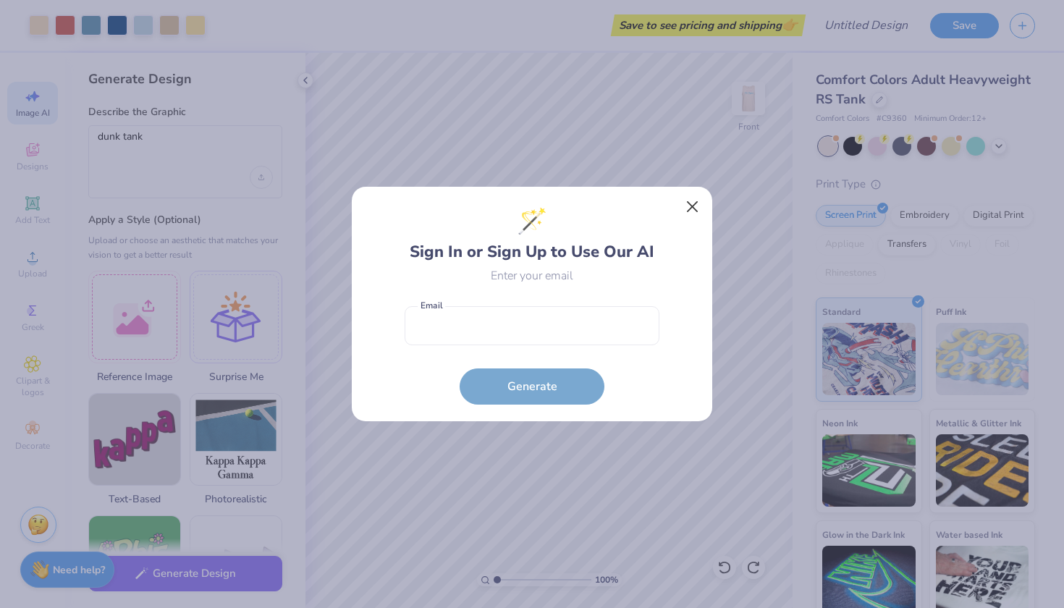
click at [688, 208] on button "Close" at bounding box center [693, 207] width 28 height 28
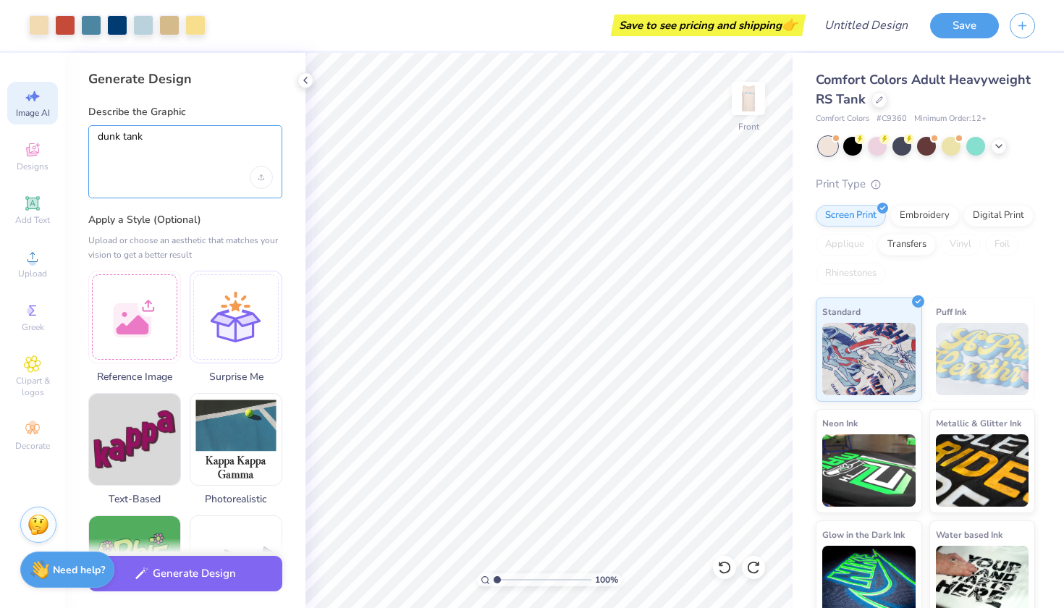
click at [220, 145] on textarea "dunk tank" at bounding box center [185, 148] width 175 height 36
type textarea "d"
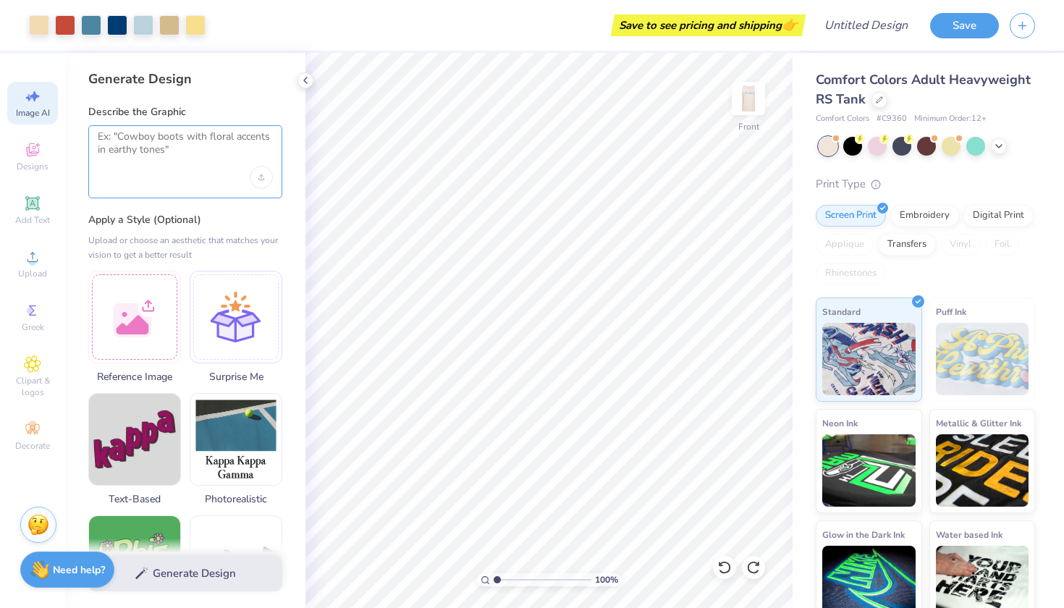
scroll to position [0, 0]
click at [37, 148] on icon at bounding box center [32, 149] width 17 height 17
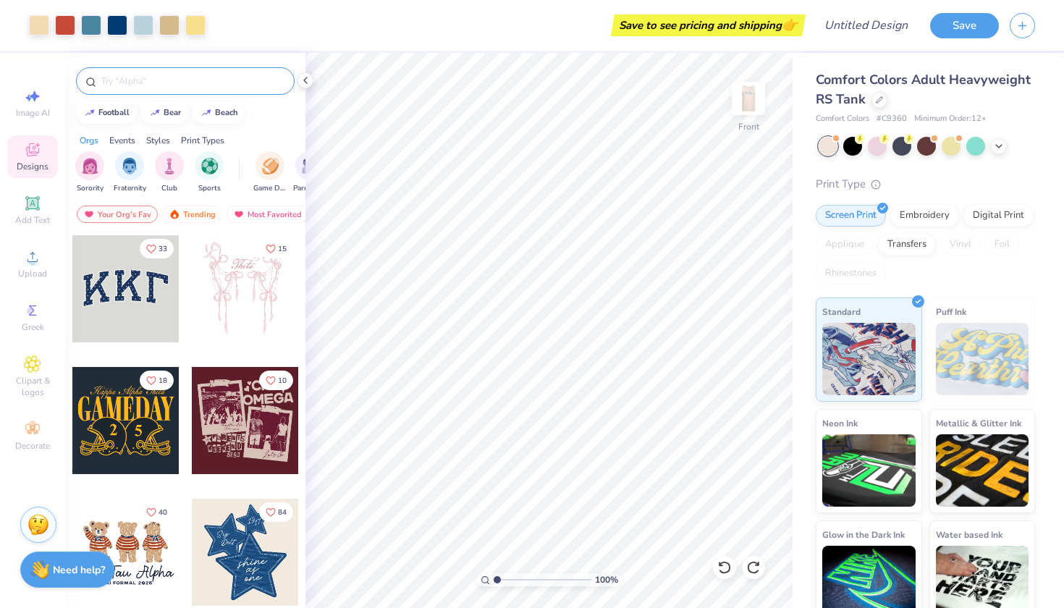
click at [115, 76] on input "text" at bounding box center [192, 81] width 185 height 14
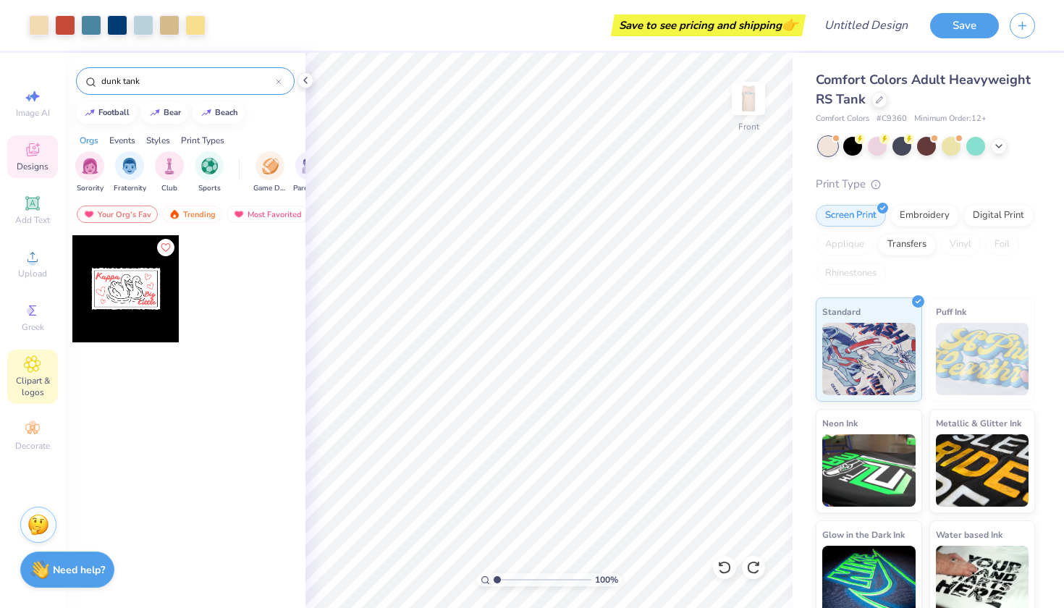
type input "dunk tank"
click at [21, 369] on div "Clipart & logos" at bounding box center [32, 377] width 51 height 54
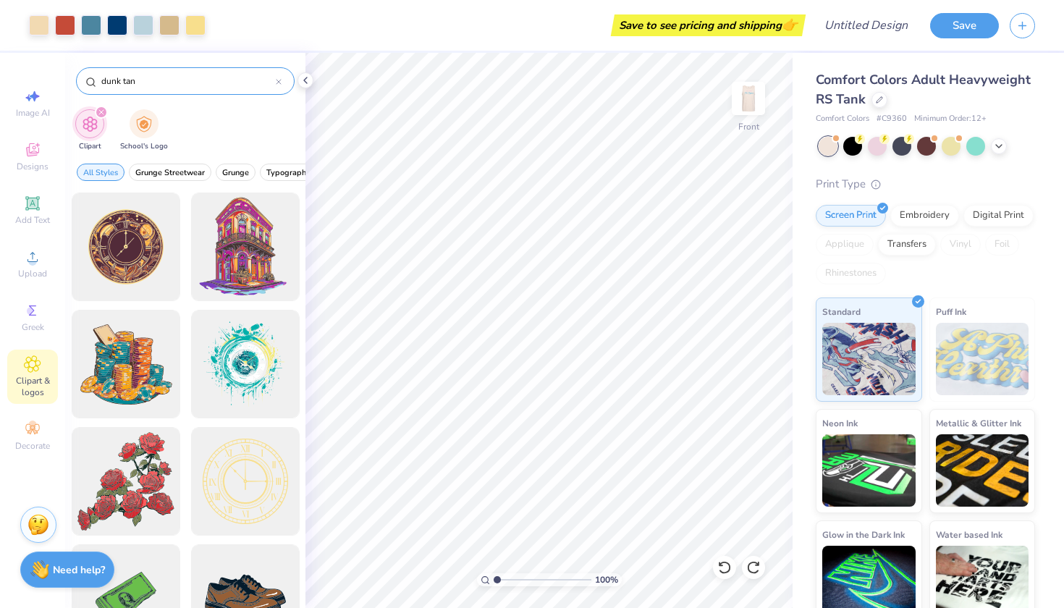
type input "dunk tank"
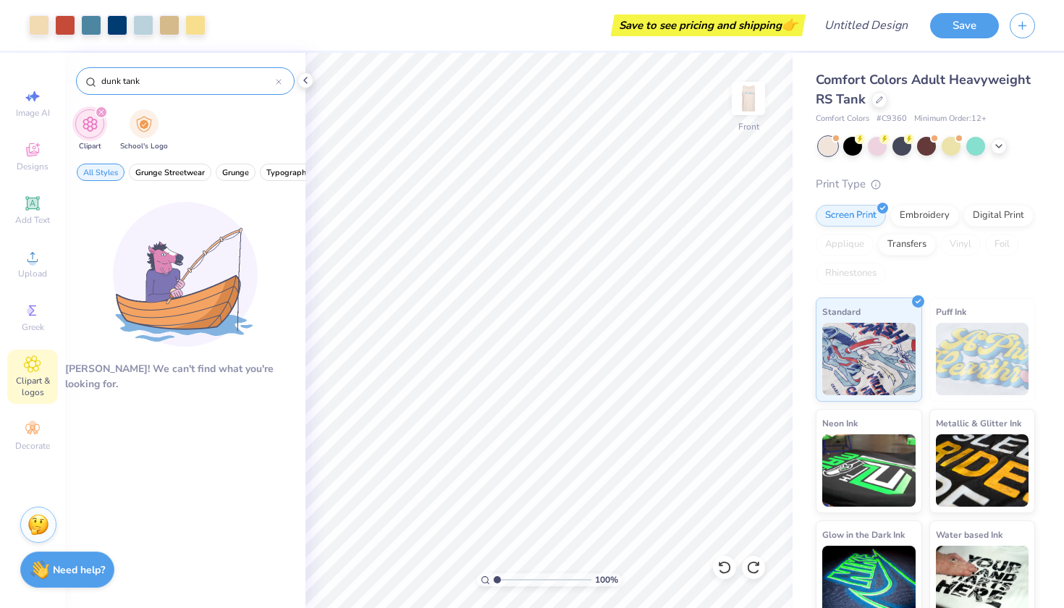
click at [279, 82] on icon at bounding box center [279, 82] width 6 height 6
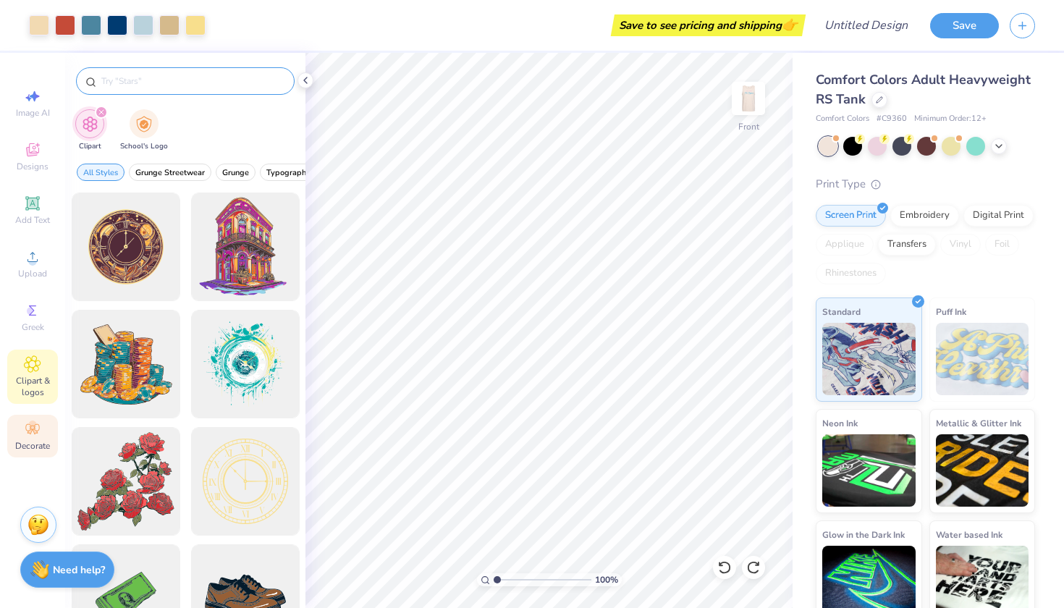
click at [39, 441] on span "Decorate" at bounding box center [32, 446] width 35 height 12
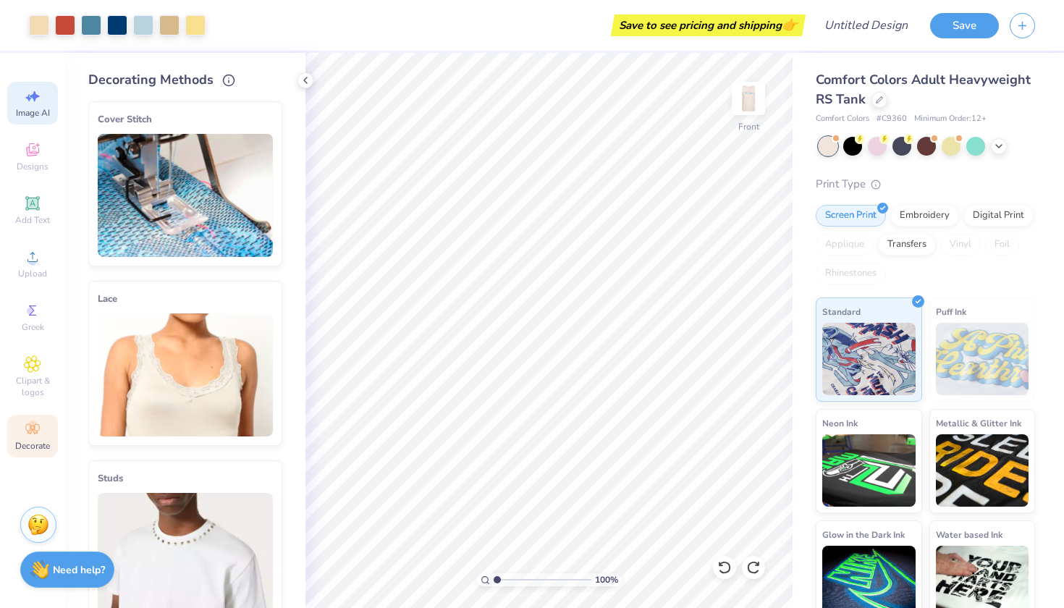
click at [35, 117] on span "Image AI" at bounding box center [33, 113] width 34 height 12
select select "4"
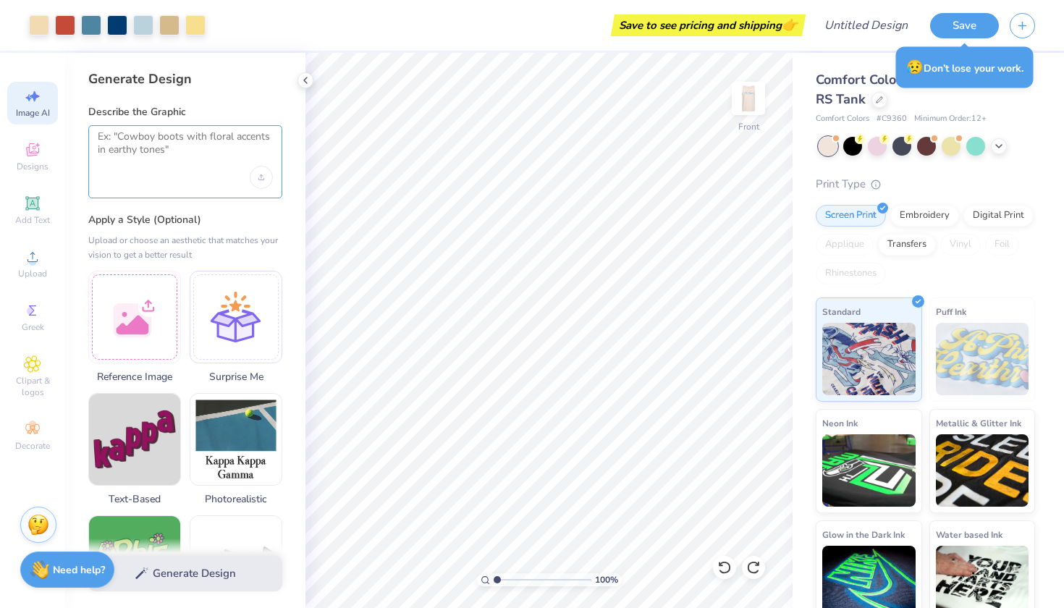
click at [167, 142] on textarea at bounding box center [185, 148] width 175 height 36
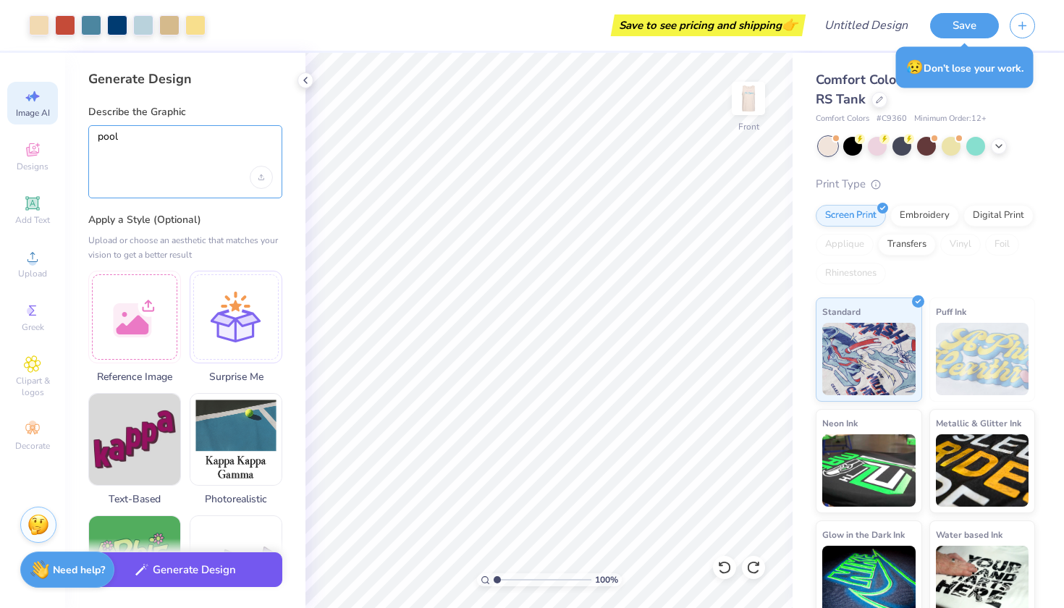
type textarea "pool"
click at [178, 578] on button "Generate Design" at bounding box center [185, 569] width 194 height 35
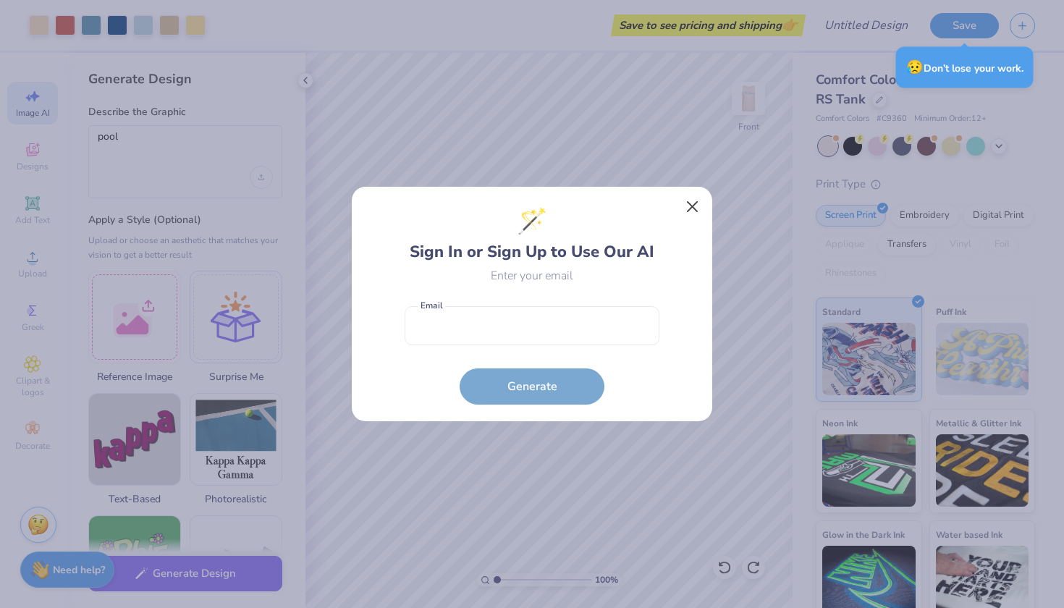
click at [699, 208] on button "Close" at bounding box center [693, 207] width 28 height 28
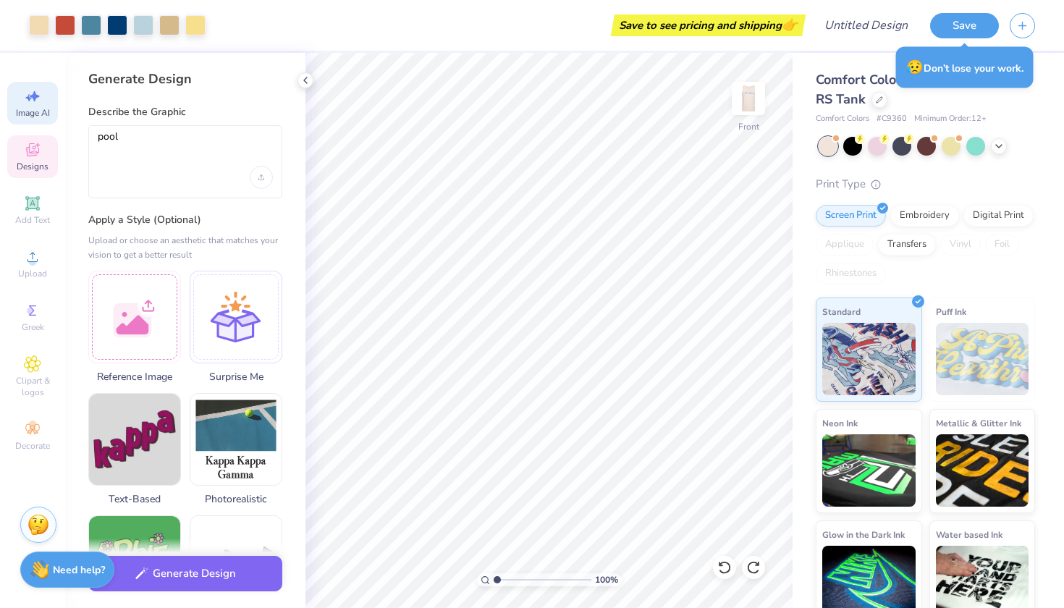
click at [30, 151] on icon at bounding box center [32, 149] width 17 height 17
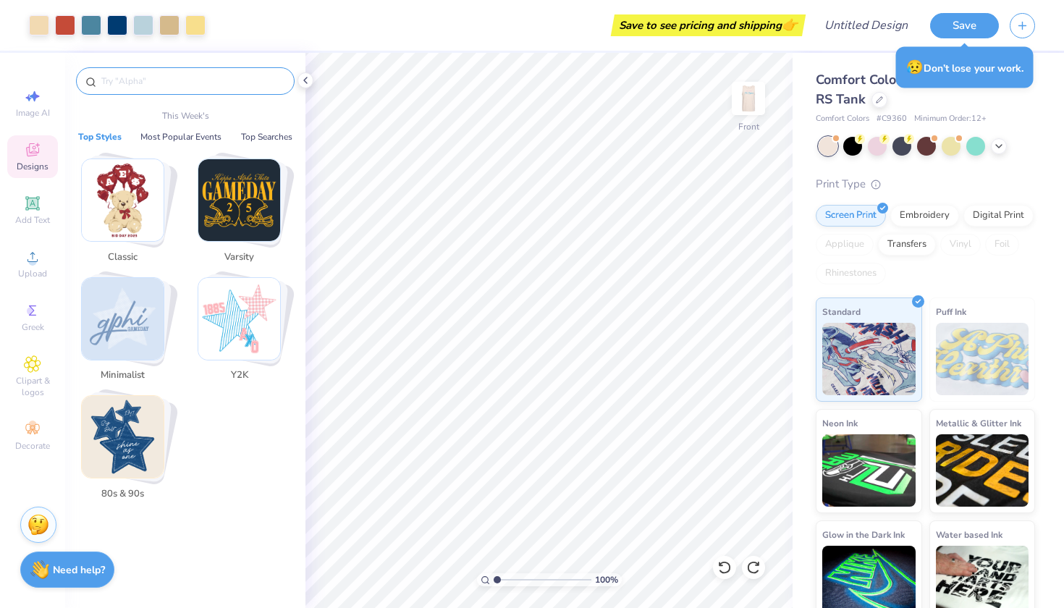
click at [156, 85] on input "text" at bounding box center [192, 81] width 185 height 14
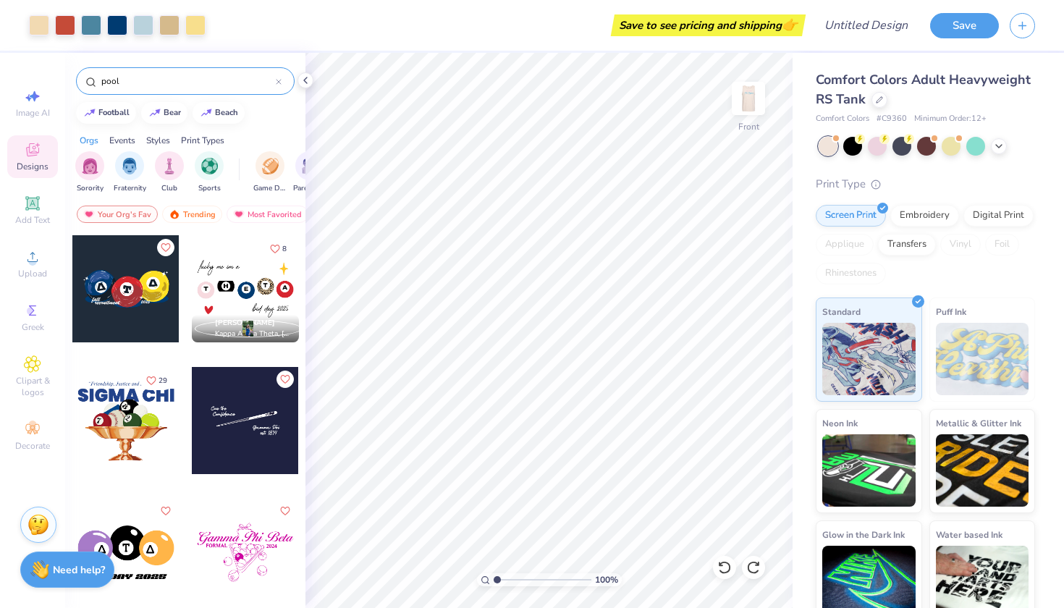
type input "pool"
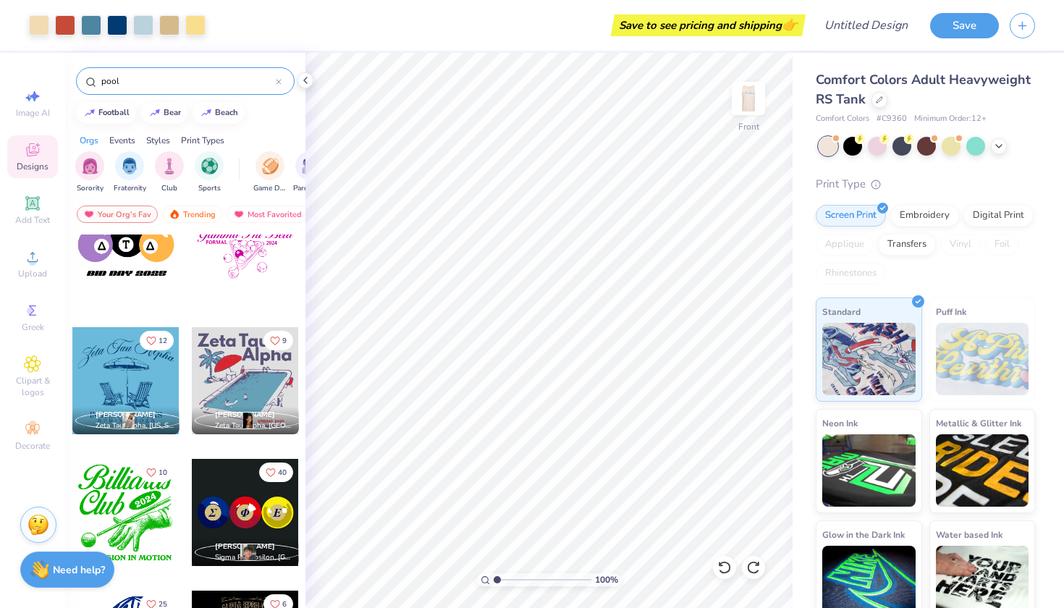
scroll to position [300, 0]
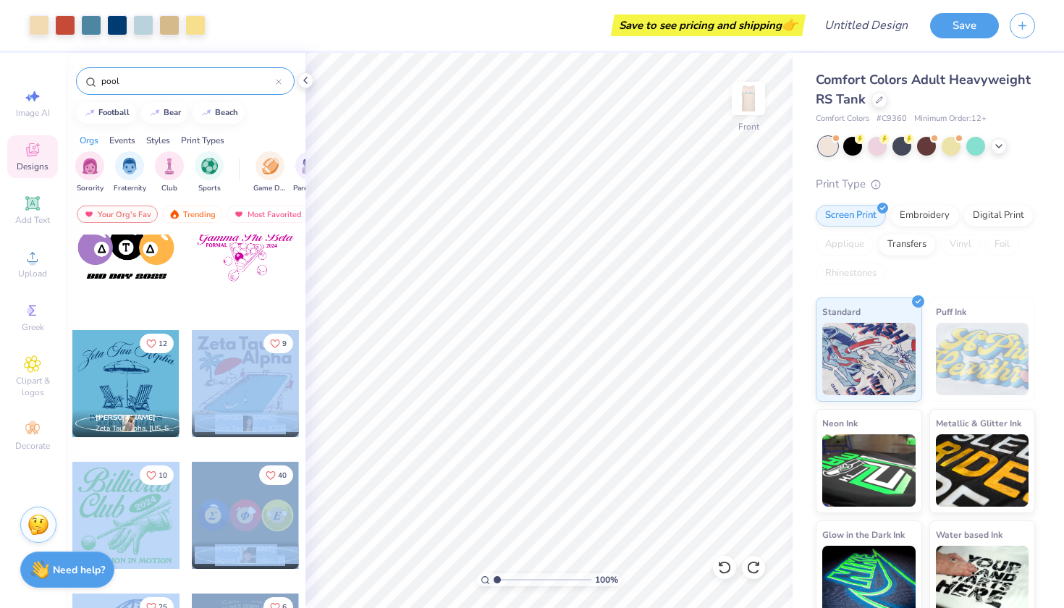
click at [340, 426] on div "Art colors Save to see pricing and shipping 👉 Design Title Save Image AI Design…" at bounding box center [532, 304] width 1064 height 608
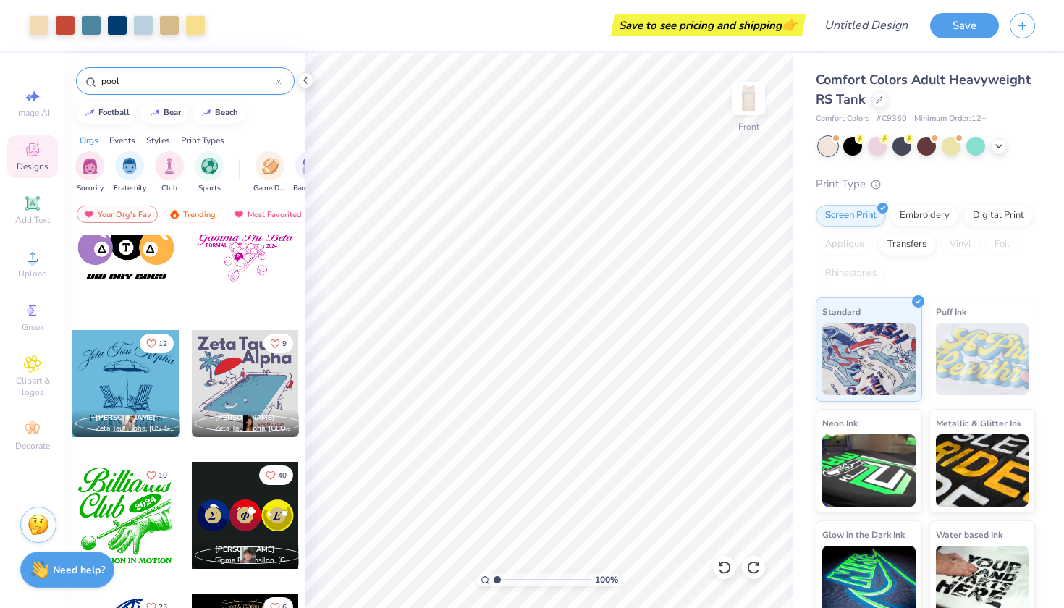
click at [241, 323] on div at bounding box center [245, 263] width 109 height 131
click at [245, 372] on div at bounding box center [245, 383] width 107 height 107
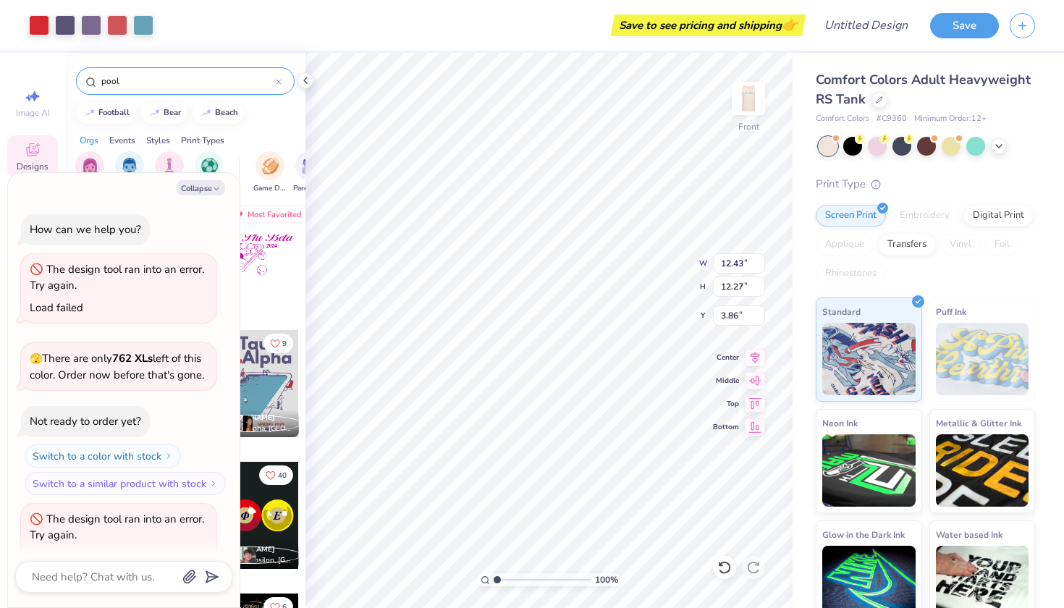
scroll to position [326, 0]
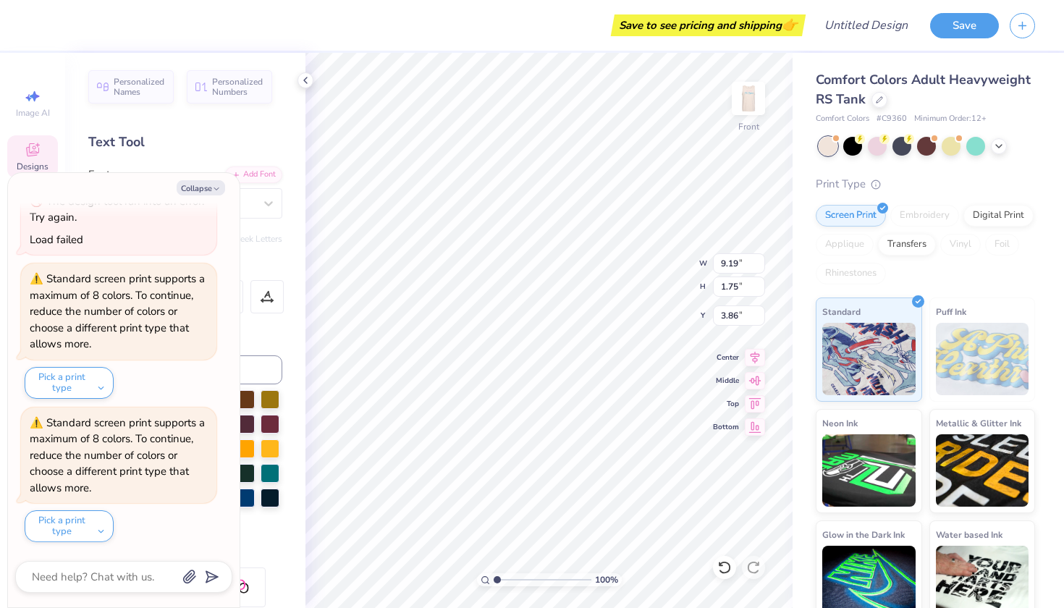
type textarea "x"
type textarea "Tau"
type textarea "x"
type input "6.41"
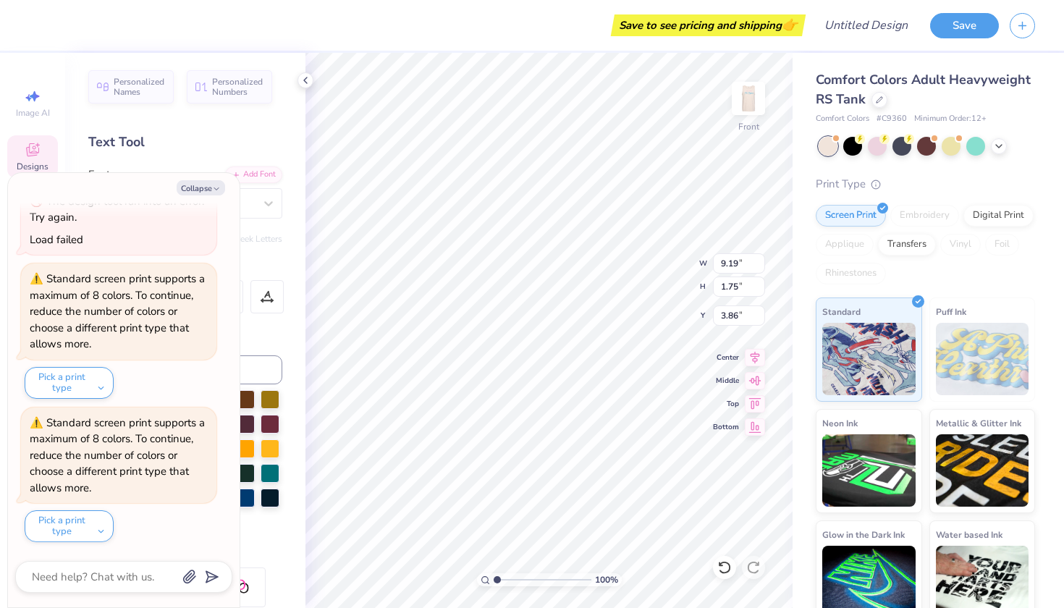
type input "2.33"
type input "5.61"
type textarea "x"
type input "3.10"
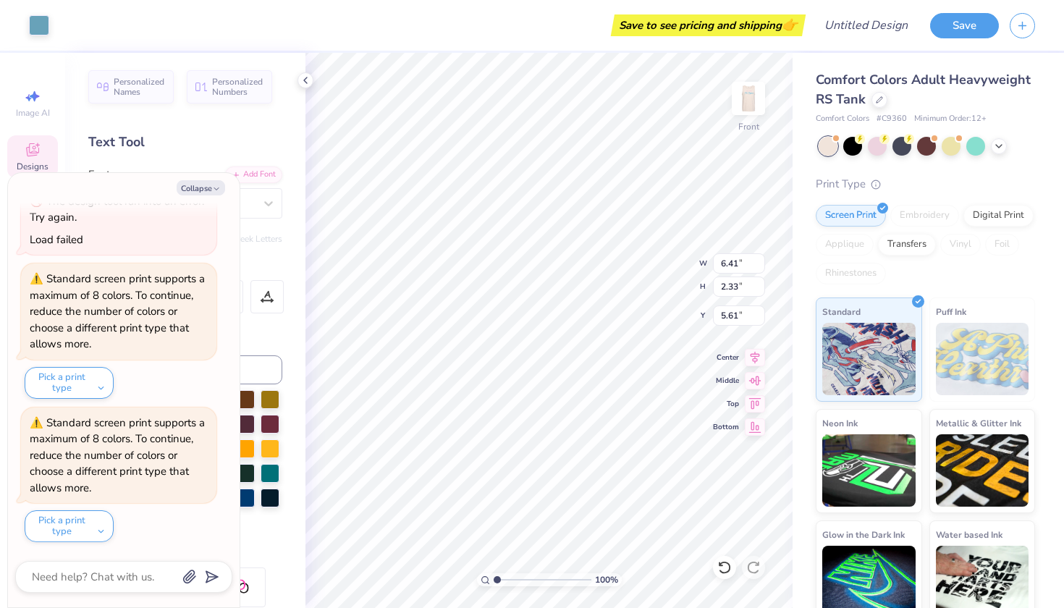
type input "4.62"
type input "5.76"
type textarea "x"
type textarea "E"
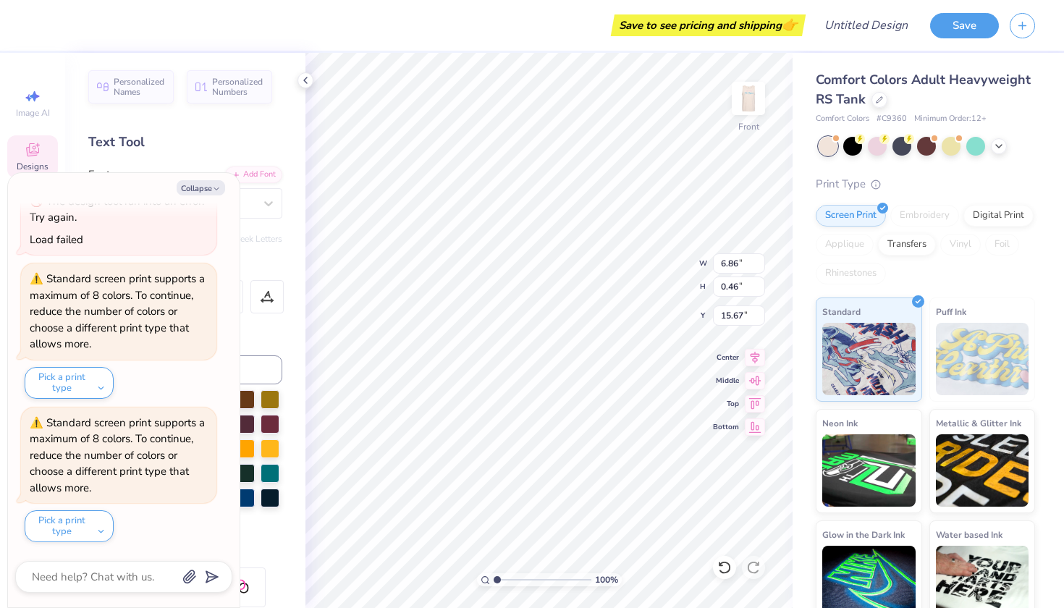
type textarea "x"
type input "3.43"
type input "0.44"
type input "15.03"
type textarea "x"
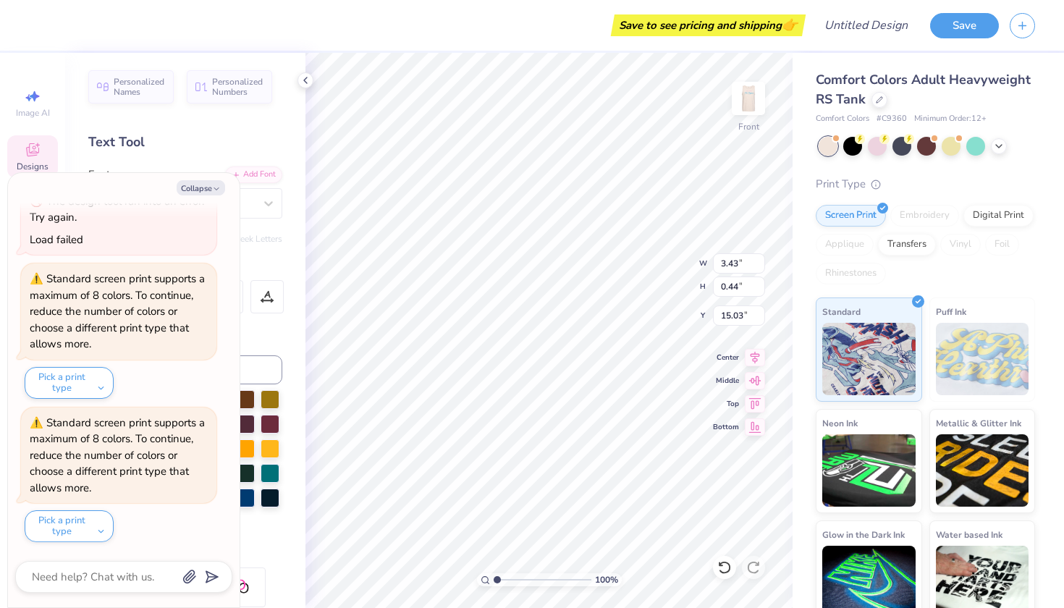
type textarea "2025"
type textarea "x"
type textarea "f 2025"
type textarea "x"
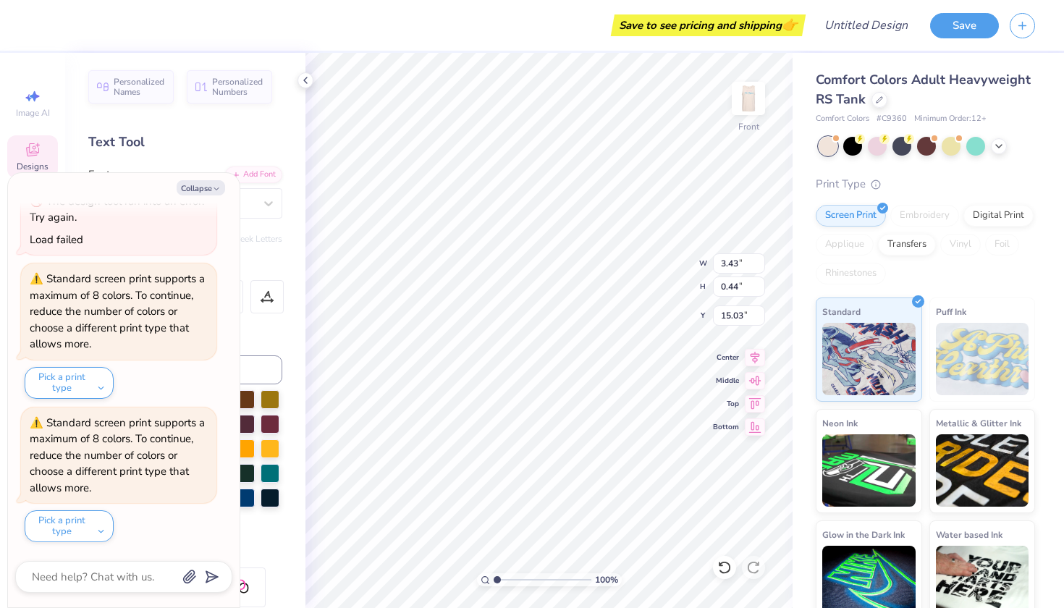
type textarea "fa 2025"
type textarea "x"
type textarea "fal 2025"
type textarea "x"
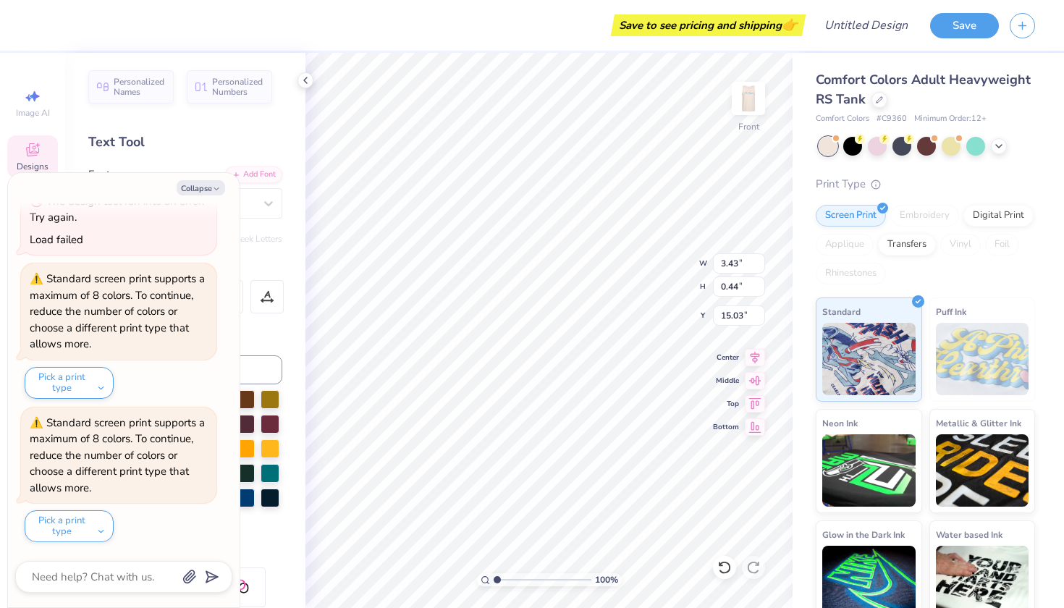
type textarea "fall 2025"
type textarea "x"
type input "10.56"
type input "5.73"
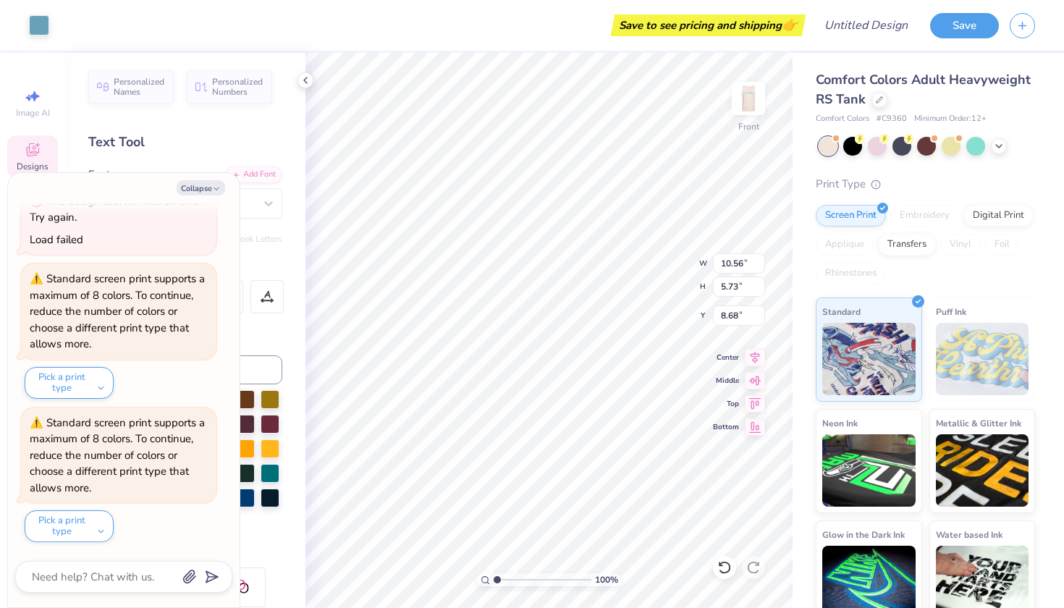
type textarea "x"
type input "10.55"
click at [728, 567] on icon at bounding box center [724, 567] width 14 height 14
type textarea "x"
type input "8.68"
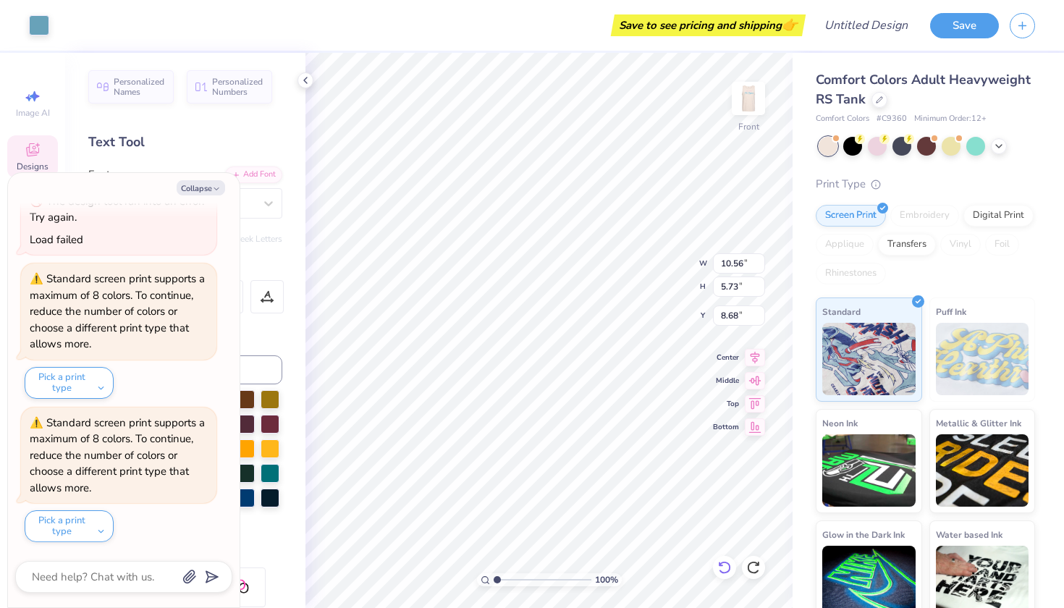
click at [724, 565] on icon at bounding box center [724, 567] width 14 height 14
type textarea "x"
type input "9.58"
type input "10.18"
type input "3.95"
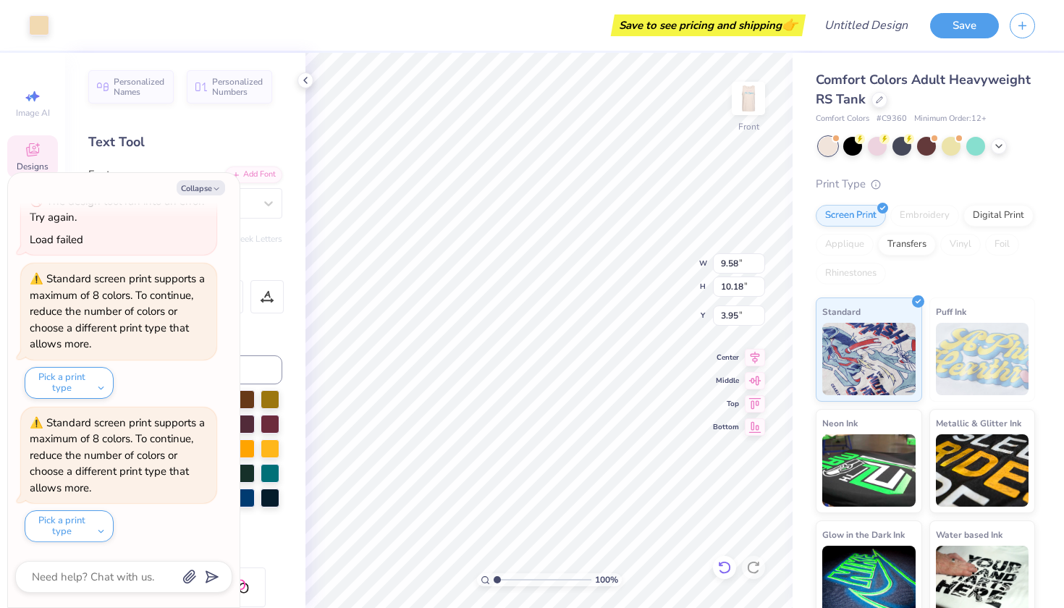
type textarea "x"
type input "12.26"
type input "9.34"
type input "5.76"
type textarea "x"
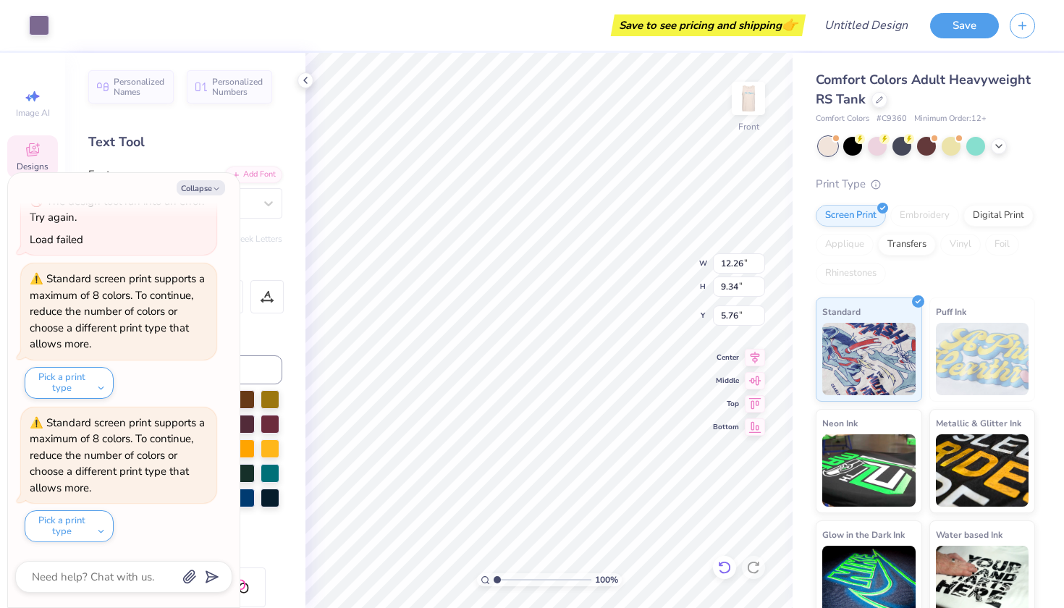
type input "5.93"
type textarea "x"
type input "7.35"
type input "3.98"
type input "8.69"
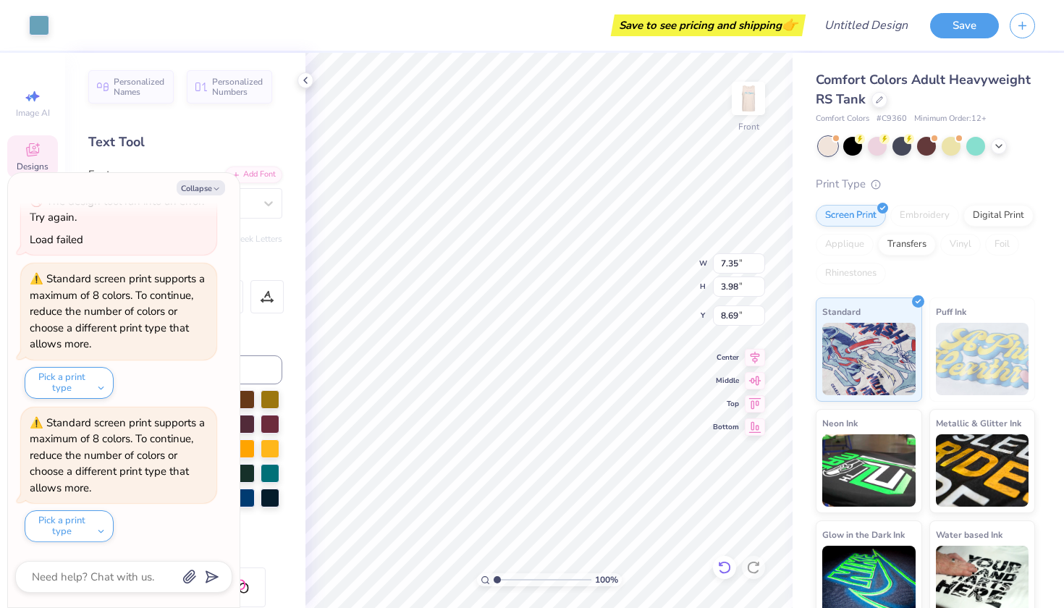
type textarea "x"
type input "12.26"
type input "9.34"
type input "5.76"
click at [728, 570] on icon at bounding box center [724, 567] width 14 height 14
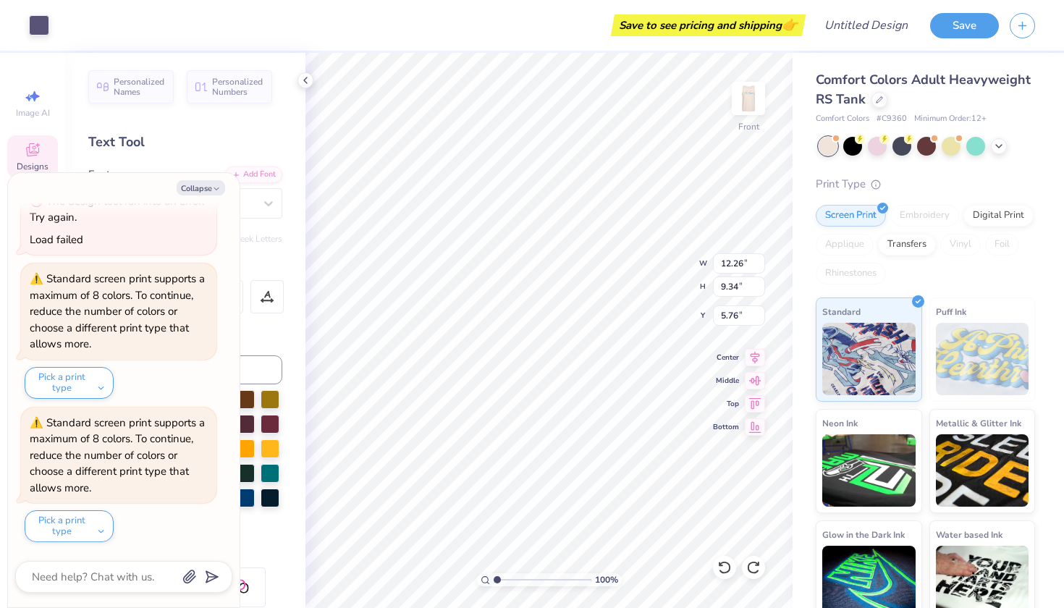
type textarea "x"
type input "8.93"
type input "11.01"
type input "3.34"
type textarea "x"
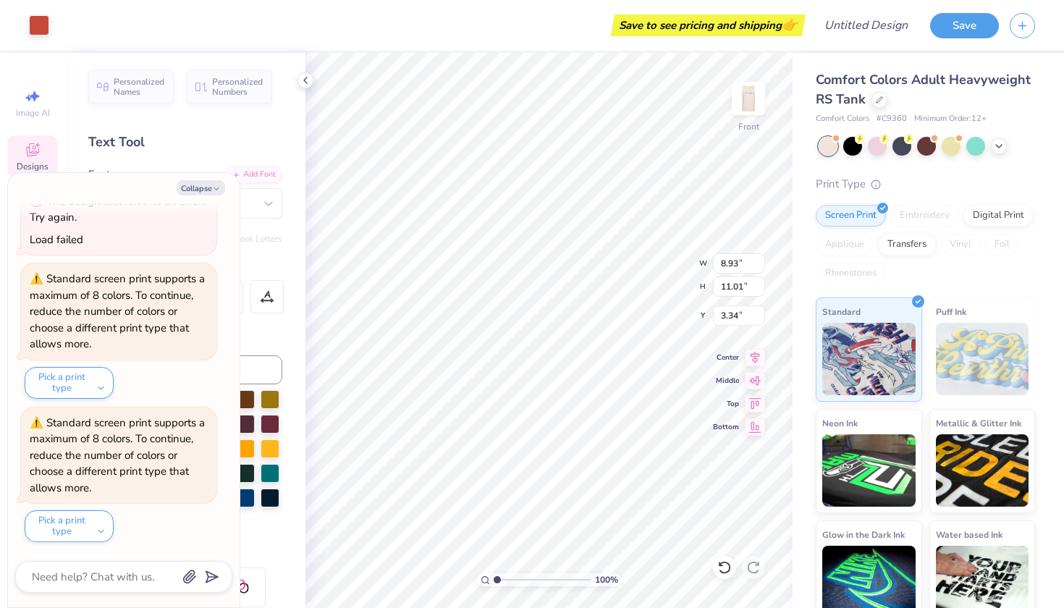
type input "8.80"
type input "10.85"
type textarea "x"
type input "10.56"
type input "5.73"
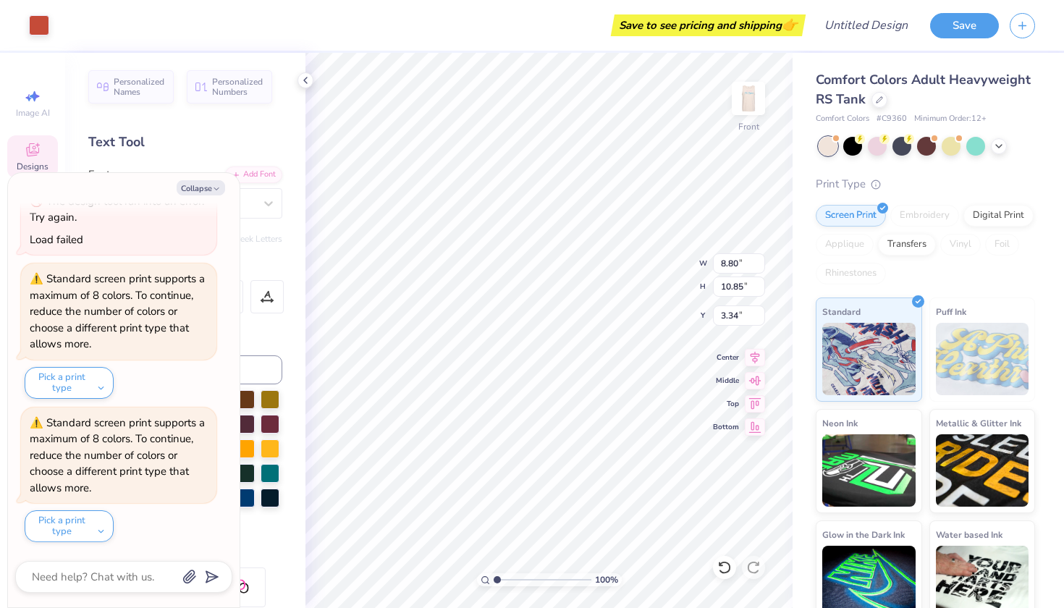
type input "8.68"
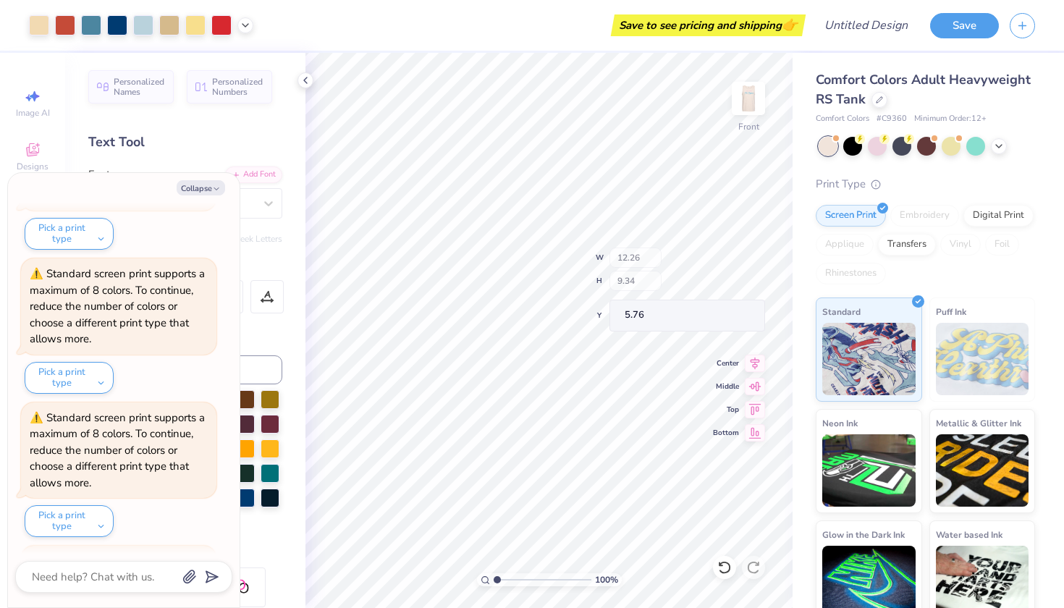
scroll to position [752, 0]
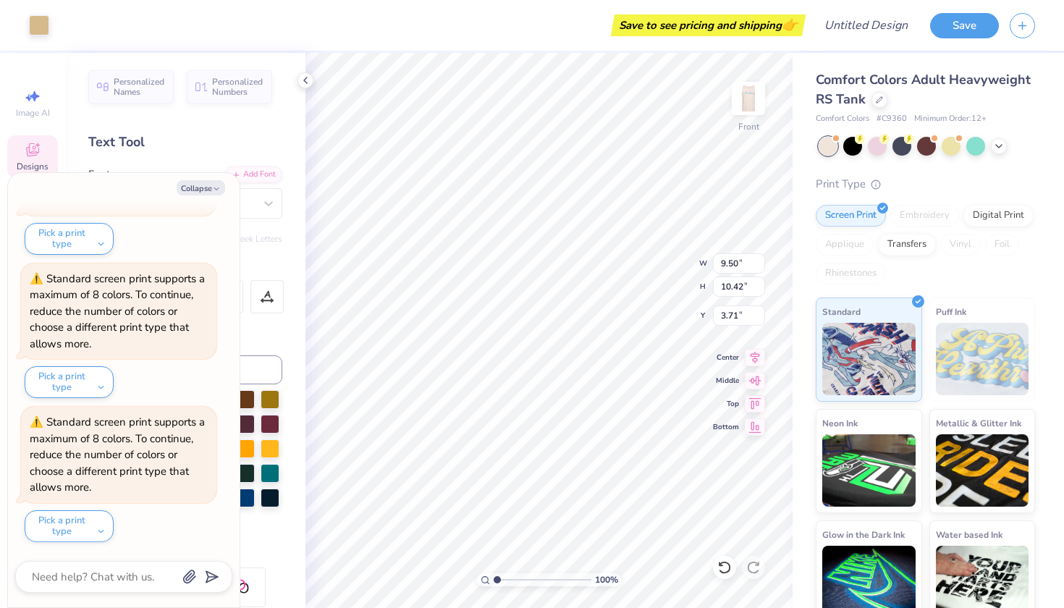
type textarea "x"
type input "3.72"
click at [759, 267] on input "9.49" at bounding box center [739, 263] width 52 height 20
click at [759, 267] on input "9.48" at bounding box center [739, 263] width 52 height 20
click at [759, 267] on input "9.47" at bounding box center [739, 263] width 52 height 20
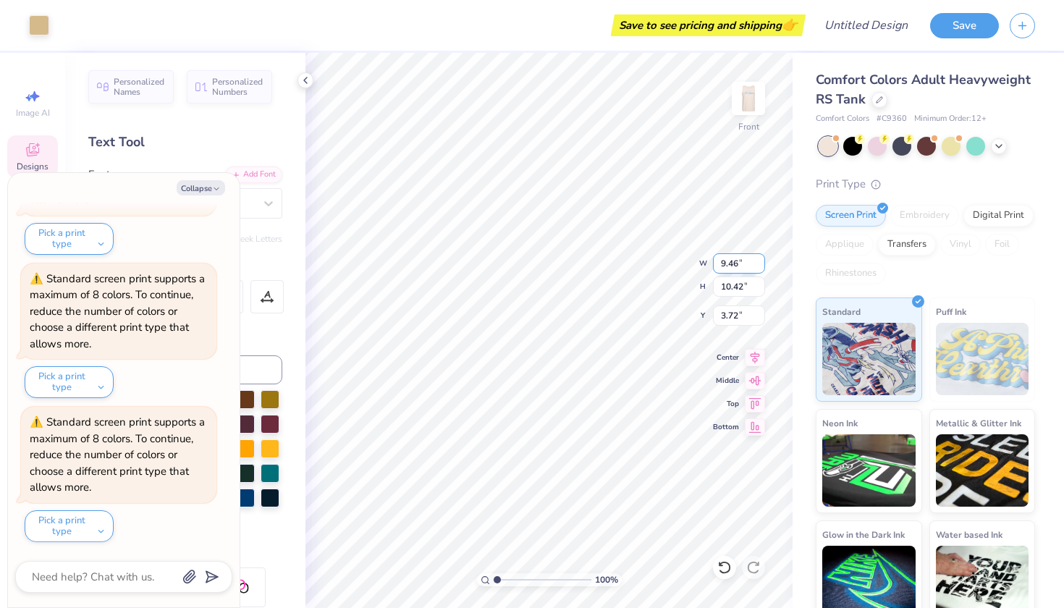
click at [759, 267] on input "9.46" at bounding box center [739, 263] width 52 height 20
click at [759, 267] on input "9.12" at bounding box center [739, 263] width 52 height 20
click at [759, 267] on input "9.11" at bounding box center [739, 263] width 52 height 20
click at [759, 267] on input "9.1" at bounding box center [739, 263] width 52 height 20
type input "9.09"
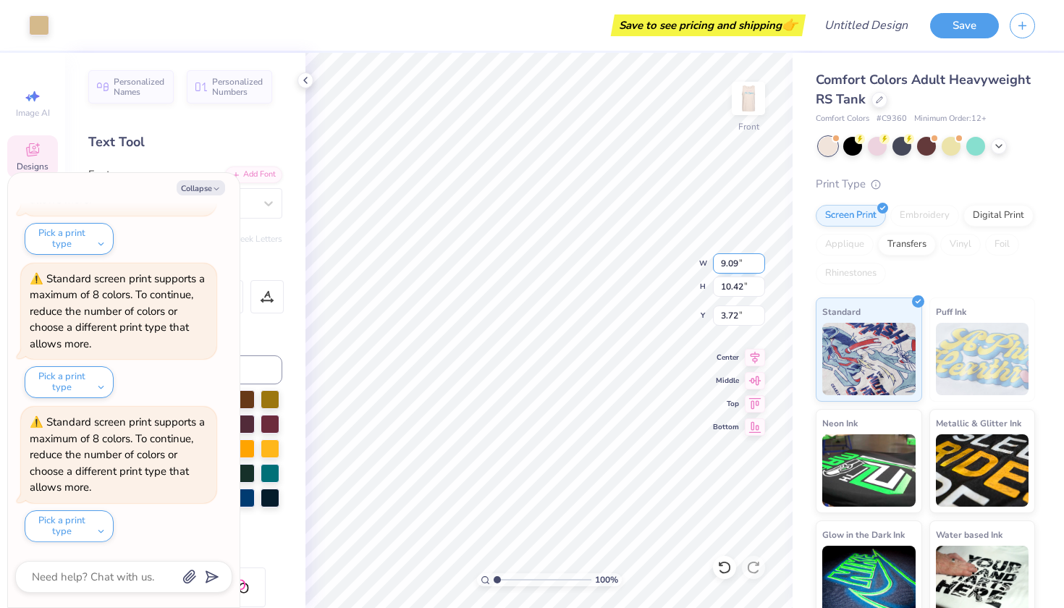
click at [759, 267] on input "9.09" at bounding box center [739, 263] width 52 height 20
type input "10.41"
type textarea "x"
type input "3.95"
click at [761, 288] on input "8.9" at bounding box center [739, 287] width 52 height 20
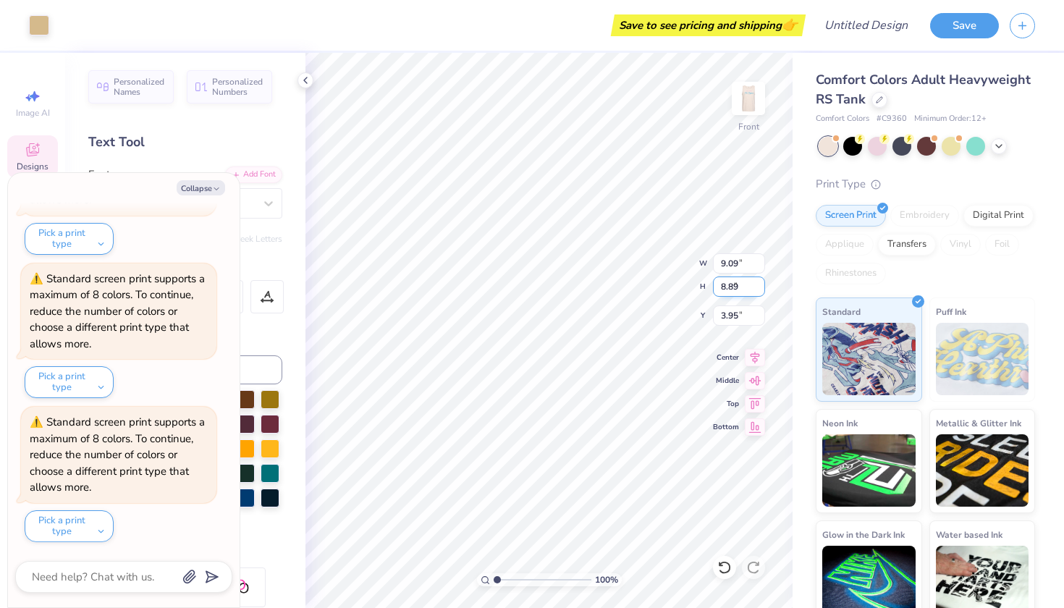
click at [761, 287] on input "8.89" at bounding box center [739, 287] width 52 height 20
click at [761, 287] on input "8.88" at bounding box center [739, 287] width 52 height 20
click at [761, 287] on input "8.87" at bounding box center [739, 287] width 52 height 20
click at [761, 287] on input "8.86" at bounding box center [739, 287] width 52 height 20
type input "8.85"
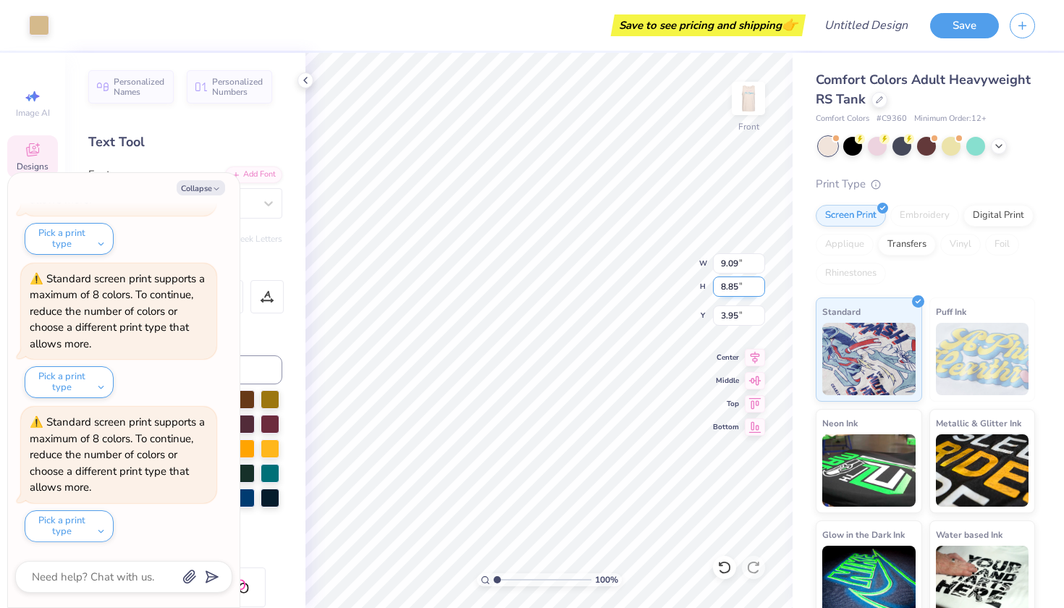
click at [761, 287] on input "8.85" at bounding box center [739, 287] width 52 height 20
type input "3.94"
type textarea "x"
type input "8.07"
click at [761, 319] on input "3.94" at bounding box center [739, 316] width 52 height 20
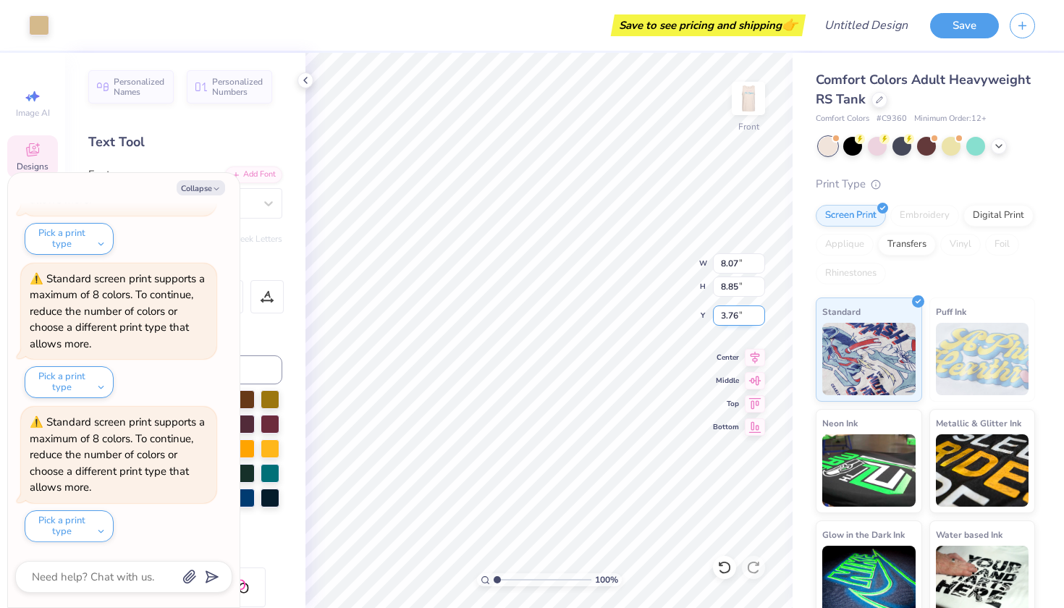
click at [761, 319] on input "3.76" at bounding box center [739, 316] width 52 height 20
type input "3.75"
click at [761, 319] on input "3.75" at bounding box center [739, 316] width 52 height 20
click at [756, 406] on icon at bounding box center [755, 401] width 20 height 17
type textarea "x"
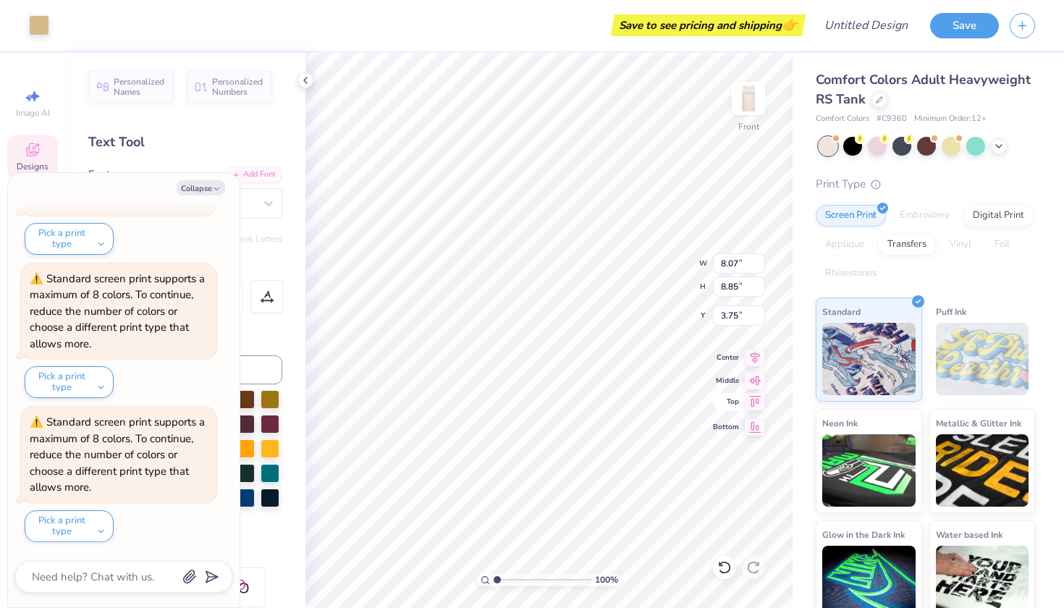
type input "0.50"
click at [725, 572] on icon at bounding box center [724, 567] width 14 height 14
type textarea "x"
type input "3.75"
type textarea "x"
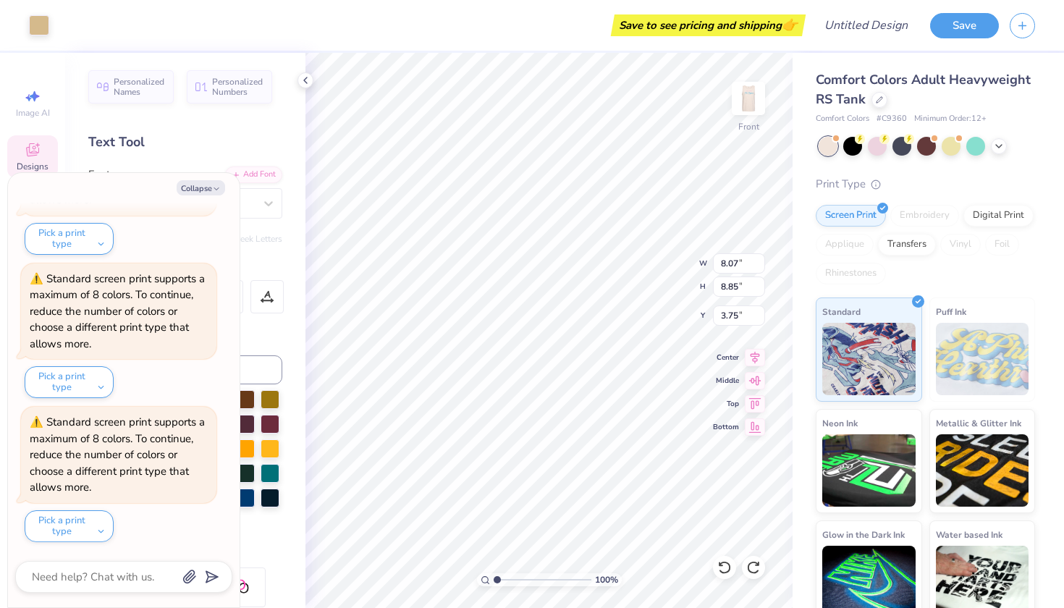
type input "9.58"
type input "10.18"
click at [727, 562] on icon at bounding box center [724, 567] width 14 height 14
click at [726, 562] on icon at bounding box center [724, 567] width 12 height 13
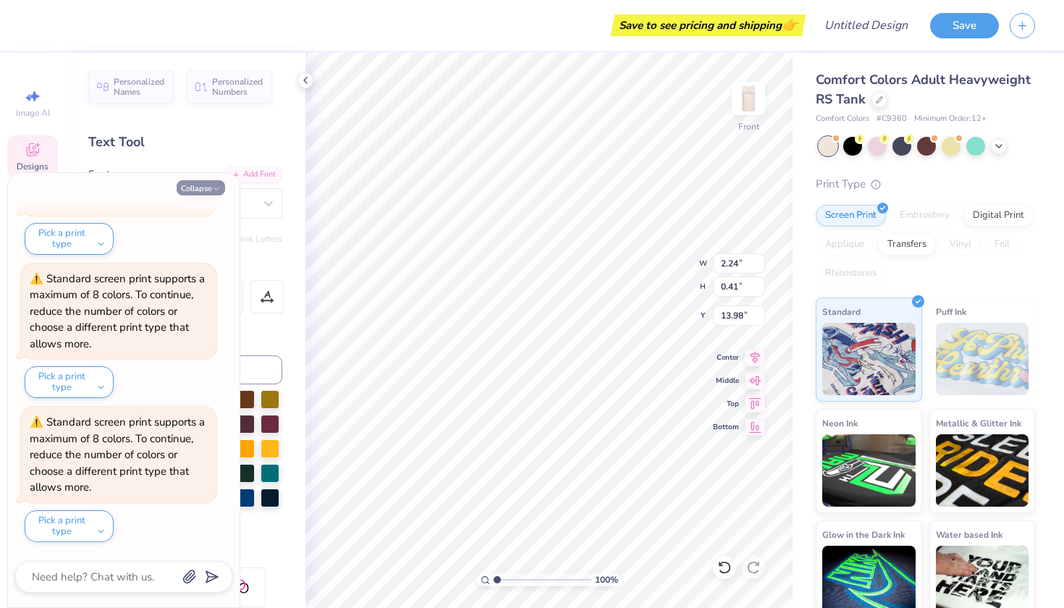
click at [208, 186] on button "Collapse" at bounding box center [201, 187] width 49 height 15
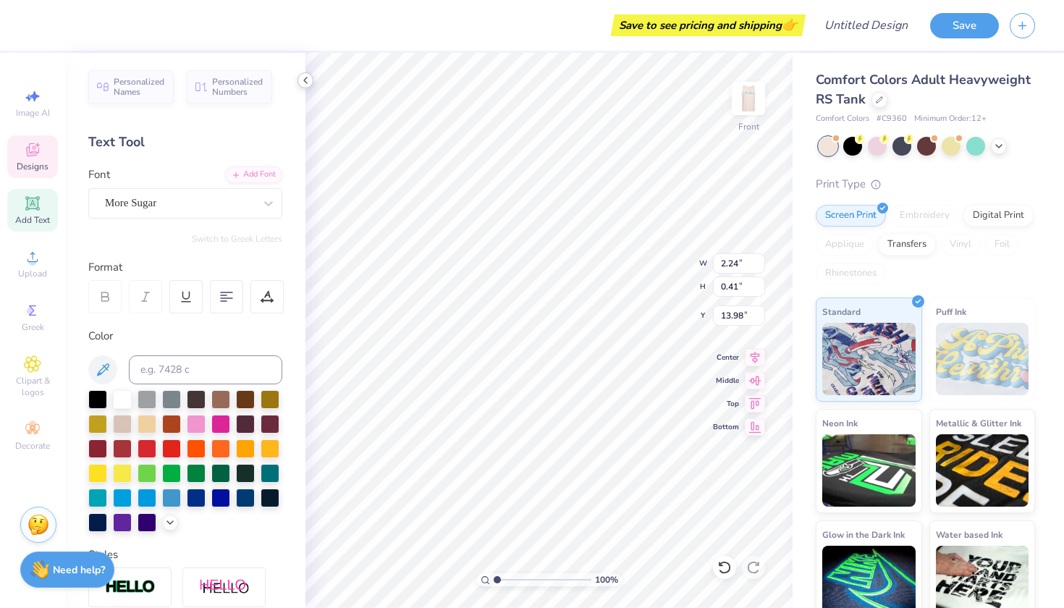
click at [303, 79] on icon at bounding box center [306, 81] width 12 height 12
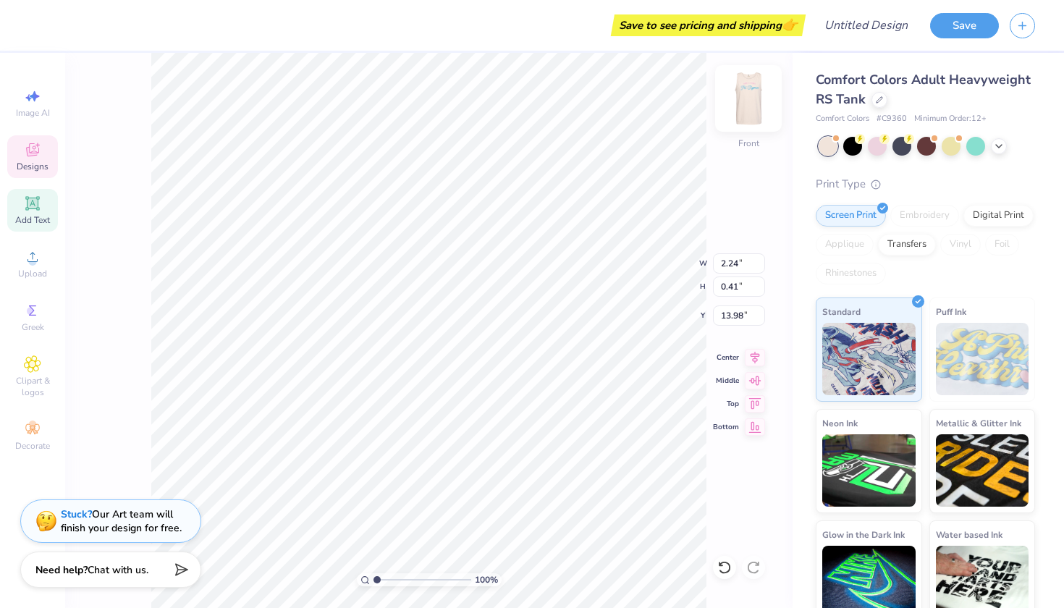
click at [751, 95] on img at bounding box center [749, 98] width 58 height 58
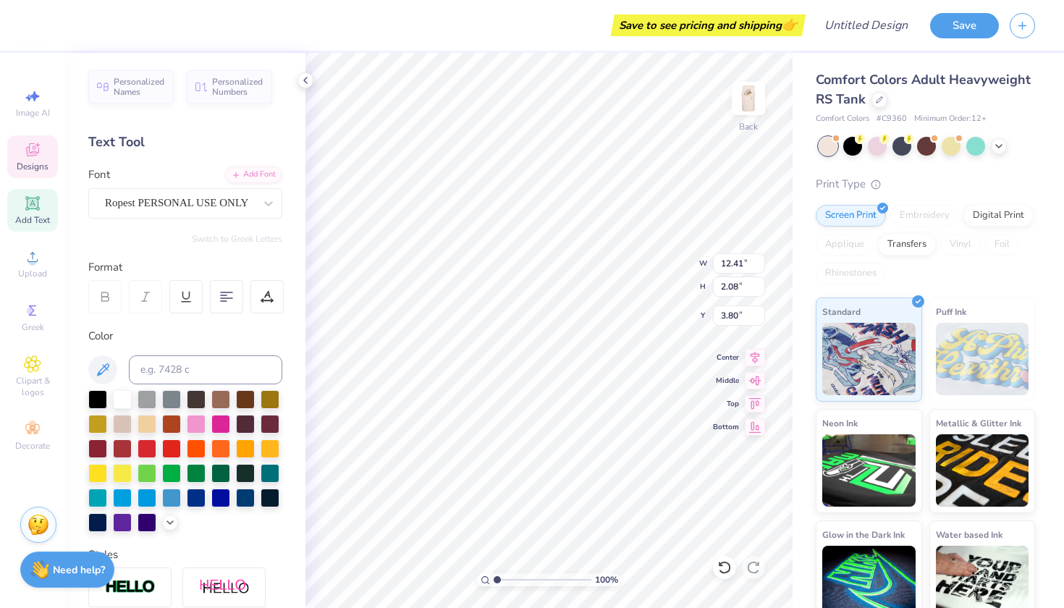
scroll to position [0, 3]
click at [198, 429] on div at bounding box center [196, 422] width 19 height 19
click at [749, 98] on img at bounding box center [749, 98] width 58 height 58
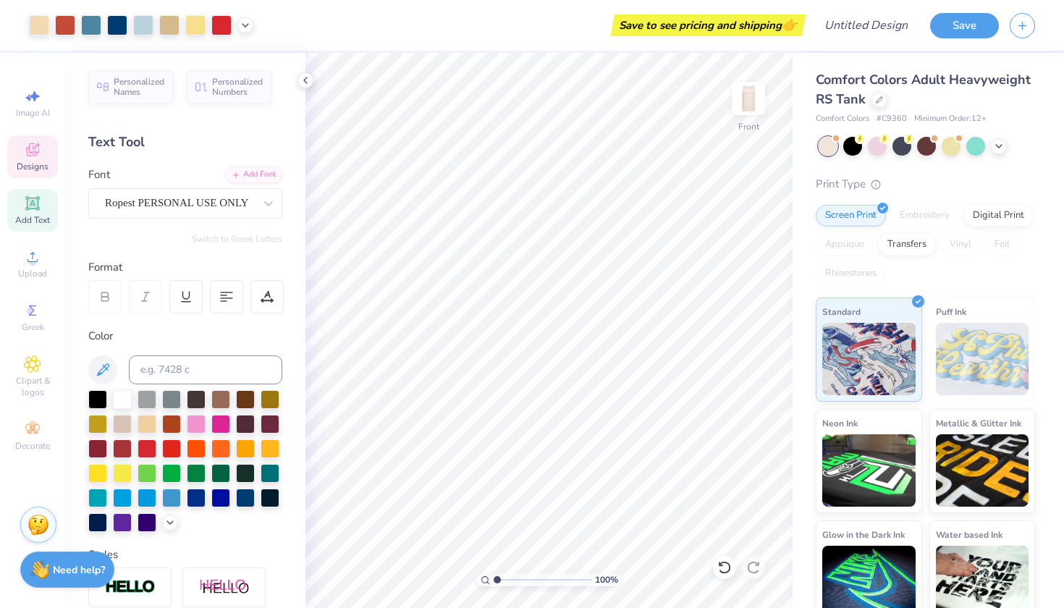
click at [34, 148] on icon at bounding box center [32, 149] width 17 height 17
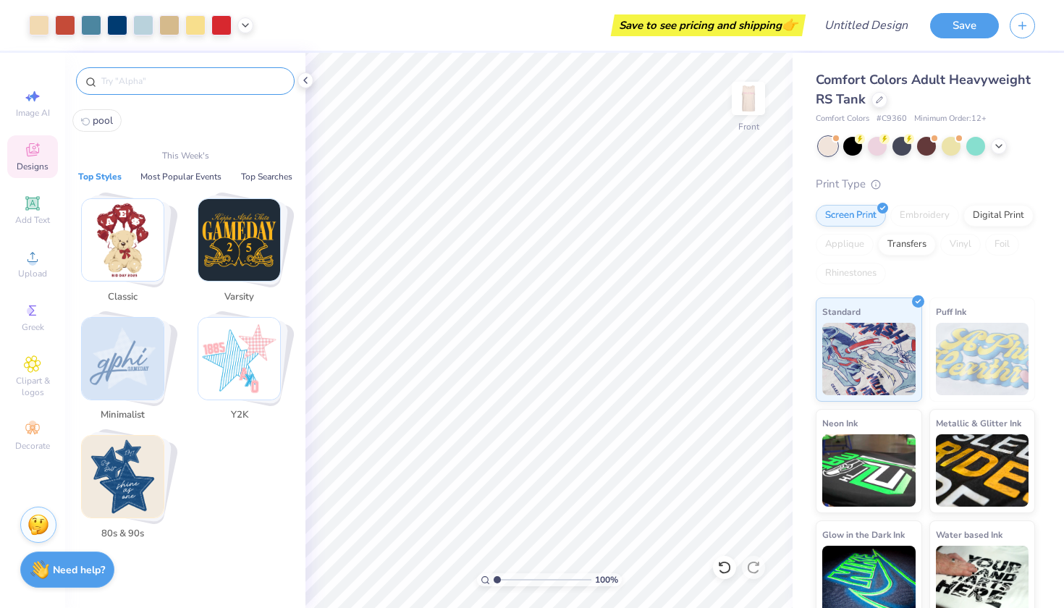
click at [165, 82] on input "text" at bounding box center [192, 81] width 185 height 14
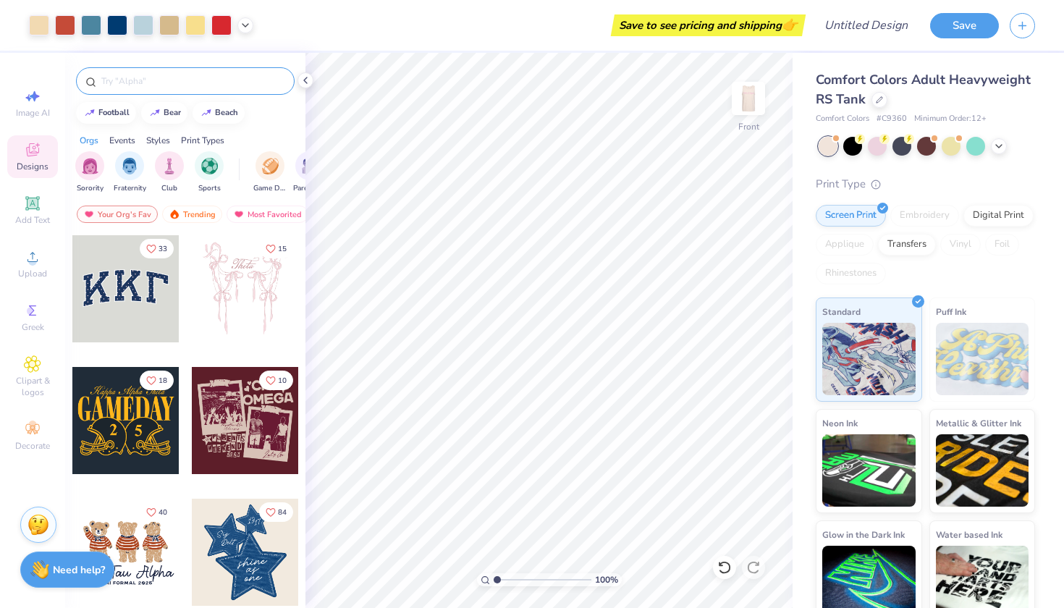
click at [138, 85] on input "text" at bounding box center [192, 81] width 185 height 14
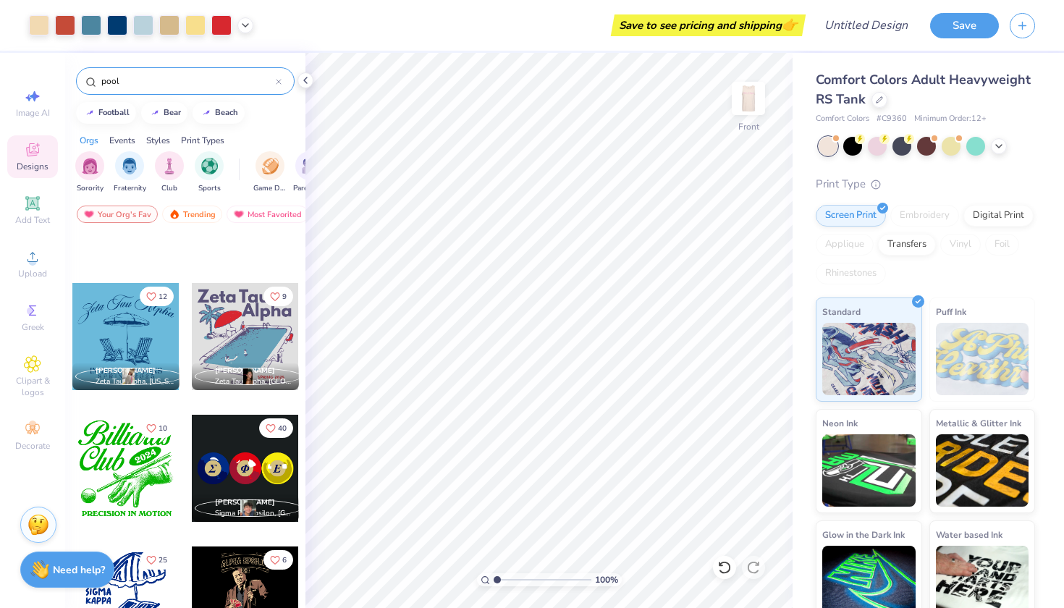
scroll to position [353, 0]
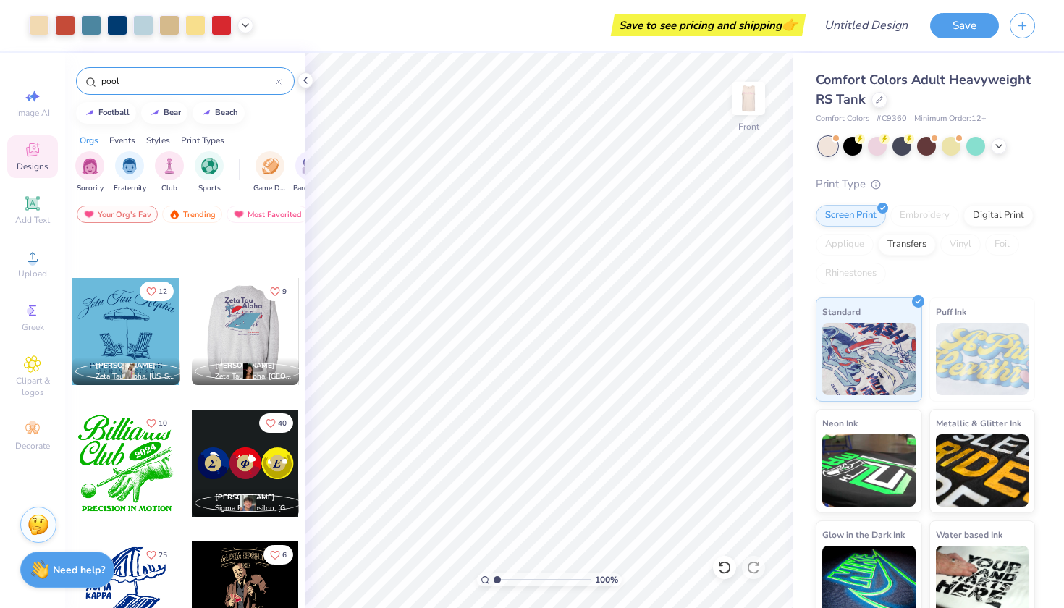
click at [192, 326] on div at bounding box center [138, 331] width 107 height 107
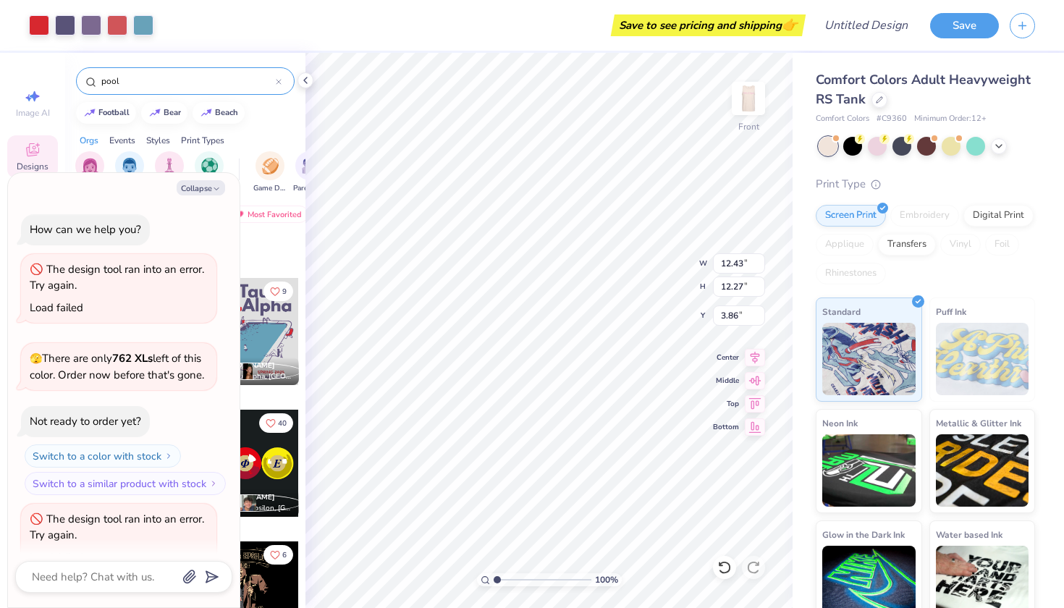
scroll to position [894, 0]
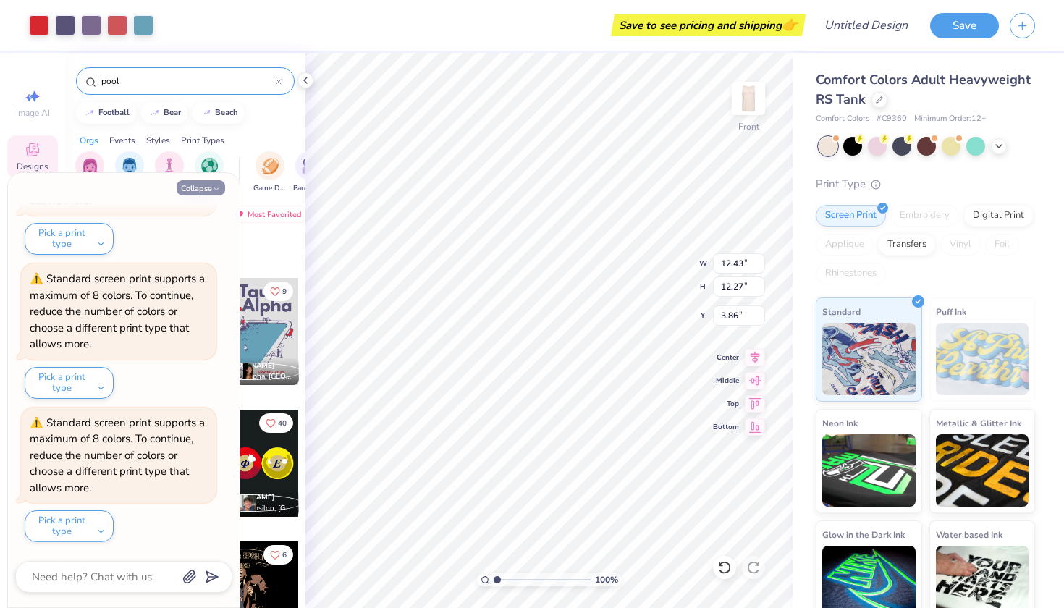
click at [204, 187] on button "Collapse" at bounding box center [201, 187] width 49 height 15
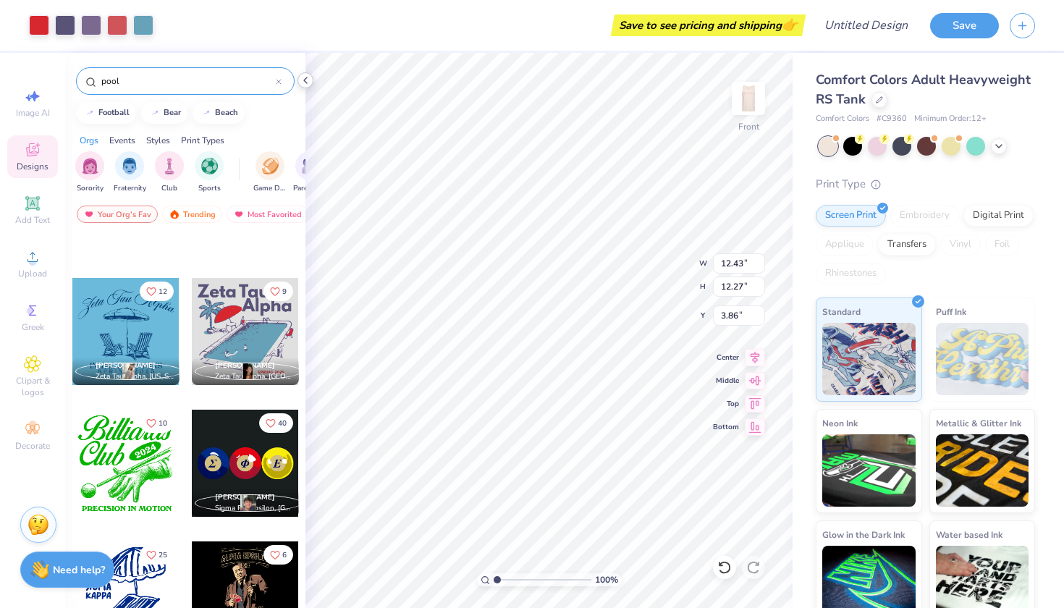
click at [308, 81] on icon at bounding box center [306, 81] width 12 height 12
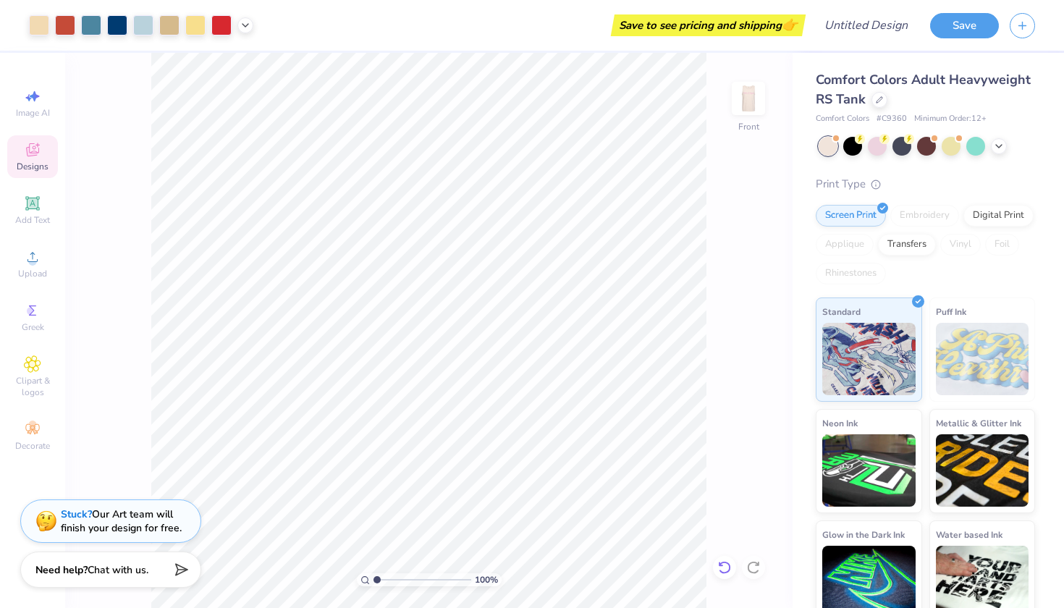
click at [725, 565] on icon at bounding box center [724, 567] width 14 height 14
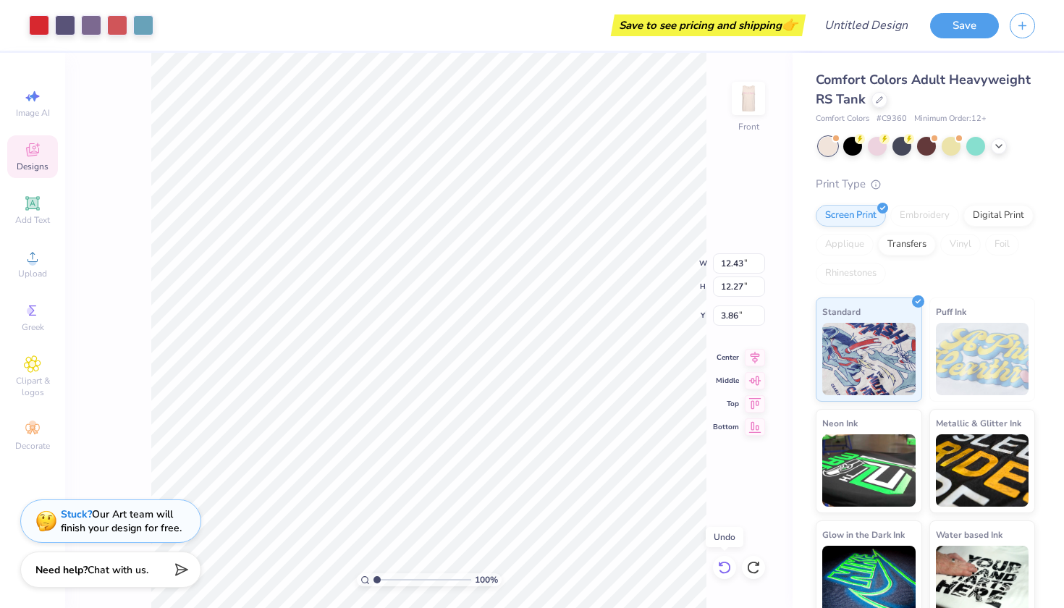
click at [725, 565] on icon at bounding box center [724, 567] width 14 height 14
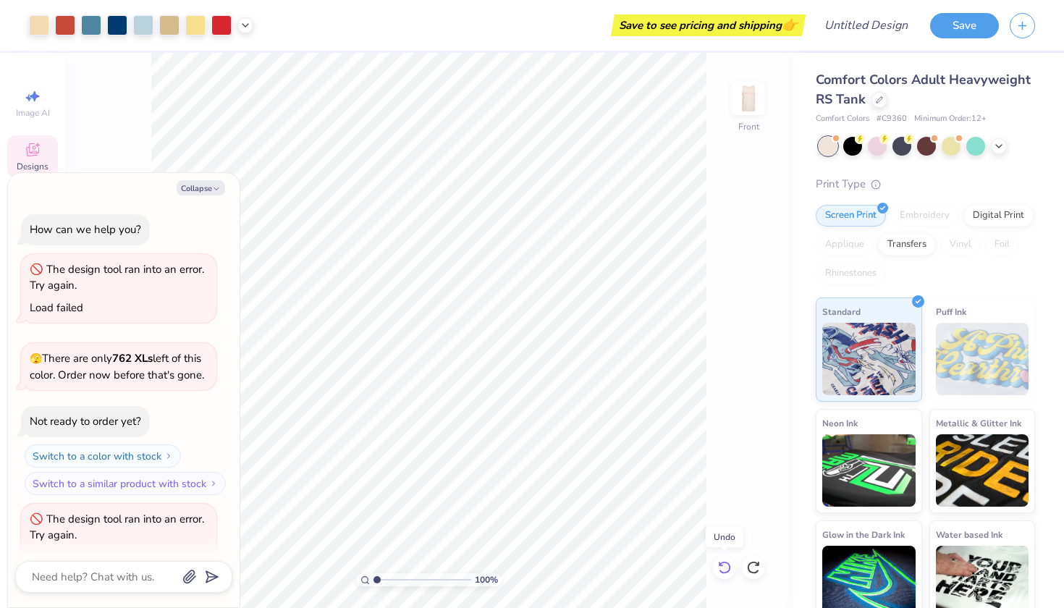
scroll to position [1036, 0]
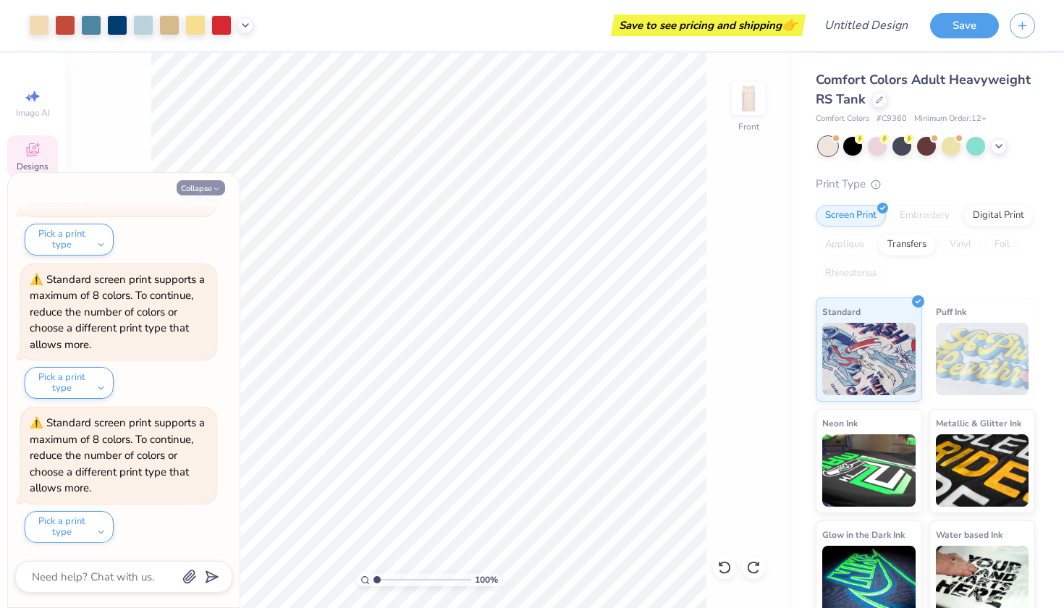
click at [196, 187] on button "Collapse" at bounding box center [201, 187] width 49 height 15
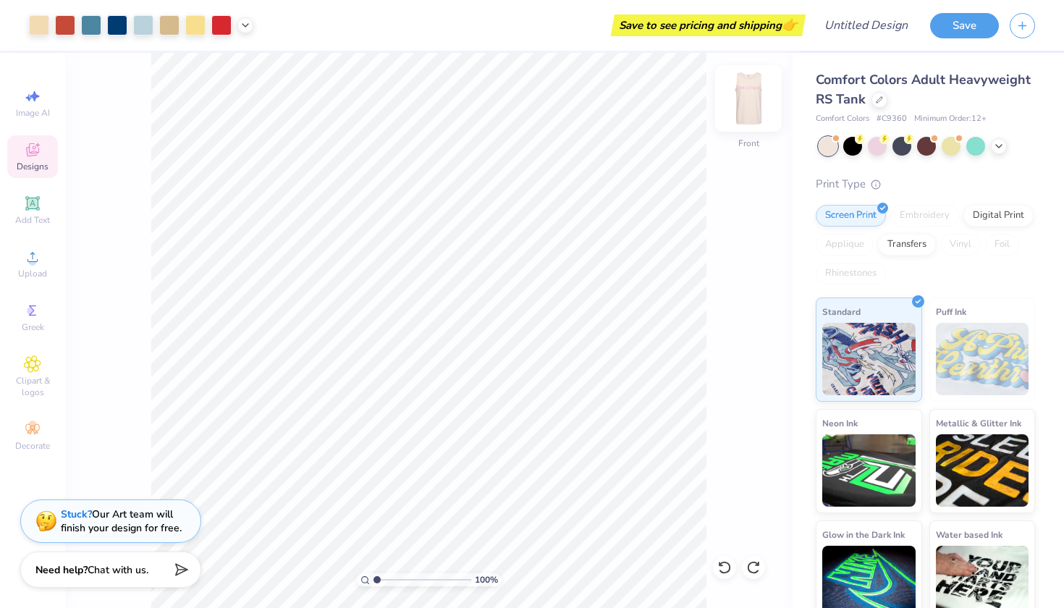
click at [750, 97] on img at bounding box center [749, 98] width 58 height 58
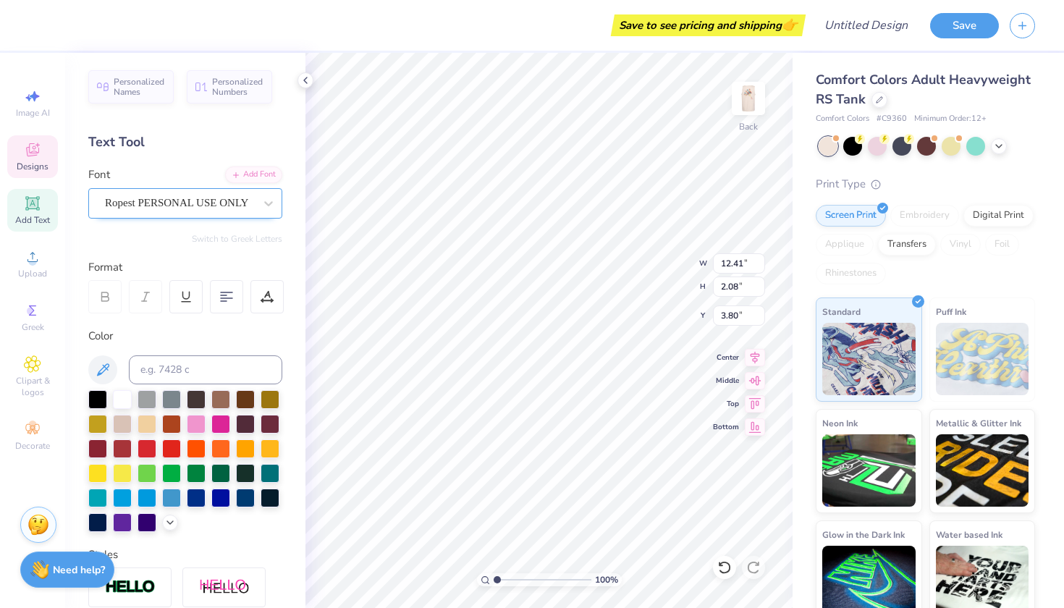
click at [219, 201] on span "Ropest PERSONAL USE ONLY" at bounding box center [176, 203] width 143 height 17
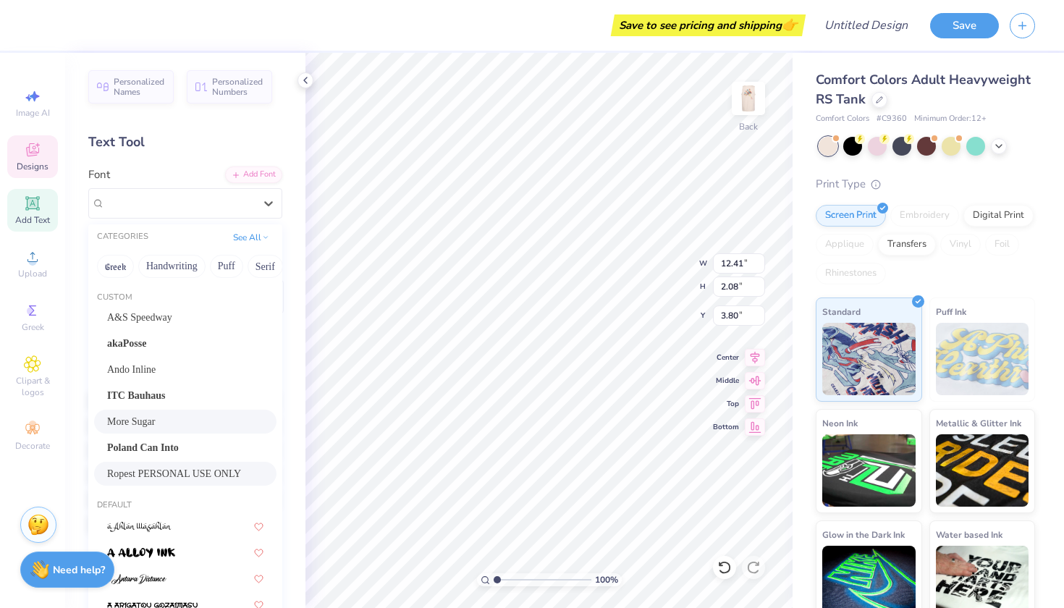
click at [186, 423] on div "More Sugar" at bounding box center [185, 421] width 156 height 15
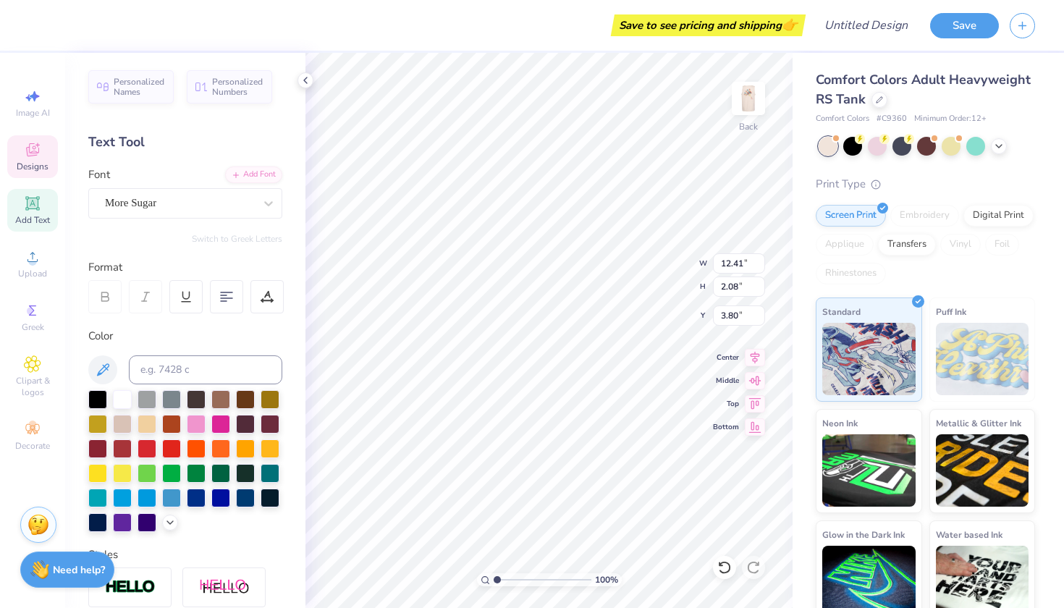
scroll to position [0, 1]
click at [203, 208] on div "More Sugar" at bounding box center [180, 203] width 152 height 22
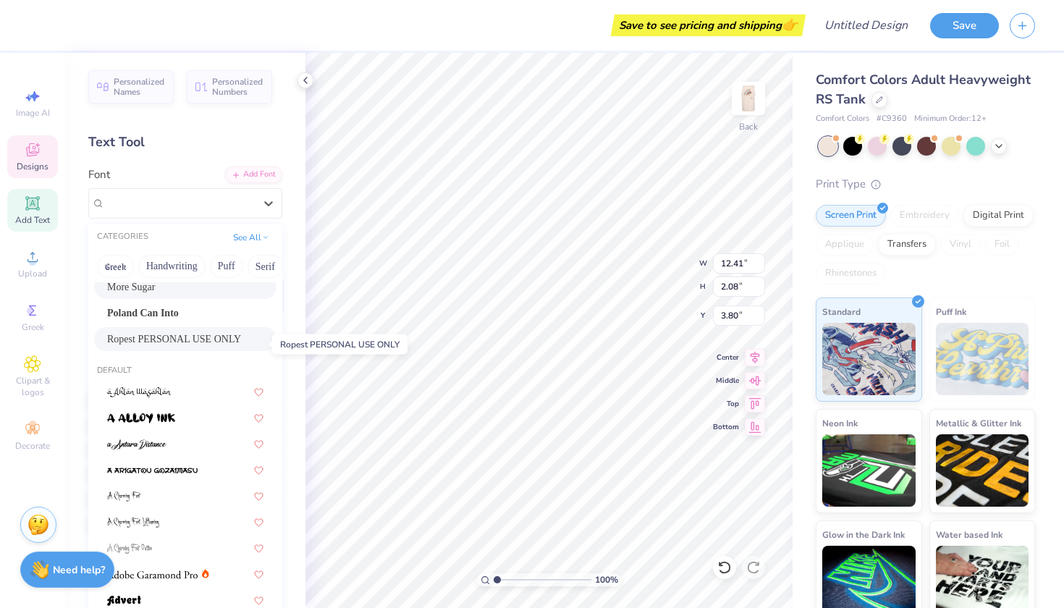
scroll to position [139, 0]
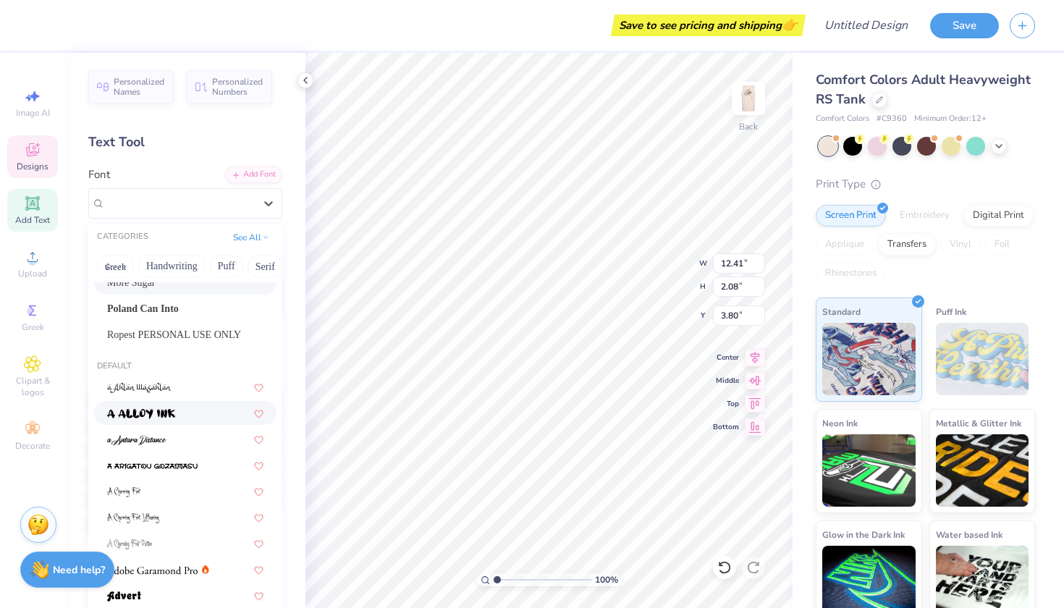
click at [190, 418] on div at bounding box center [185, 412] width 156 height 15
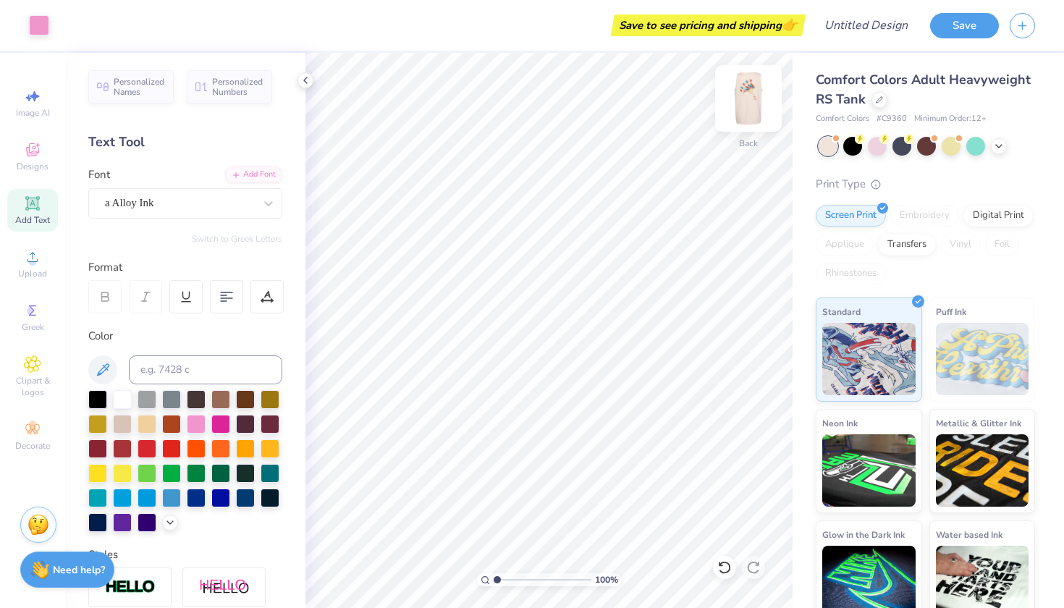
click at [746, 104] on img at bounding box center [749, 98] width 58 height 58
click at [744, 113] on img at bounding box center [749, 98] width 58 height 58
click at [753, 102] on img at bounding box center [749, 98] width 58 height 58
click at [757, 105] on img at bounding box center [749, 98] width 58 height 58
click at [754, 97] on img at bounding box center [749, 98] width 58 height 58
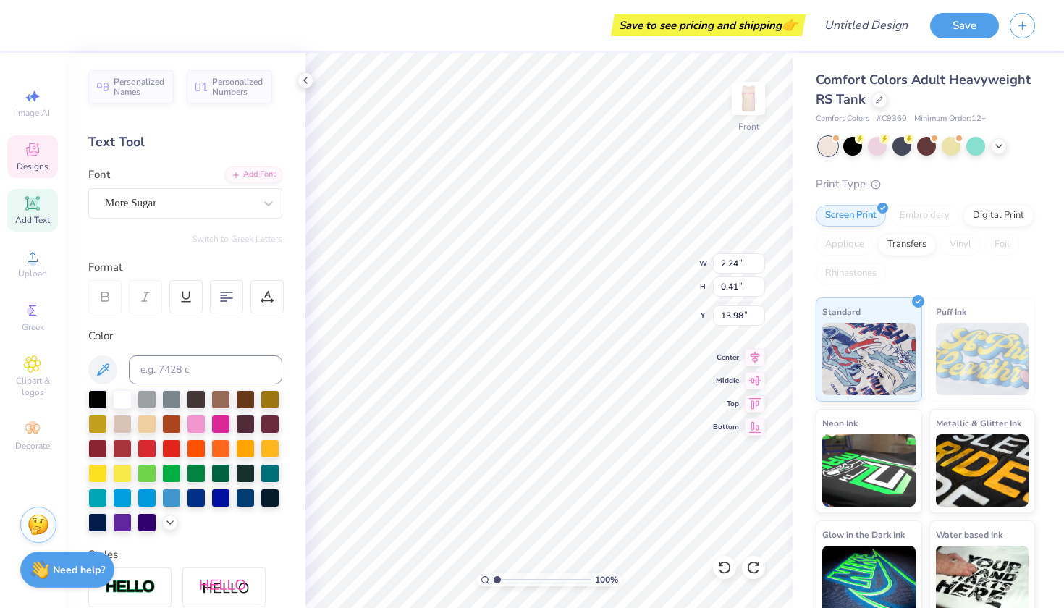
scroll to position [0, 1]
click at [190, 202] on div "More Sugar" at bounding box center [180, 203] width 152 height 22
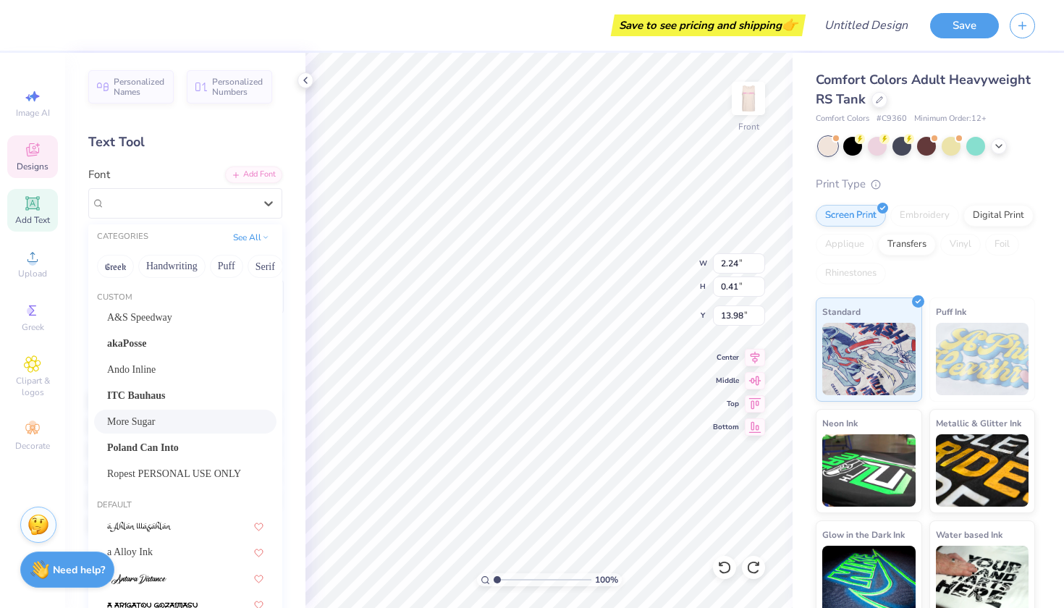
click at [194, 418] on div "More Sugar" at bounding box center [185, 421] width 156 height 15
click at [168, 201] on div "More Sugar" at bounding box center [180, 203] width 152 height 22
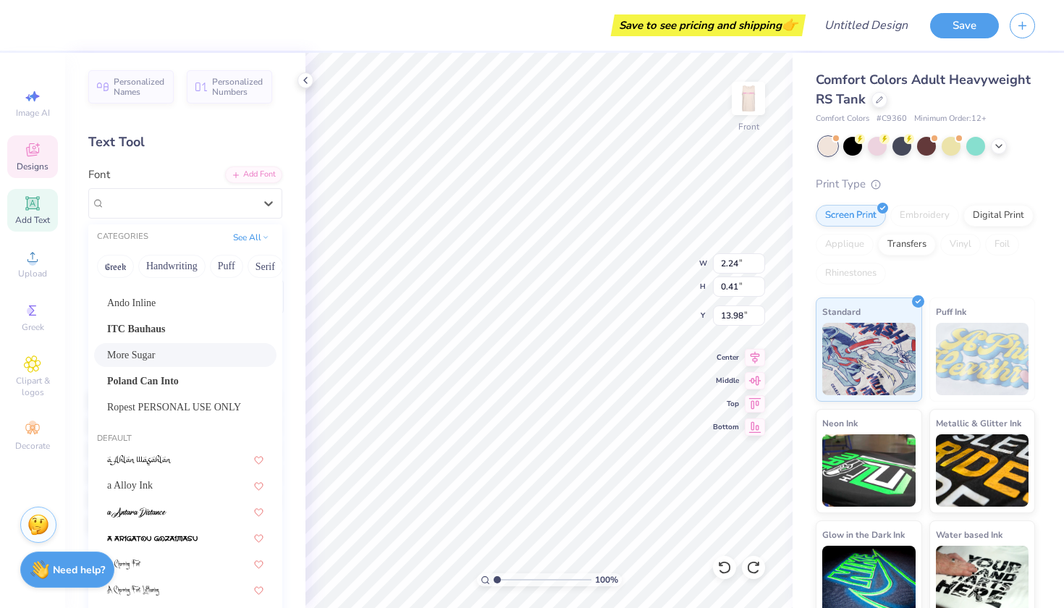
scroll to position [69, 0]
click at [182, 487] on div "a Alloy Ink" at bounding box center [185, 483] width 156 height 15
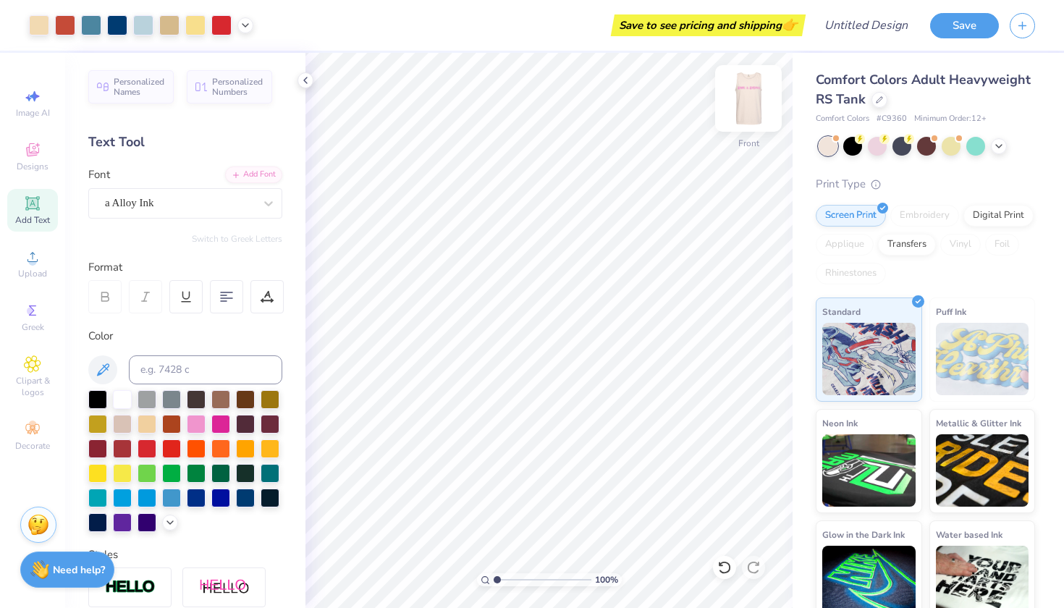
click at [746, 115] on img at bounding box center [749, 98] width 58 height 58
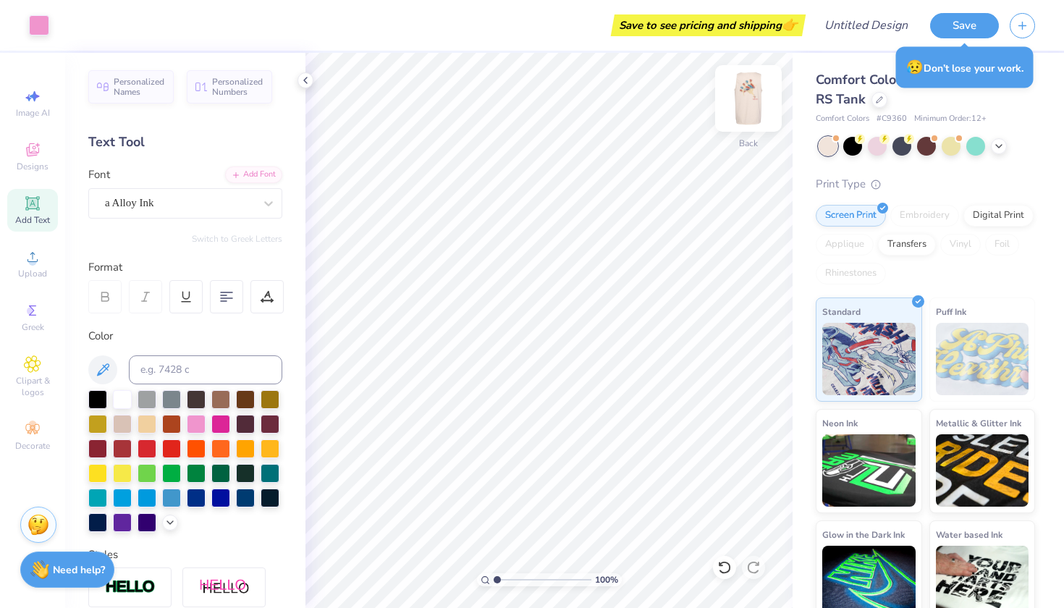
click at [758, 101] on img at bounding box center [749, 98] width 58 height 58
